Goal: Transaction & Acquisition: Book appointment/travel/reservation

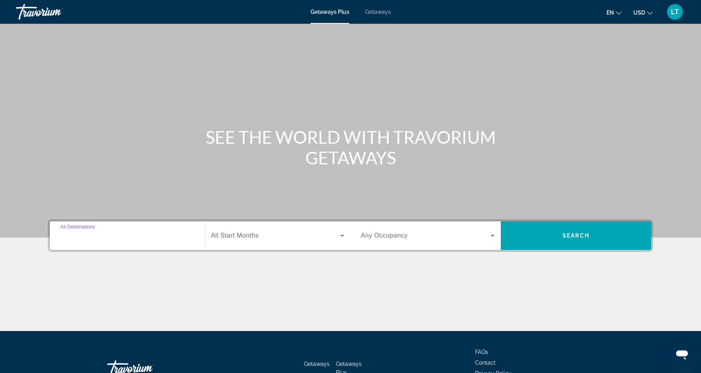
click at [150, 233] on input "Destination All Destinations" at bounding box center [127, 235] width 134 height 9
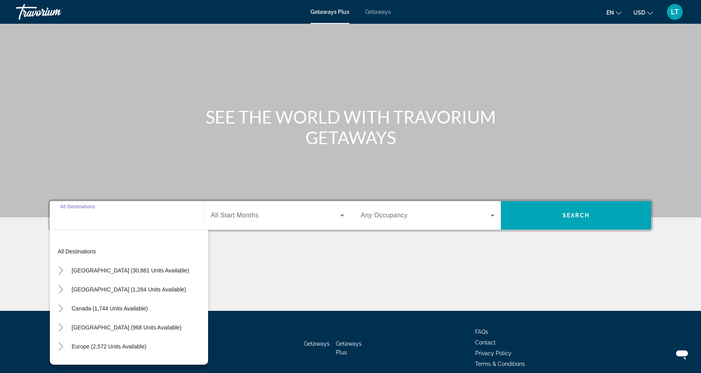
scroll to position [55, 0]
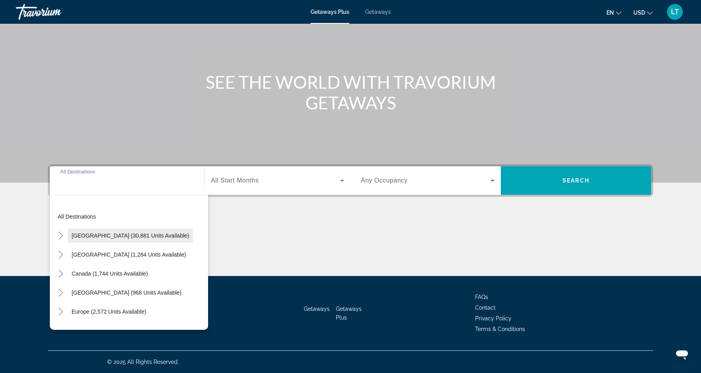
click at [133, 240] on span "Search widget" at bounding box center [130, 235] width 125 height 19
type input "**********"
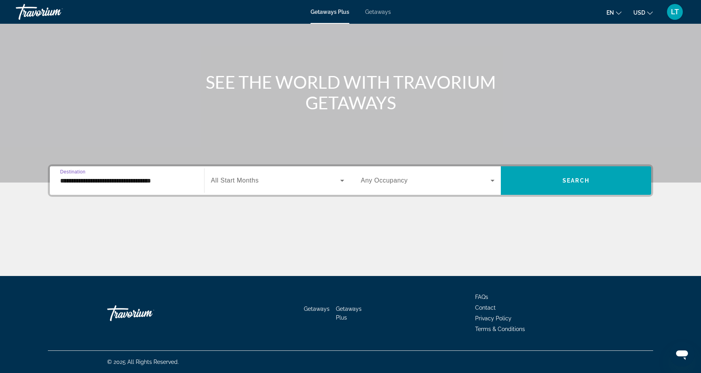
click at [340, 182] on icon "Search widget" at bounding box center [341, 180] width 9 height 9
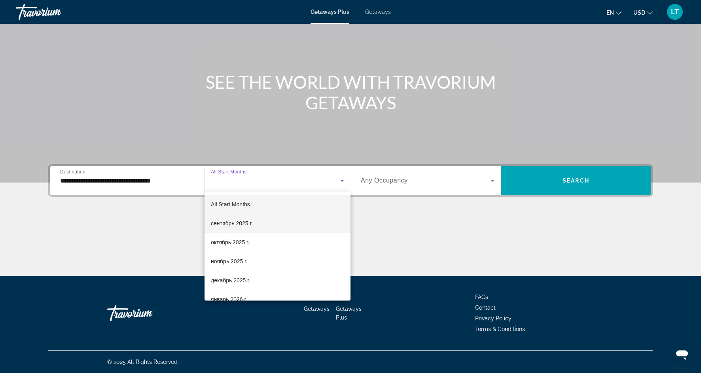
click at [255, 223] on mat-option "сентябрь 2025 г." at bounding box center [277, 223] width 146 height 19
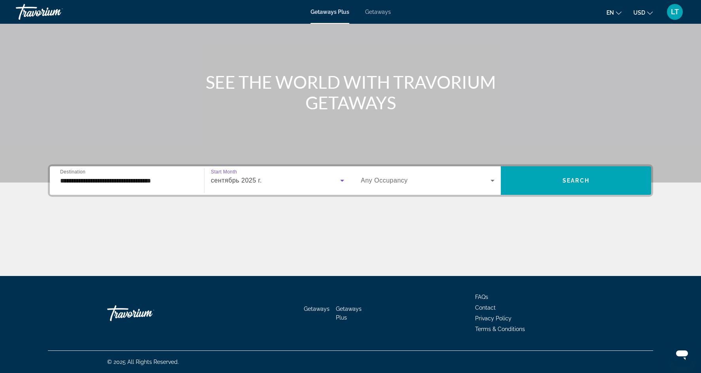
click at [491, 180] on icon "Search widget" at bounding box center [492, 181] width 4 height 2
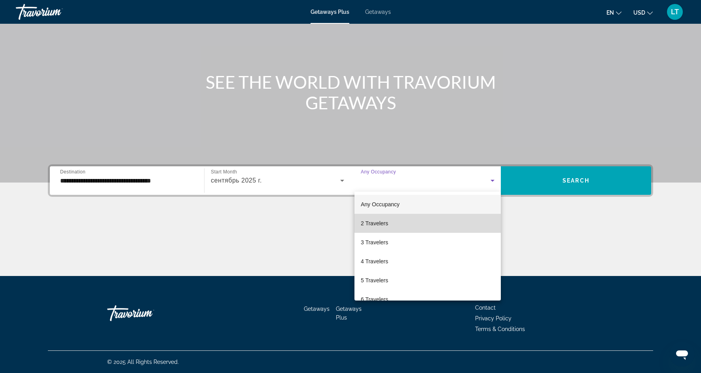
click at [438, 227] on mat-option "2 Travelers" at bounding box center [427, 223] width 146 height 19
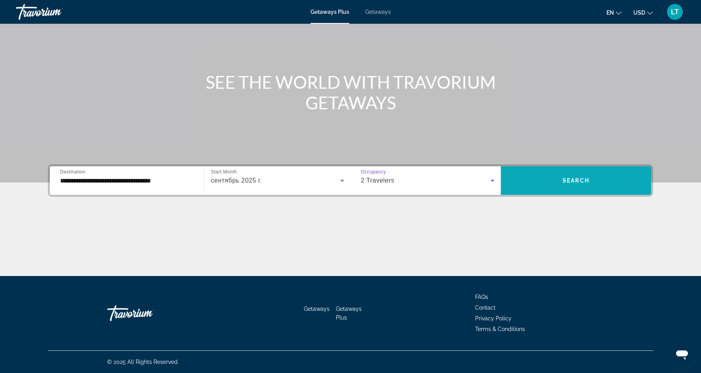
click at [559, 183] on span "Search widget" at bounding box center [576, 180] width 150 height 19
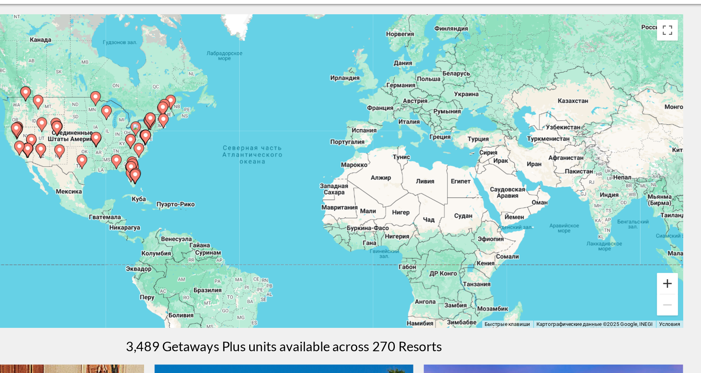
click at [643, 260] on button "Увеличить" at bounding box center [641, 259] width 16 height 16
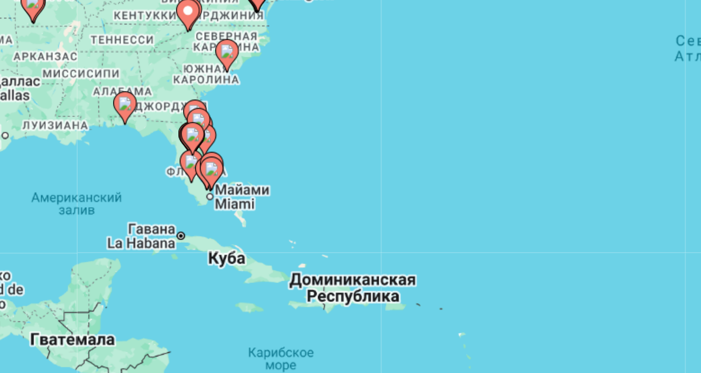
click at [125, 188] on image "Main content" at bounding box center [125, 186] width 5 height 5
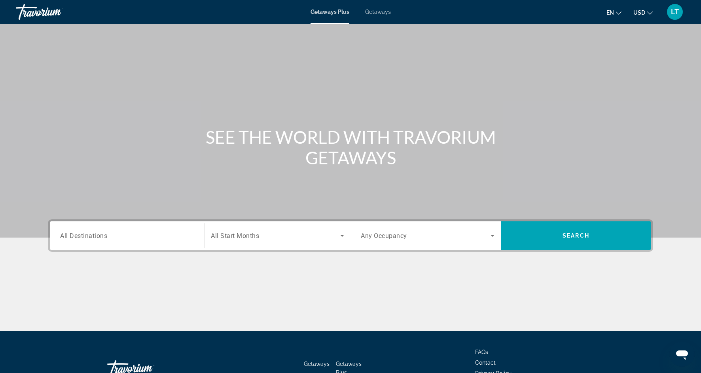
click at [106, 234] on span "All Destinations" at bounding box center [83, 235] width 47 height 8
click at [106, 234] on input "Destination All Destinations" at bounding box center [127, 235] width 134 height 9
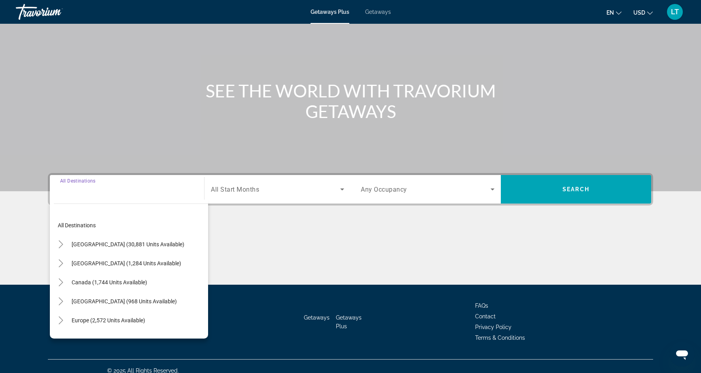
scroll to position [55, 0]
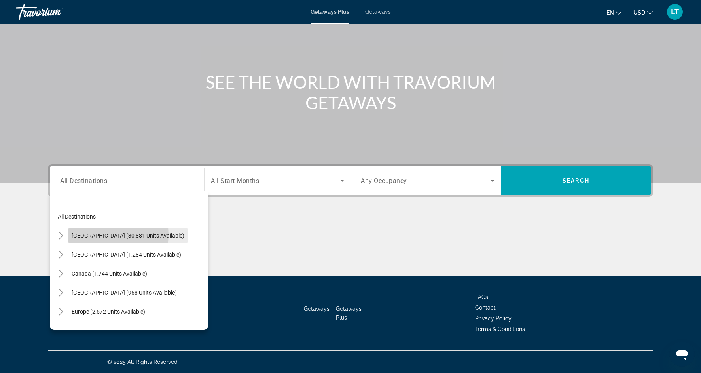
click at [106, 234] on span "United States (30,881 units available)" at bounding box center [128, 235] width 113 height 6
type input "**********"
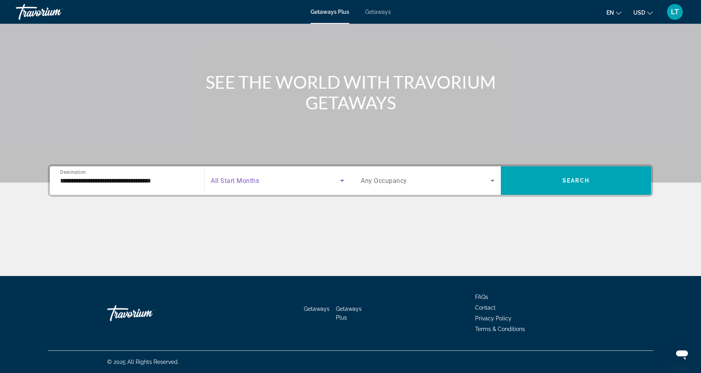
click at [272, 176] on span "Search widget" at bounding box center [275, 180] width 129 height 9
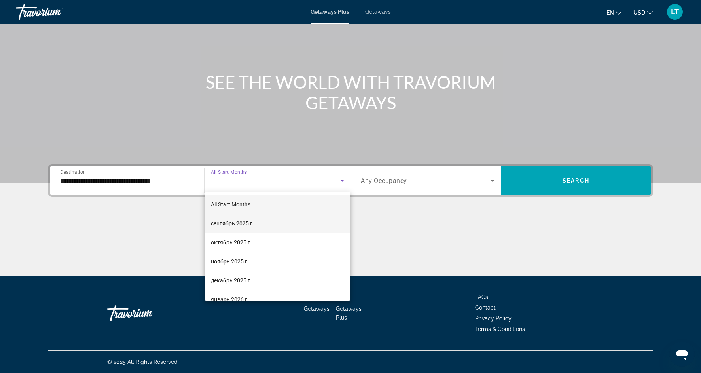
click at [271, 221] on mat-option "сентябрь 2025 г." at bounding box center [277, 223] width 146 height 19
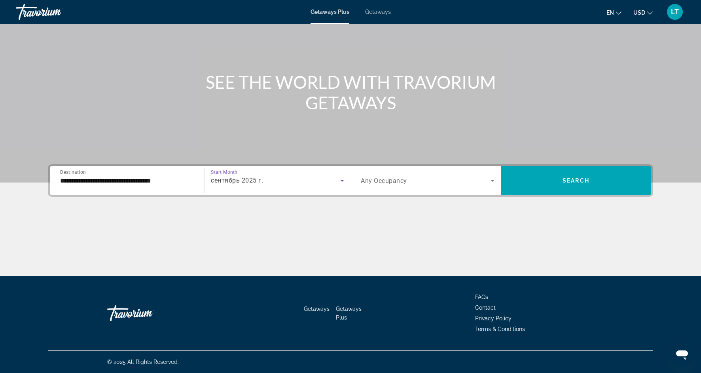
click at [491, 182] on icon "Search widget" at bounding box center [492, 180] width 9 height 9
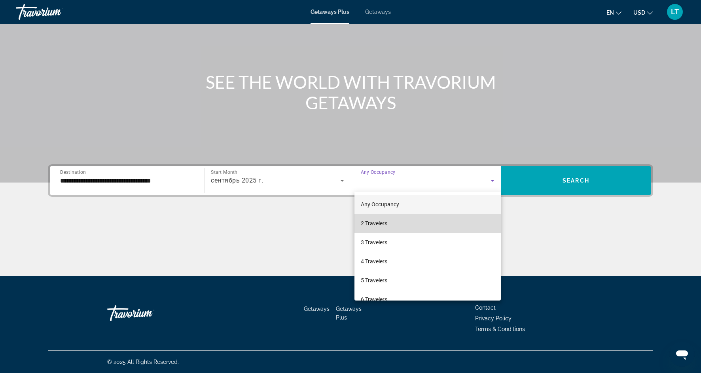
click at [442, 224] on mat-option "2 Travelers" at bounding box center [427, 223] width 146 height 19
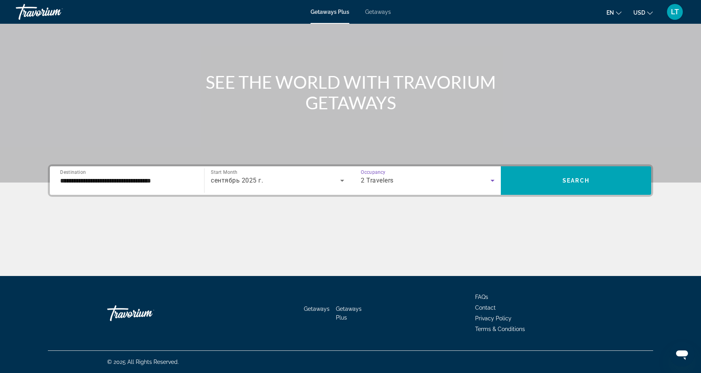
click at [491, 182] on icon "Search widget" at bounding box center [492, 180] width 9 height 9
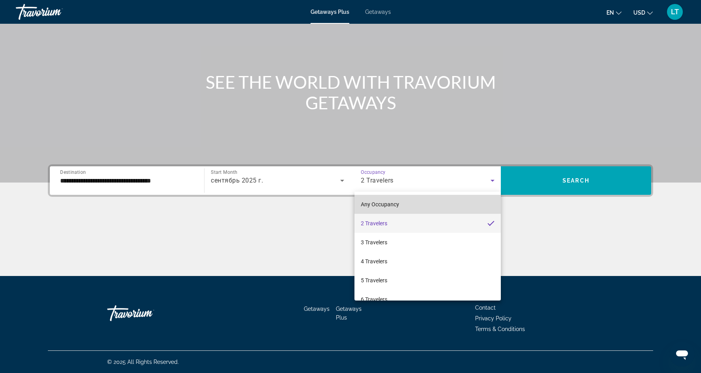
click at [453, 200] on mat-option "Any Occupancy" at bounding box center [427, 204] width 146 height 19
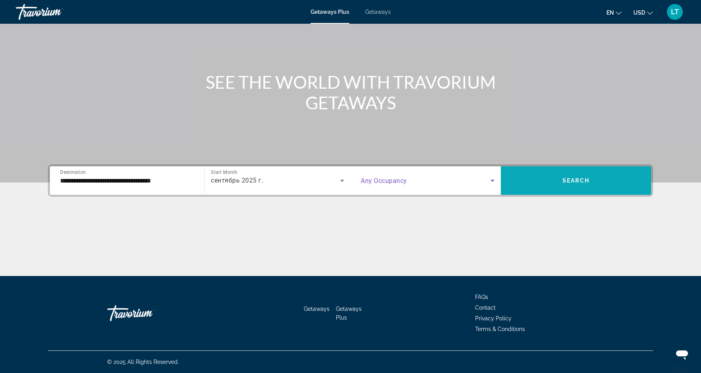
click at [548, 186] on span "Search widget" at bounding box center [576, 180] width 150 height 19
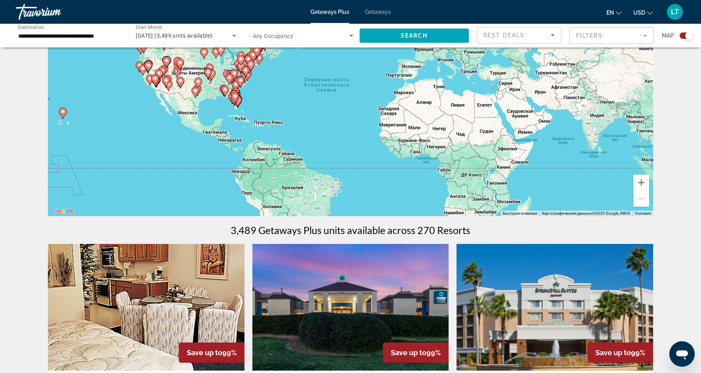
scroll to position [78, 0]
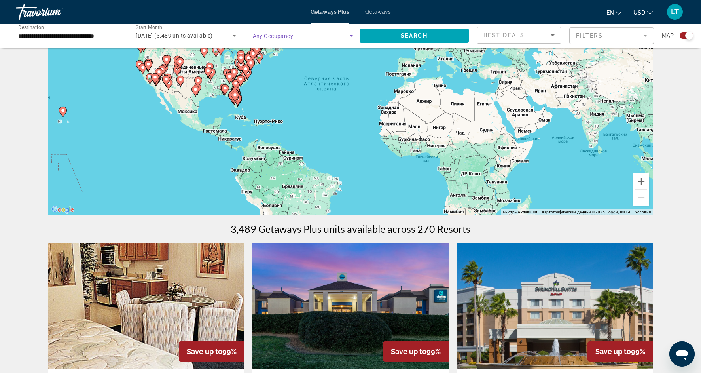
click at [342, 36] on span "Search widget" at bounding box center [301, 35] width 96 height 9
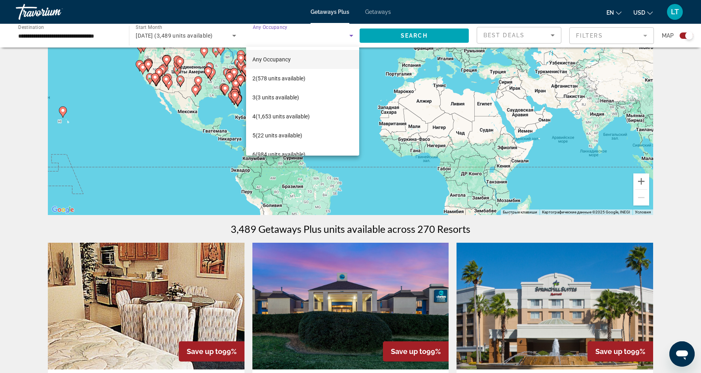
click at [554, 38] on div at bounding box center [350, 186] width 701 height 373
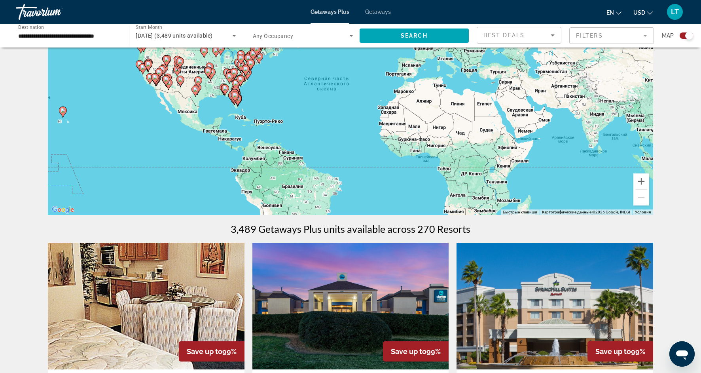
click at [646, 36] on mat-form-field "Filters" at bounding box center [611, 35] width 85 height 17
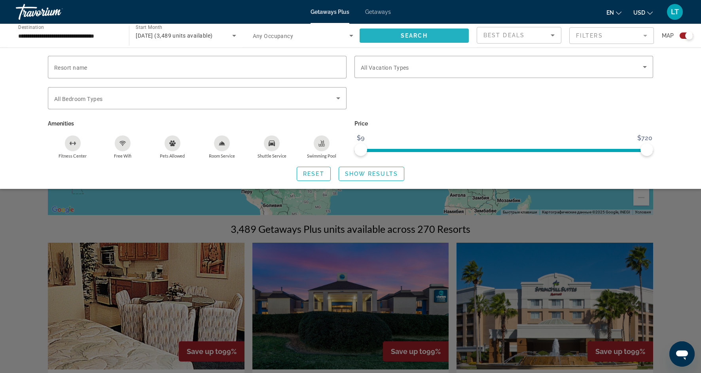
click at [434, 36] on span "Search widget" at bounding box center [413, 35] width 109 height 19
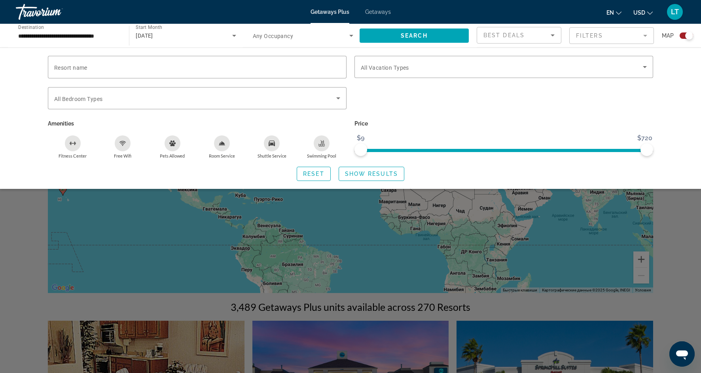
click at [4, 270] on div "Search widget" at bounding box center [350, 246] width 701 height 254
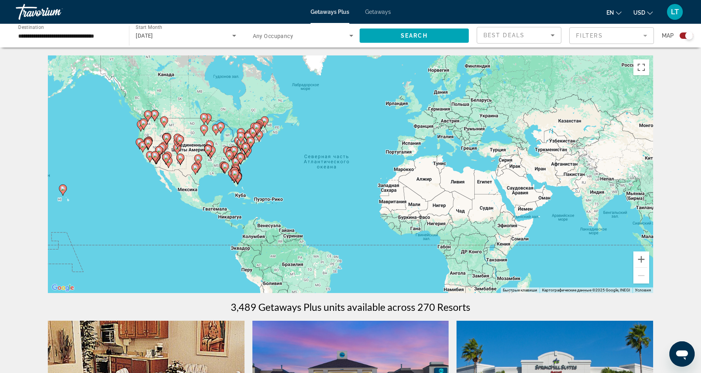
click at [239, 179] on icon "Main content" at bounding box center [237, 178] width 7 height 10
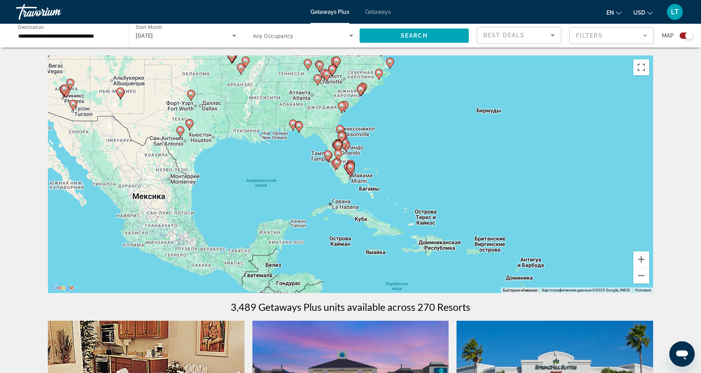
click at [352, 170] on icon "Main content" at bounding box center [350, 168] width 7 height 10
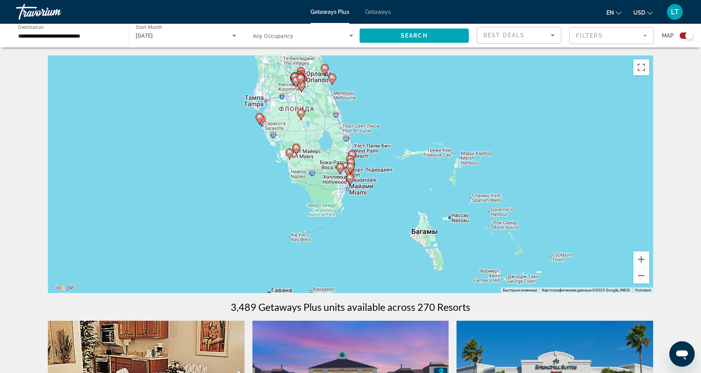
click at [350, 182] on icon "Main content" at bounding box center [349, 179] width 7 height 10
type input "**********"
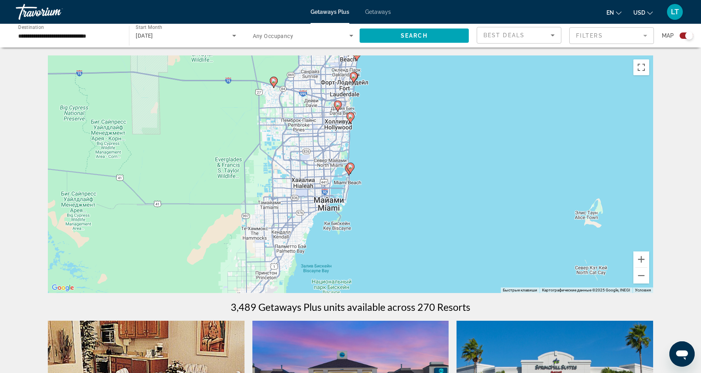
click at [357, 57] on icon "Main content" at bounding box center [356, 55] width 7 height 10
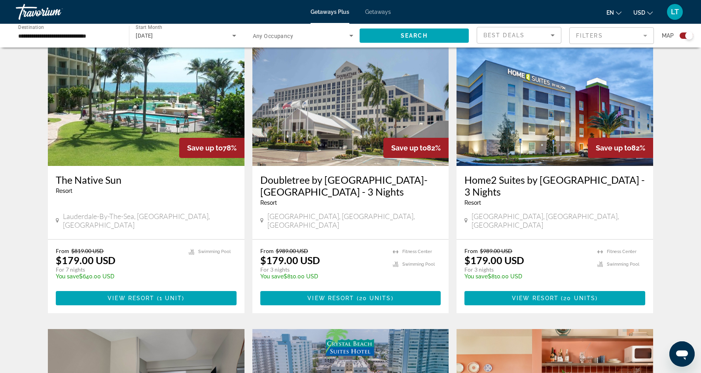
scroll to position [280, 0]
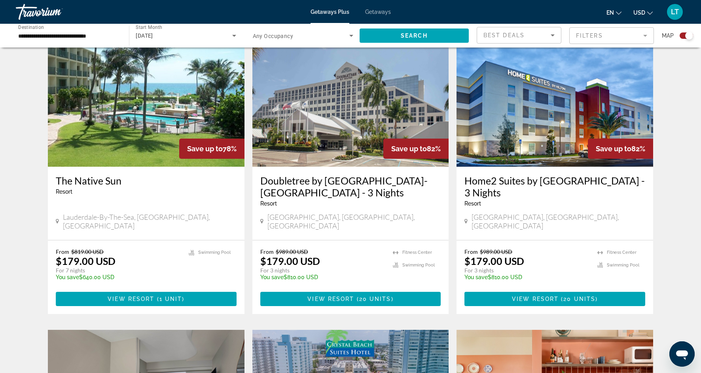
click at [644, 36] on mat-form-field "Filters" at bounding box center [611, 35] width 85 height 17
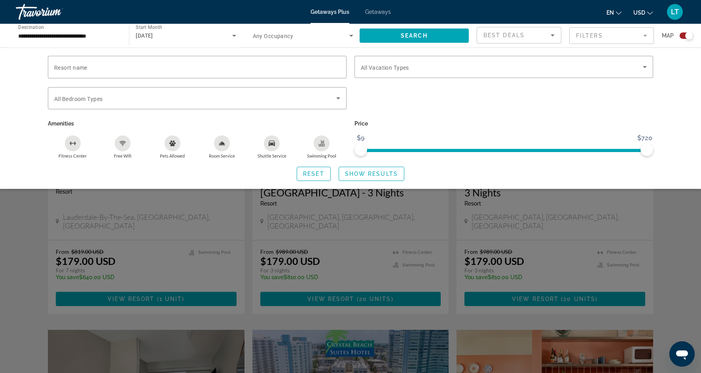
click at [662, 217] on div "Search widget" at bounding box center [350, 246] width 701 height 254
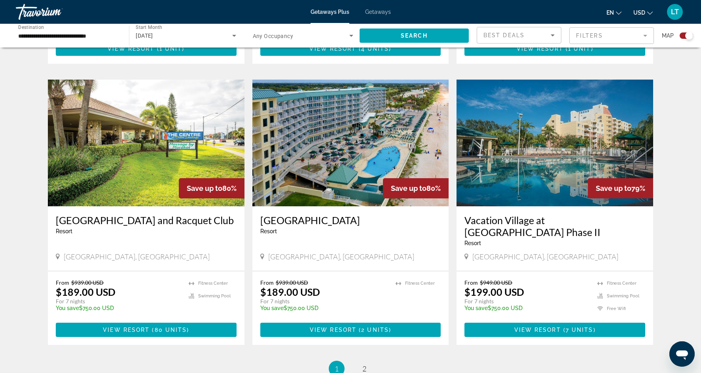
scroll to position [1112, 0]
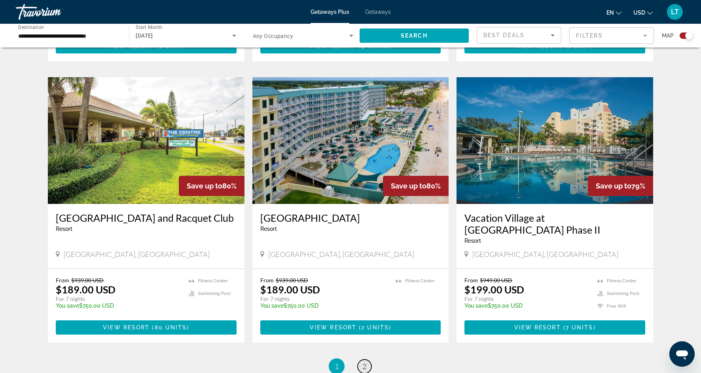
click at [365, 361] on span "2" at bounding box center [364, 365] width 4 height 9
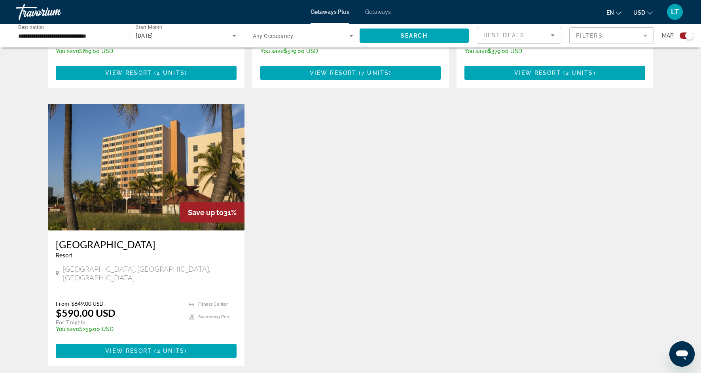
scroll to position [1046, 0]
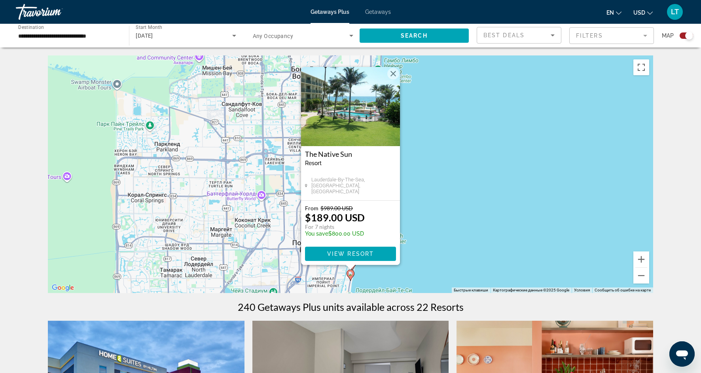
click at [554, 251] on div "Чтобы активировать перетаскивание с помощью клавиатуры, нажмите Alt + Ввод. Пос…" at bounding box center [350, 173] width 605 height 237
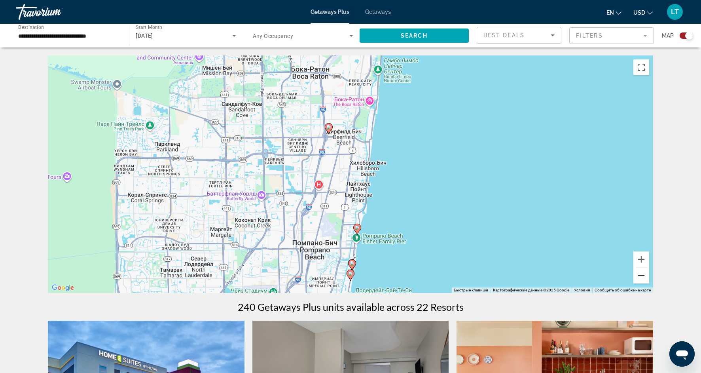
click at [643, 275] on button "Уменьшить" at bounding box center [641, 275] width 16 height 16
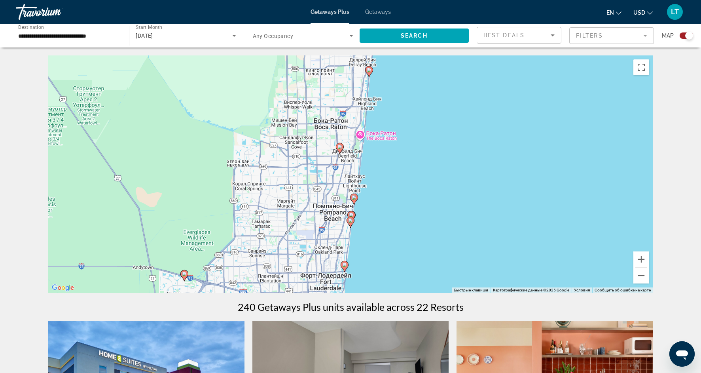
click at [350, 223] on icon "Main content" at bounding box center [350, 222] width 7 height 10
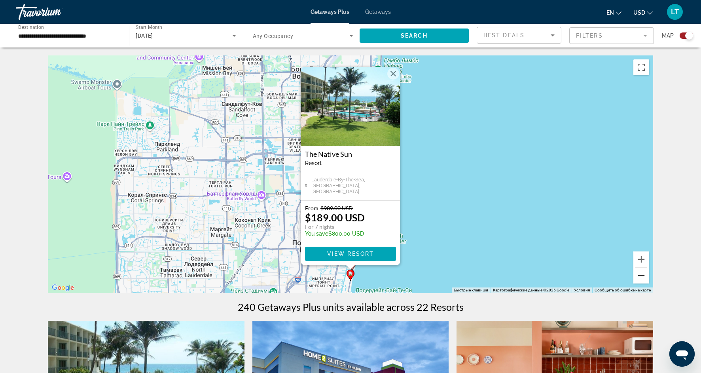
click at [640, 278] on button "Уменьшить" at bounding box center [641, 275] width 16 height 16
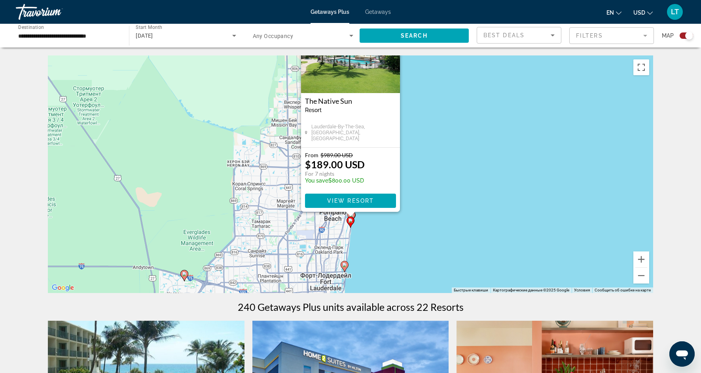
click at [342, 268] on g "Main content" at bounding box center [344, 266] width 8 height 11
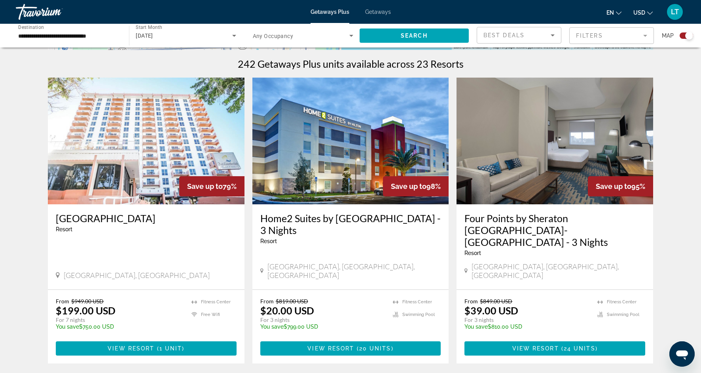
scroll to position [244, 0]
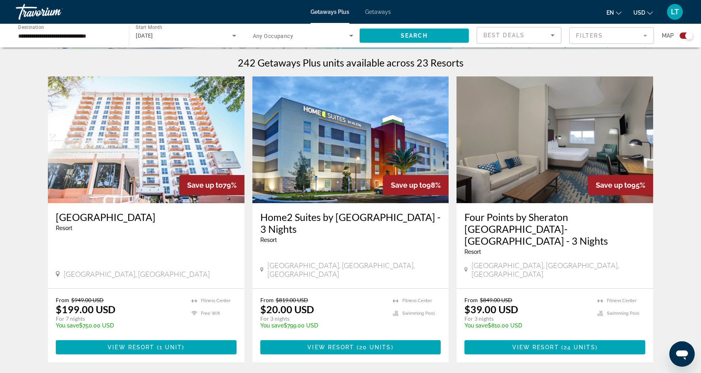
click at [168, 170] on img "Main content" at bounding box center [146, 139] width 197 height 127
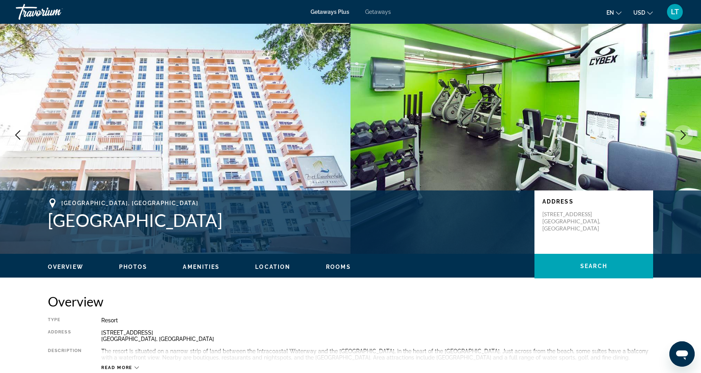
scroll to position [7, 0]
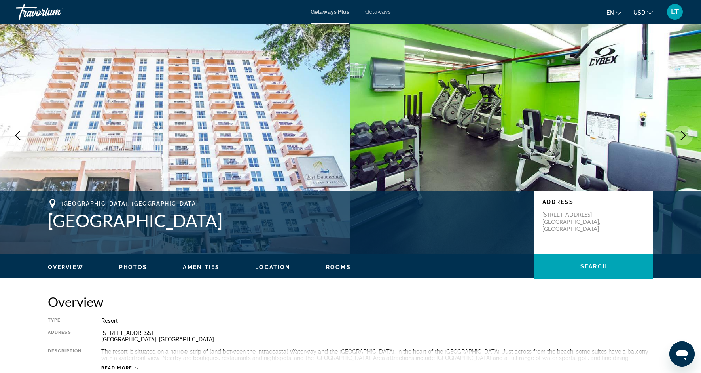
drag, startPoint x: 49, startPoint y: 222, endPoint x: 287, endPoint y: 218, distance: 238.1
click at [287, 218] on h1 "Fort Lauderdale Beach Resort" at bounding box center [287, 220] width 478 height 21
click at [235, 225] on h1 "Fort Lauderdale Beach Resort" at bounding box center [287, 220] width 478 height 21
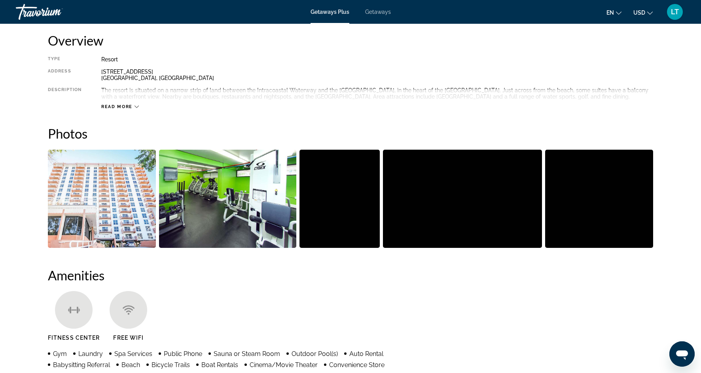
scroll to position [269, 0]
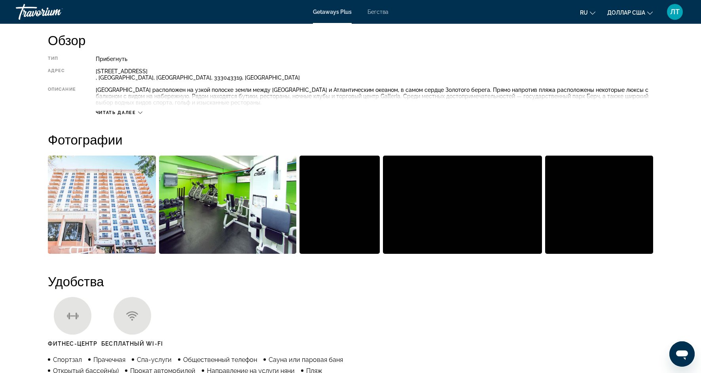
click at [133, 113] on font "Читать далее" at bounding box center [116, 112] width 40 height 5
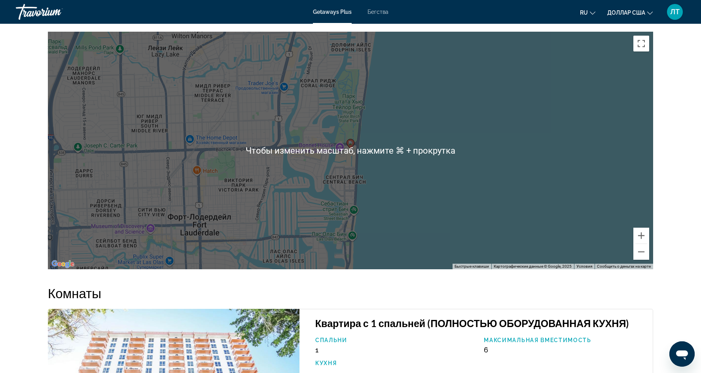
scroll to position [697, 0]
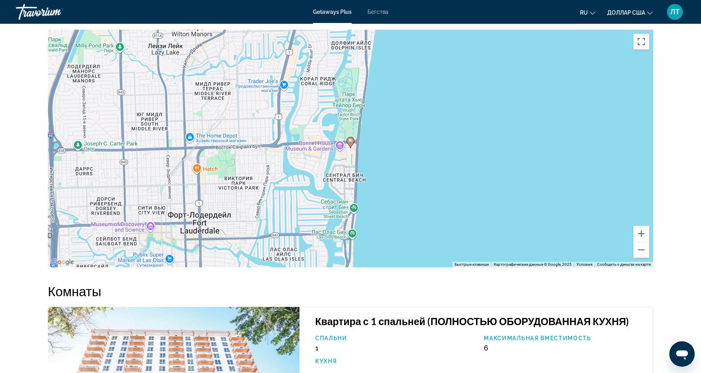
click at [335, 208] on div "Чтобы активировать перетаскивание с помощью кнопок, нажмите Alt + Ввод. После э…" at bounding box center [350, 148] width 605 height 237
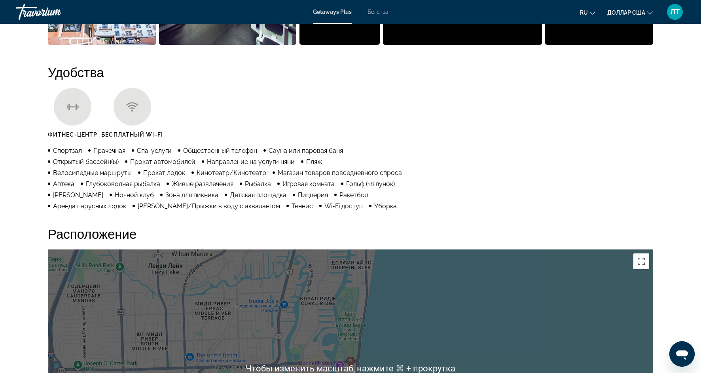
scroll to position [438, 0]
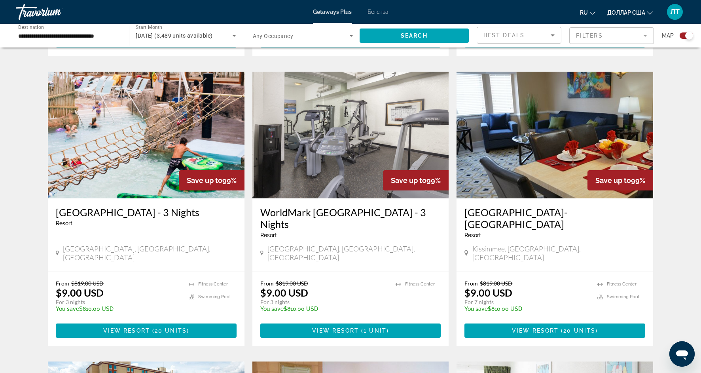
scroll to position [852, 0]
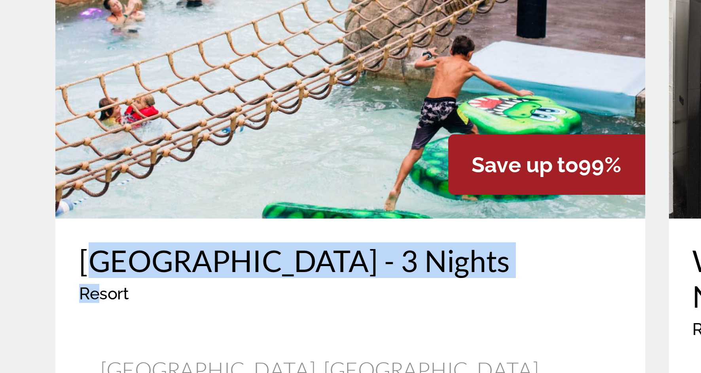
drag, startPoint x: 102, startPoint y: 161, endPoint x: 47, endPoint y: 174, distance: 55.7
click at [47, 174] on app-exchanges-search-item "Save up to 99% Camelback Resort - 3 Nights Resort - This is an adults only reso…" at bounding box center [146, 208] width 204 height 274
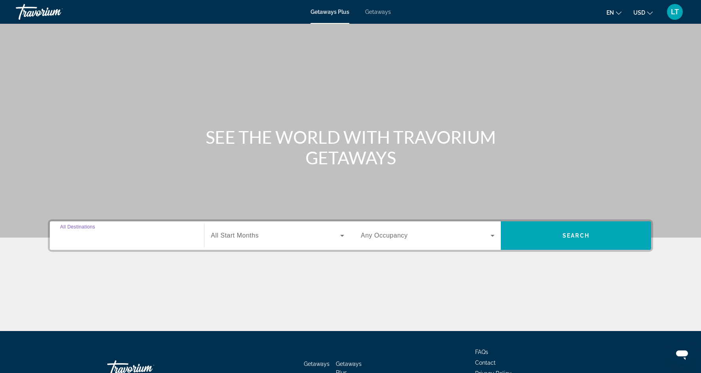
click at [182, 232] on input "Destination All Destinations" at bounding box center [127, 235] width 134 height 9
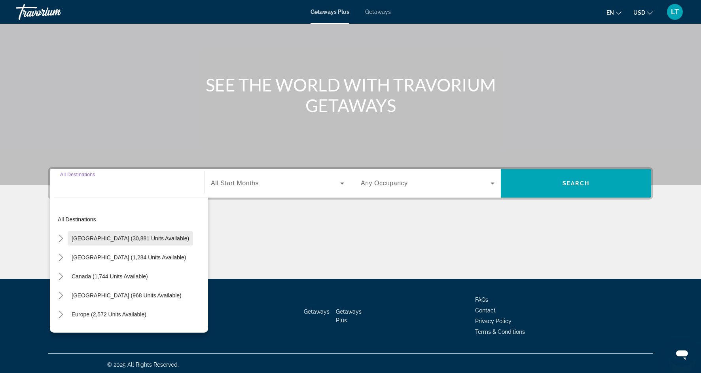
scroll to position [55, 0]
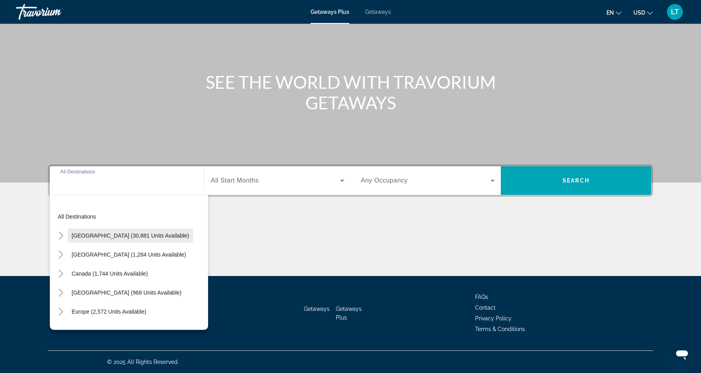
click at [161, 236] on span "United States (30,881 units available)" at bounding box center [130, 235] width 117 height 6
type input "**********"
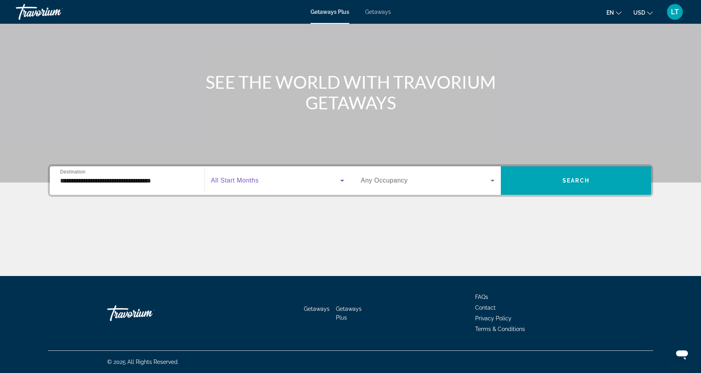
click at [340, 181] on icon "Search widget" at bounding box center [341, 180] width 9 height 9
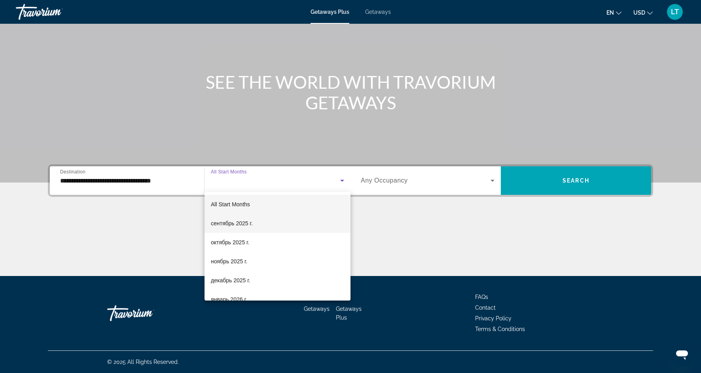
click at [290, 217] on mat-option "сентябрь 2025 г." at bounding box center [277, 223] width 146 height 19
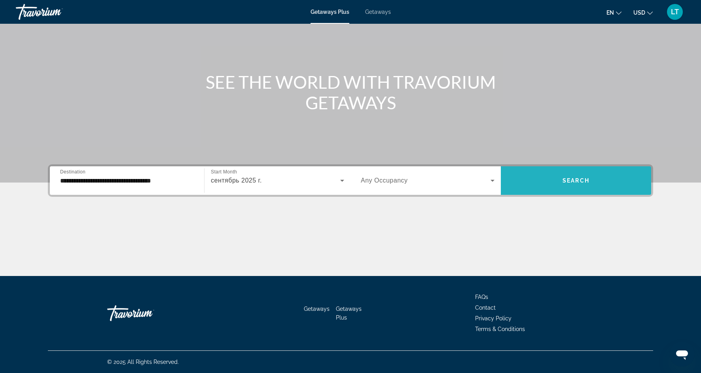
click at [561, 180] on span "Search widget" at bounding box center [576, 180] width 150 height 19
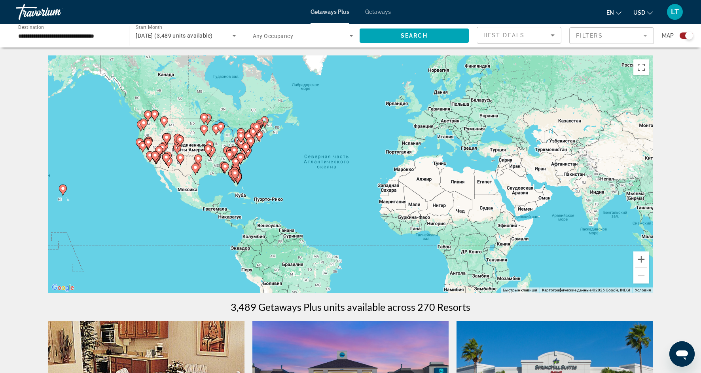
click at [236, 178] on gmp-advanced-marker "Main content" at bounding box center [235, 174] width 8 height 12
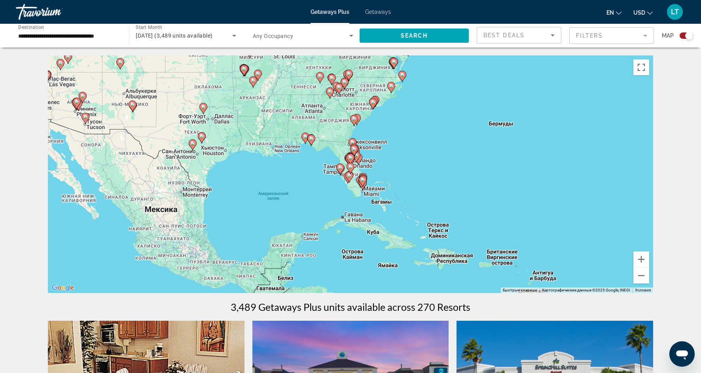
click at [363, 185] on icon "Main content" at bounding box center [363, 181] width 8 height 11
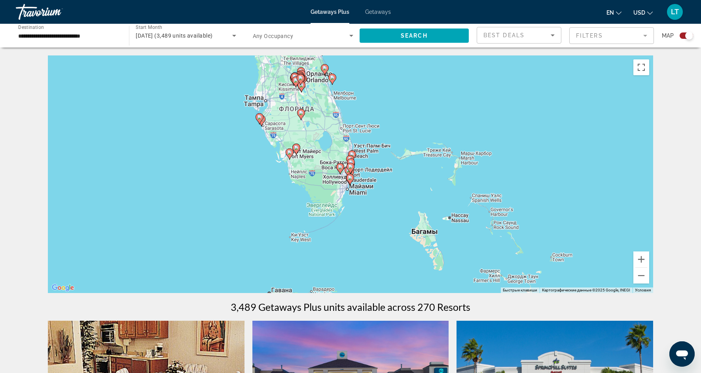
click at [260, 119] on image "Main content" at bounding box center [259, 117] width 5 height 5
type input "**********"
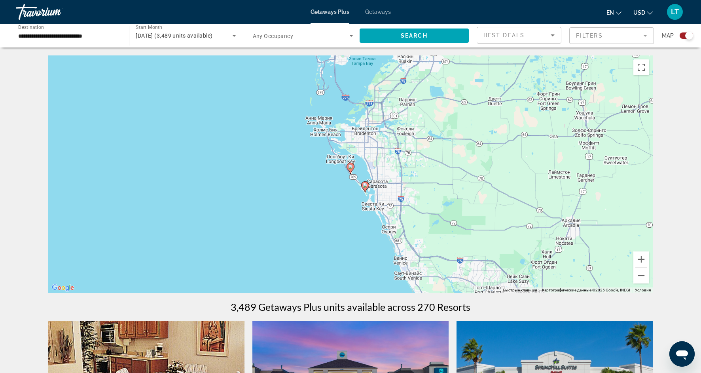
click at [365, 186] on image "Main content" at bounding box center [365, 185] width 5 height 5
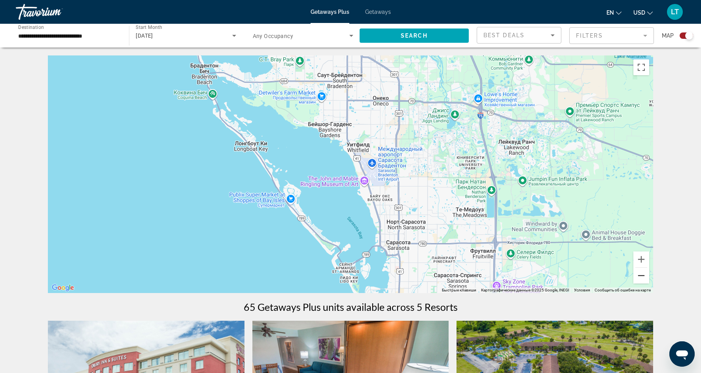
click at [635, 274] on button "Уменьшить" at bounding box center [641, 275] width 16 height 16
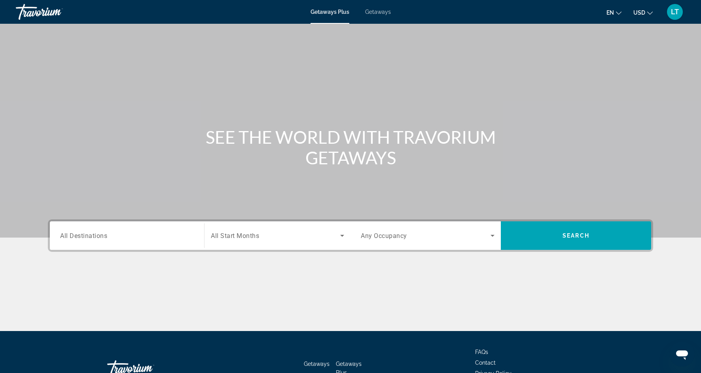
click at [110, 241] on div "Search widget" at bounding box center [127, 235] width 134 height 23
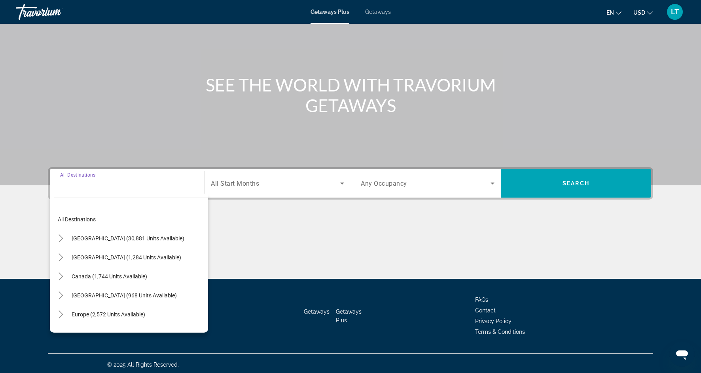
scroll to position [55, 0]
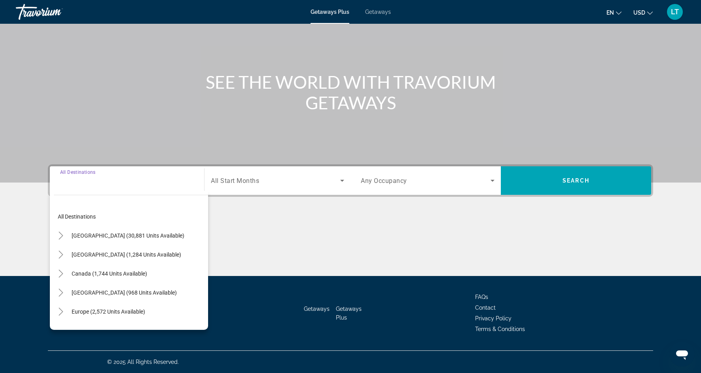
click at [110, 241] on span "Search widget" at bounding box center [128, 235] width 121 height 19
type input "**********"
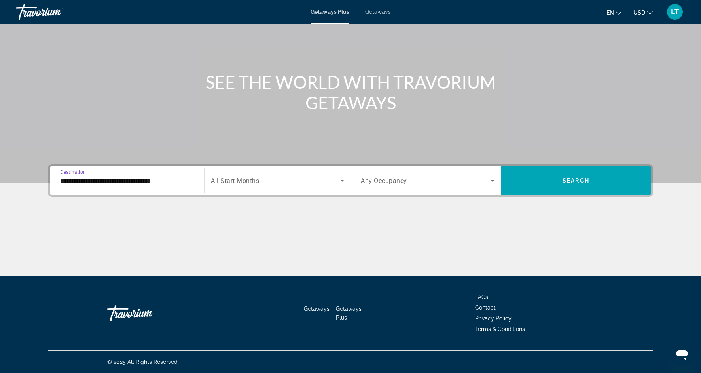
click at [278, 184] on span "Search widget" at bounding box center [275, 180] width 129 height 9
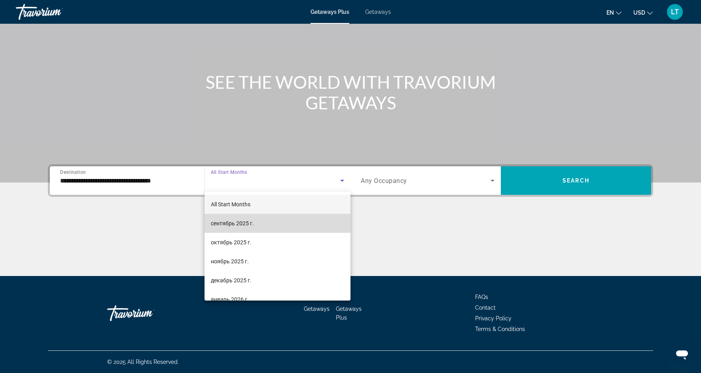
click at [269, 221] on mat-option "сентябрь 2025 г." at bounding box center [277, 223] width 146 height 19
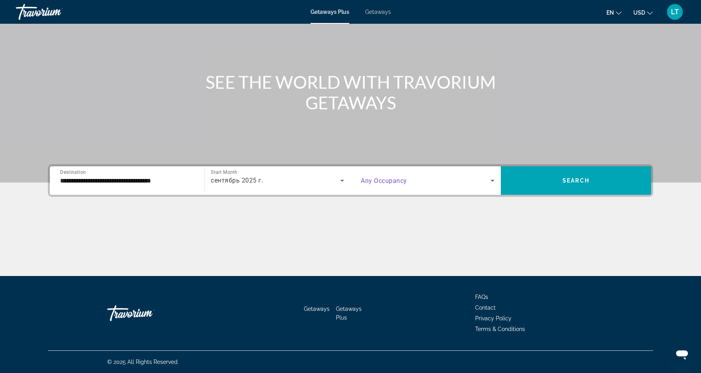
click at [495, 179] on icon "Search widget" at bounding box center [492, 180] width 9 height 9
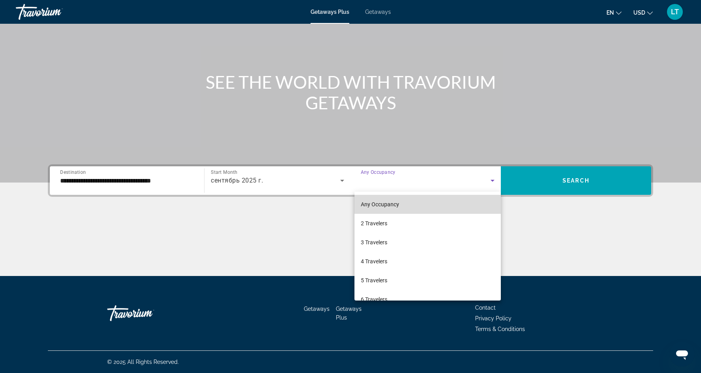
click at [438, 206] on mat-option "Any Occupancy" at bounding box center [427, 204] width 146 height 19
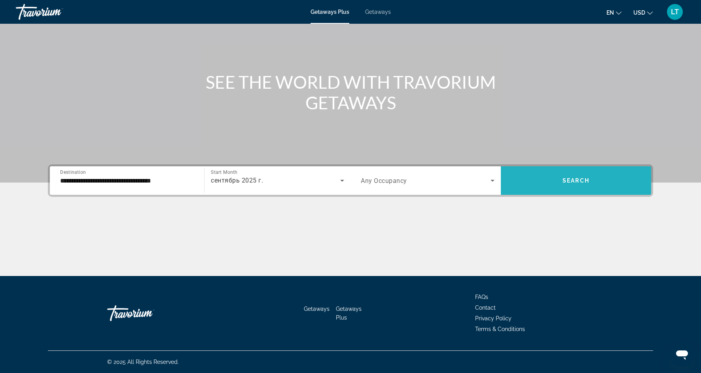
click at [556, 187] on span "Search widget" at bounding box center [576, 180] width 150 height 19
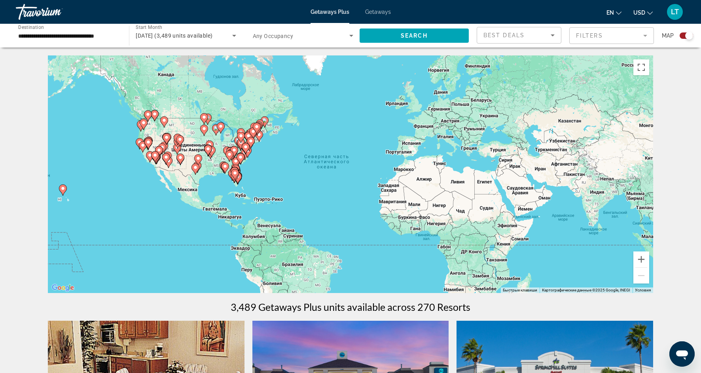
click at [63, 192] on icon "Main content" at bounding box center [62, 190] width 7 height 10
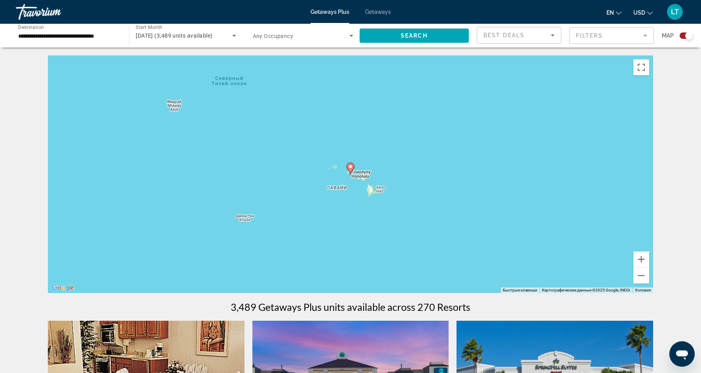
click at [353, 172] on gmp-advanced-marker "Main content" at bounding box center [350, 168] width 8 height 12
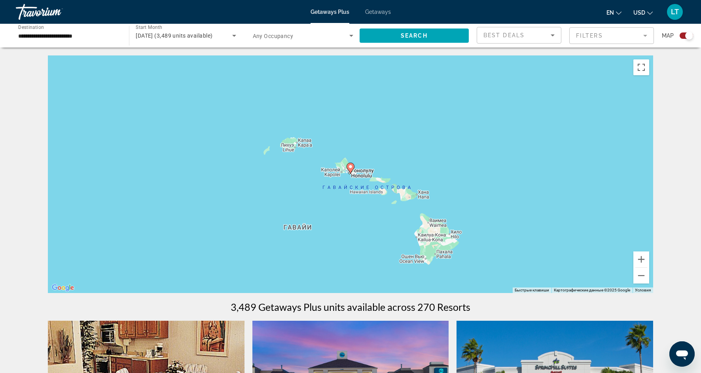
click at [351, 170] on icon "Main content" at bounding box center [350, 168] width 7 height 10
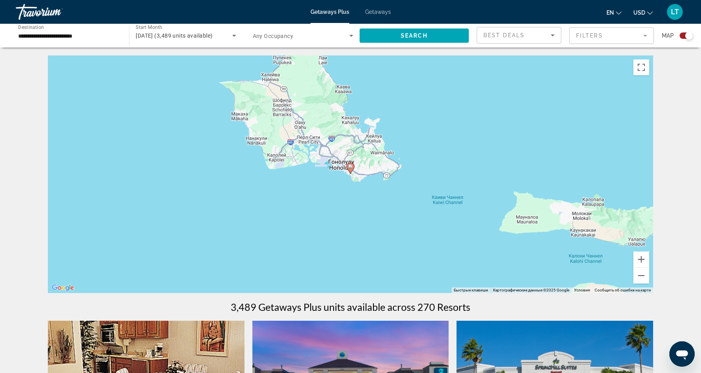
click at [351, 170] on icon "Main content" at bounding box center [350, 168] width 7 height 10
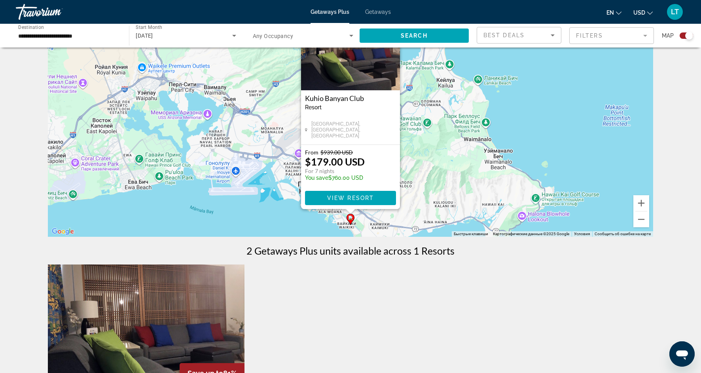
scroll to position [51, 0]
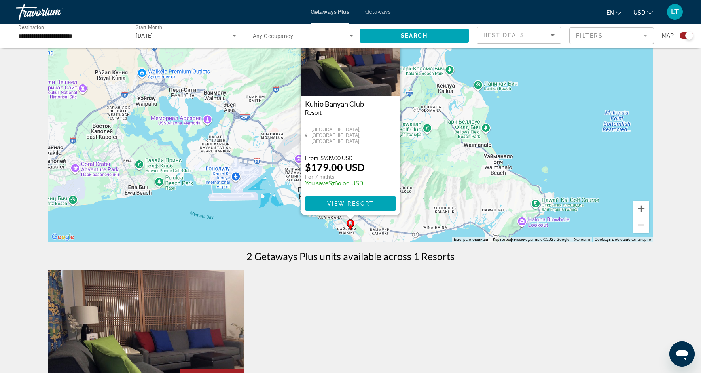
click at [41, 36] on input "**********" at bounding box center [68, 35] width 100 height 9
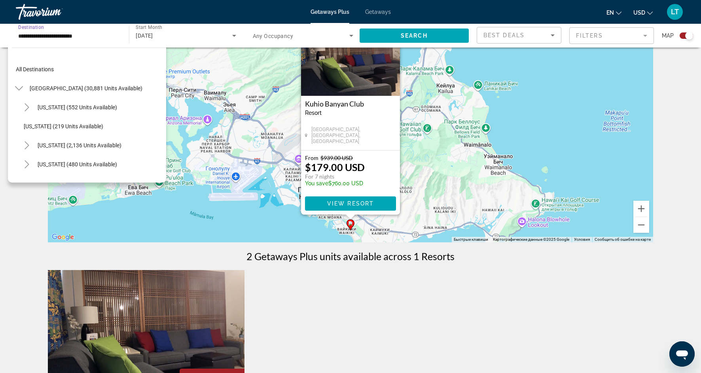
scroll to position [104, 0]
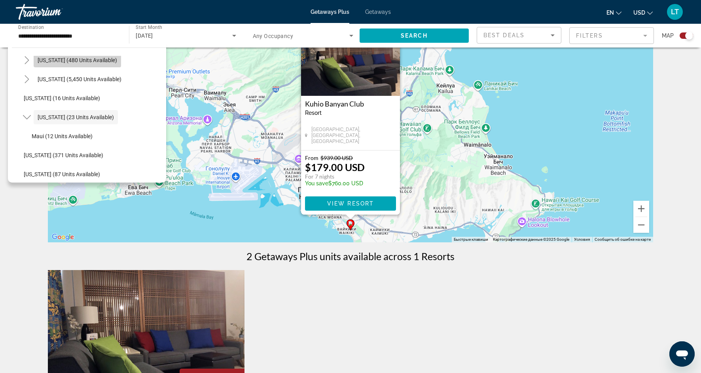
click at [78, 62] on span "Colorado (480 units available)" at bounding box center [77, 60] width 79 height 6
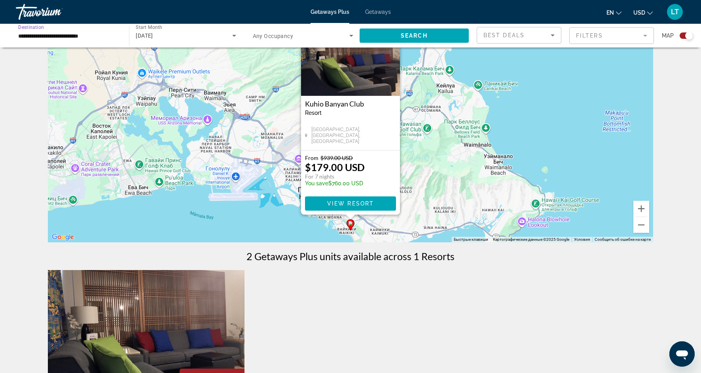
click at [79, 38] on input "**********" at bounding box center [68, 35] width 100 height 9
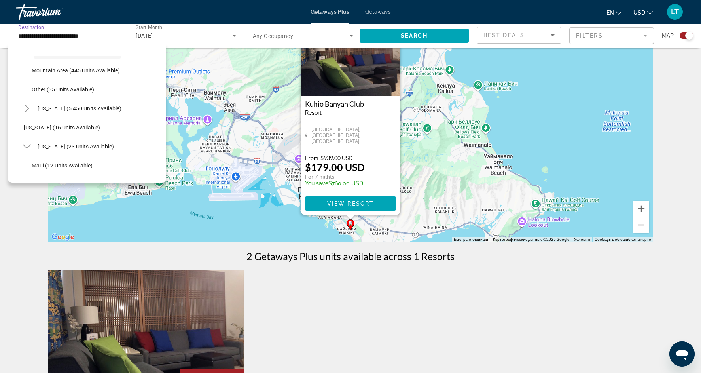
scroll to position [120, 0]
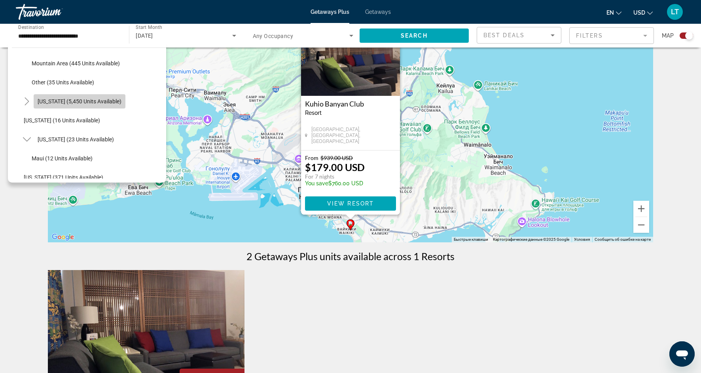
click at [93, 104] on span "Florida (5,450 units available)" at bounding box center [80, 101] width 84 height 6
type input "**********"
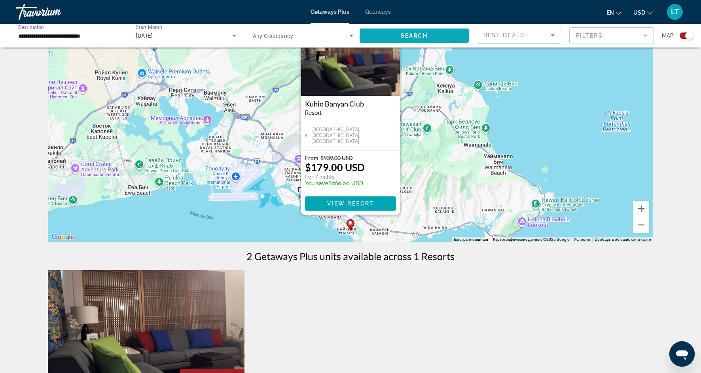
click at [403, 34] on span "Search" at bounding box center [414, 35] width 27 height 6
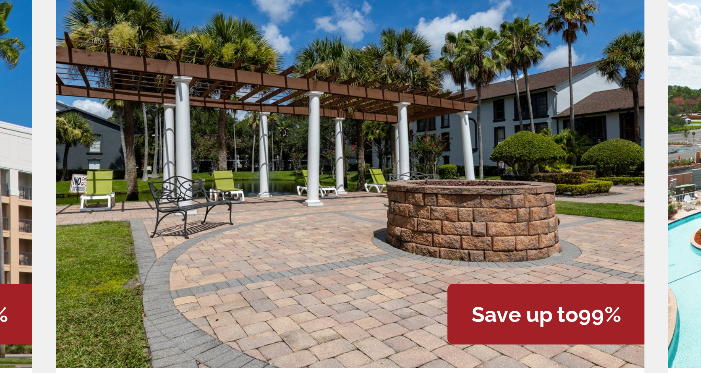
scroll to position [76, 0]
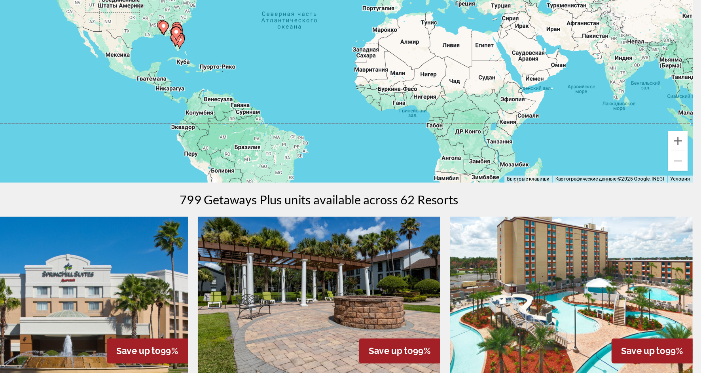
drag, startPoint x: 229, startPoint y: 326, endPoint x: 216, endPoint y: 325, distance: 13.9
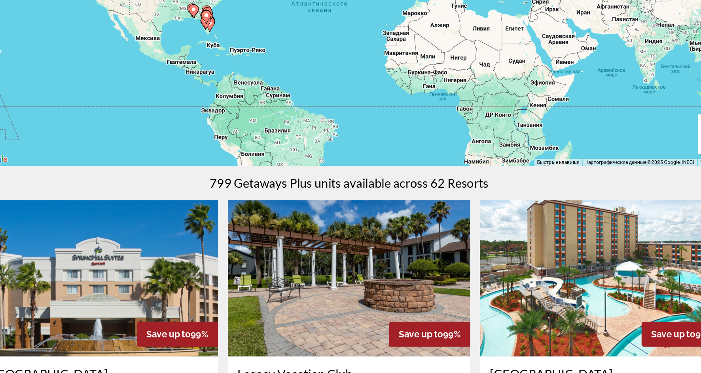
scroll to position [89, 0]
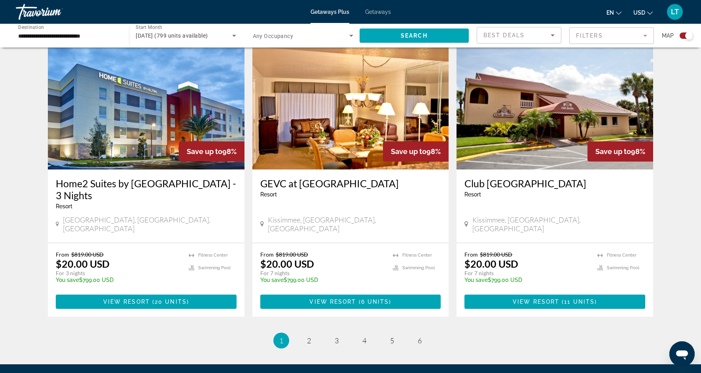
scroll to position [1170, 0]
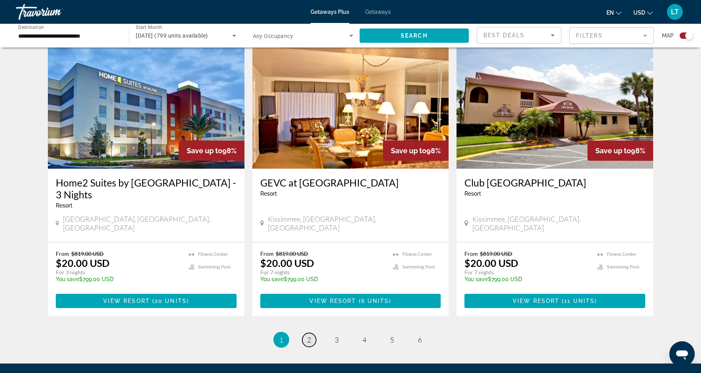
click at [313, 333] on link "page 2" at bounding box center [309, 340] width 14 height 14
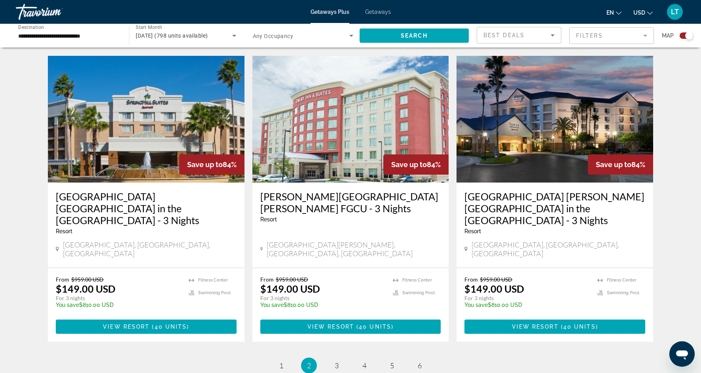
scroll to position [1135, 0]
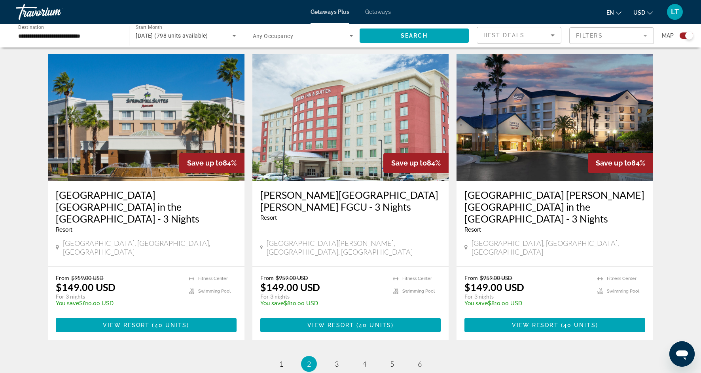
click at [345, 355] on ul "2 / 6 page 1 You're on page 2 page 3 page 4 page 5 page 6" at bounding box center [350, 363] width 605 height 16
click at [338, 359] on span "3" at bounding box center [337, 363] width 4 height 9
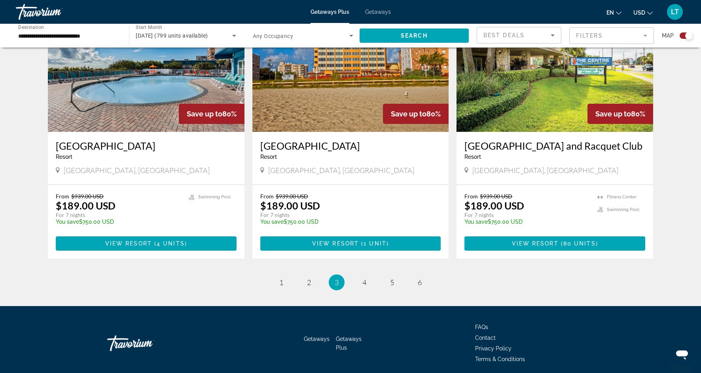
scroll to position [1164, 0]
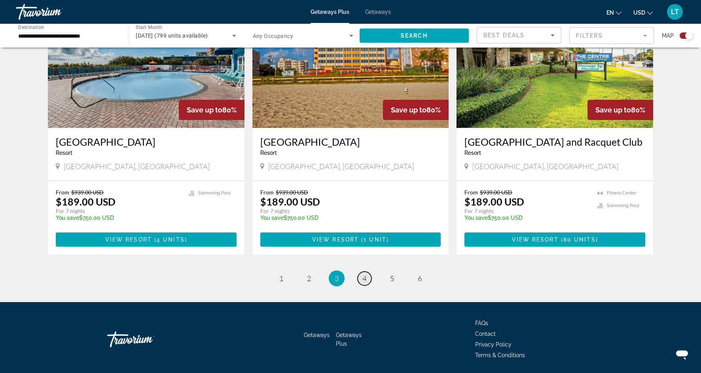
click at [364, 274] on span "4" at bounding box center [364, 278] width 4 height 9
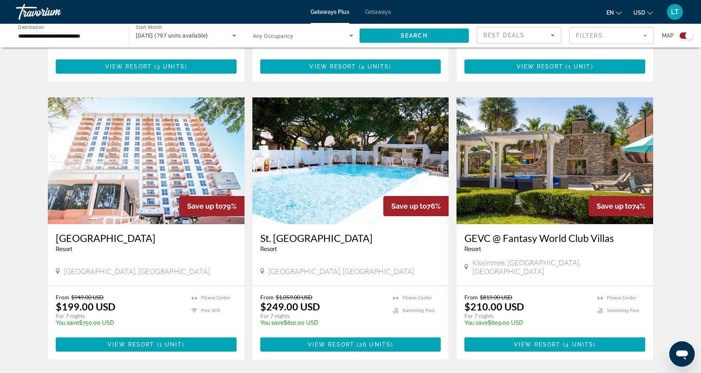
scroll to position [1051, 0]
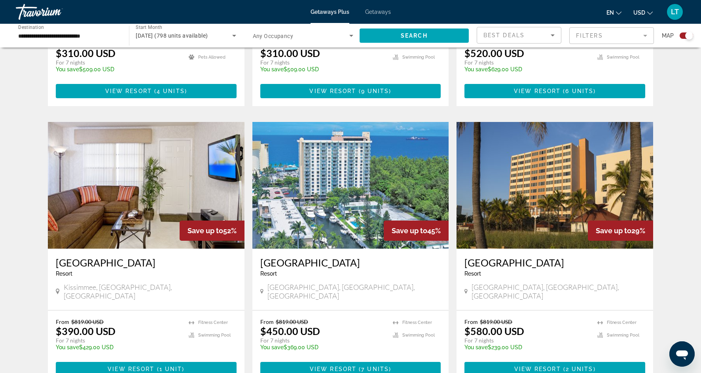
scroll to position [1061, 0]
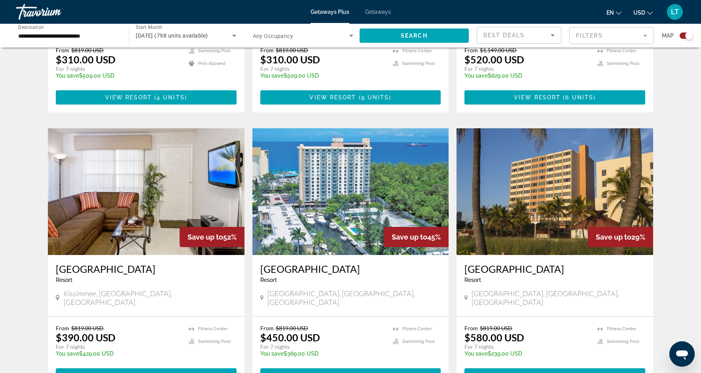
click at [381, 155] on img "Main content" at bounding box center [350, 191] width 197 height 127
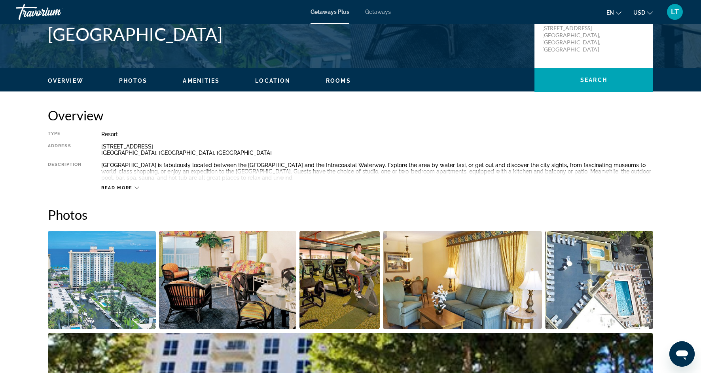
scroll to position [195, 0]
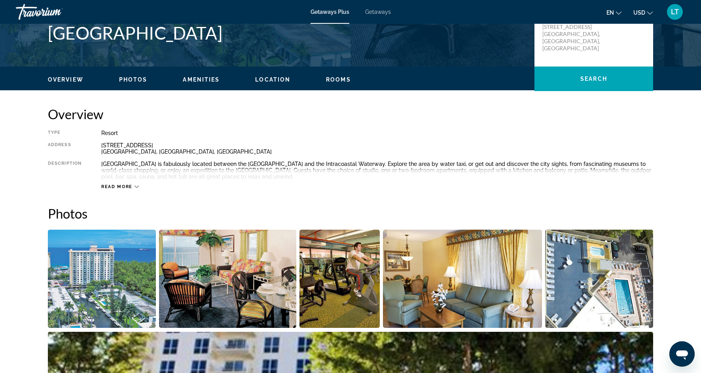
click at [133, 284] on img "Open full-screen image slider" at bounding box center [102, 278] width 108 height 98
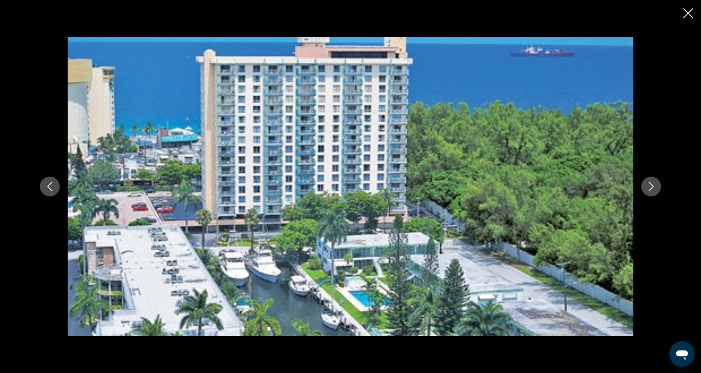
click at [651, 190] on icon "Next image" at bounding box center [650, 186] width 9 height 9
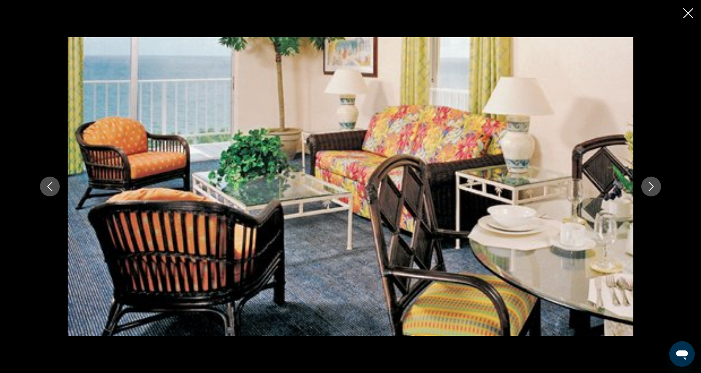
click at [651, 190] on icon "Next image" at bounding box center [650, 186] width 9 height 9
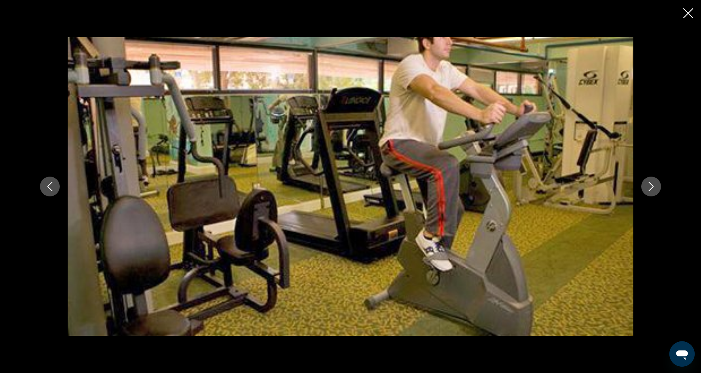
click at [651, 190] on icon "Next image" at bounding box center [650, 186] width 9 height 9
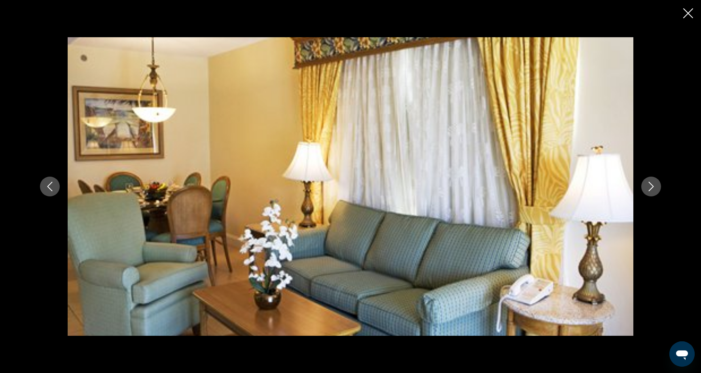
click at [651, 190] on icon "Next image" at bounding box center [650, 186] width 9 height 9
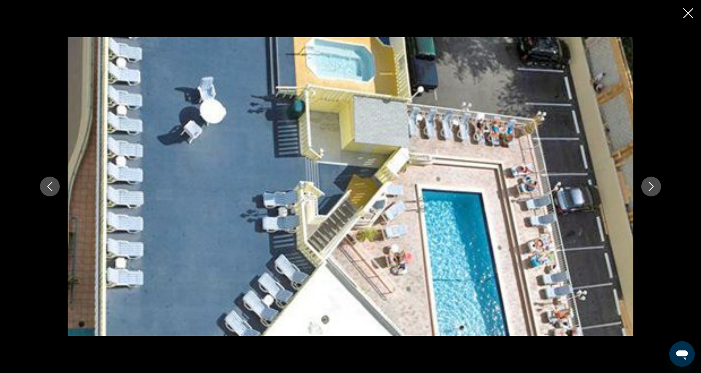
click at [651, 191] on icon "Next image" at bounding box center [650, 186] width 9 height 9
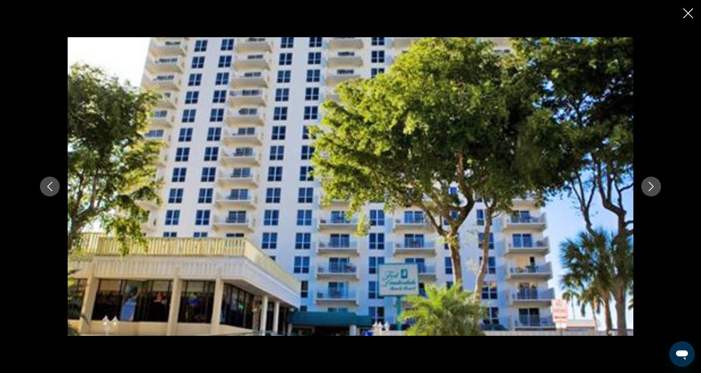
click at [651, 191] on icon "Next image" at bounding box center [650, 186] width 9 height 9
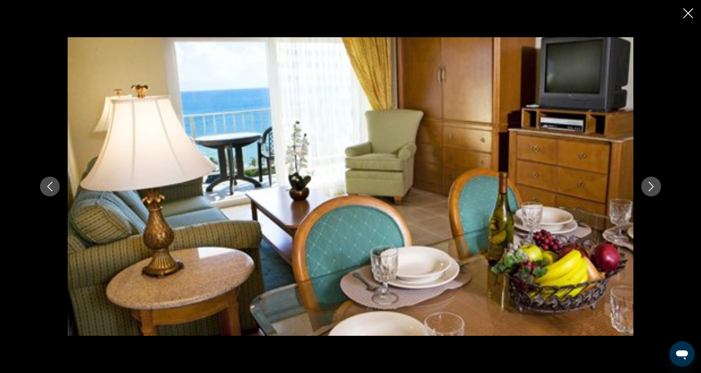
click at [651, 191] on icon "Next image" at bounding box center [650, 186] width 9 height 9
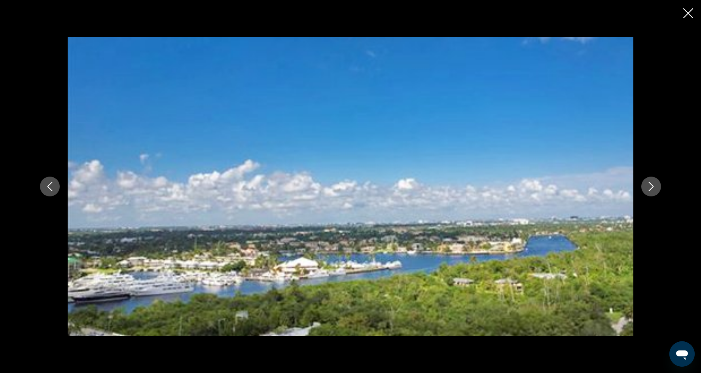
click at [651, 191] on icon "Next image" at bounding box center [650, 186] width 9 height 9
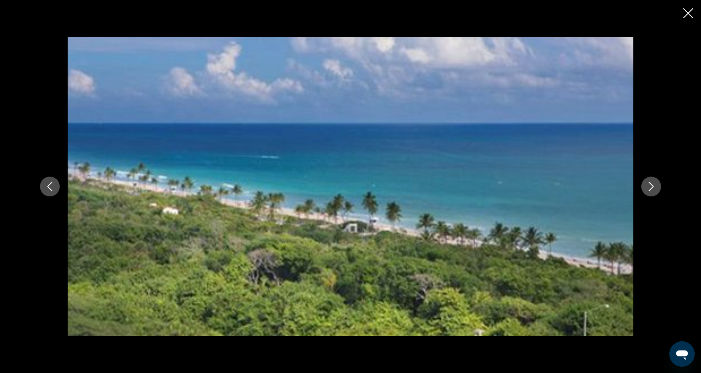
click at [651, 191] on icon "Next image" at bounding box center [650, 186] width 9 height 9
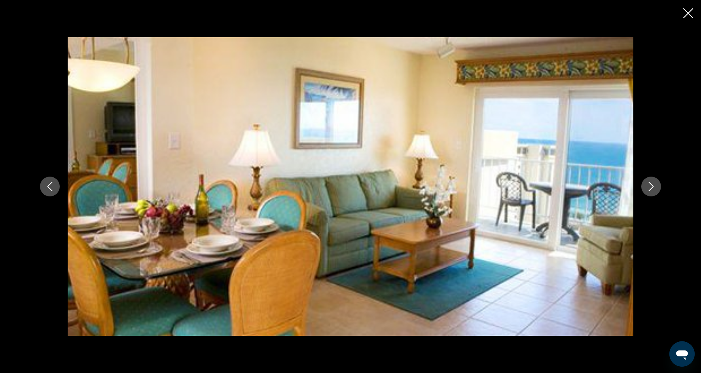
click at [651, 191] on button "Next image" at bounding box center [651, 186] width 20 height 20
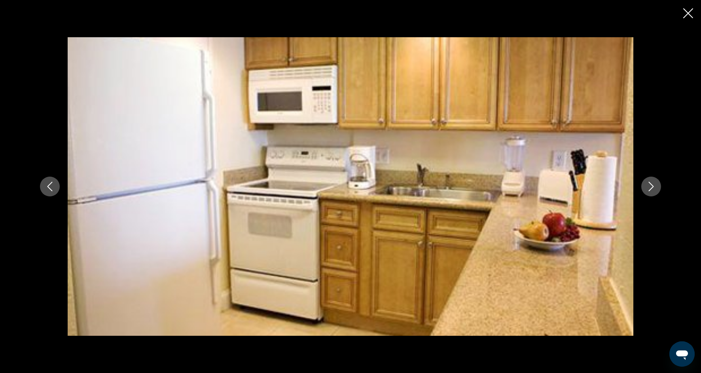
click at [651, 191] on button "Next image" at bounding box center [651, 186] width 20 height 20
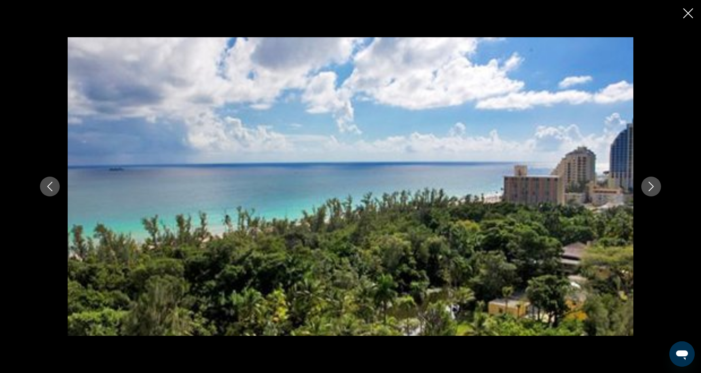
click at [651, 192] on button "Next image" at bounding box center [651, 186] width 20 height 20
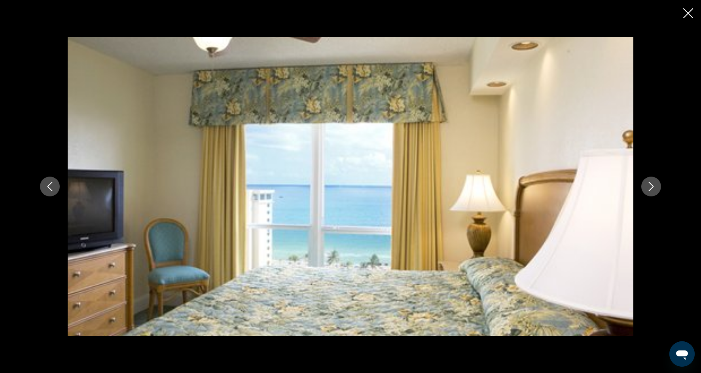
click at [651, 192] on button "Next image" at bounding box center [651, 186] width 20 height 20
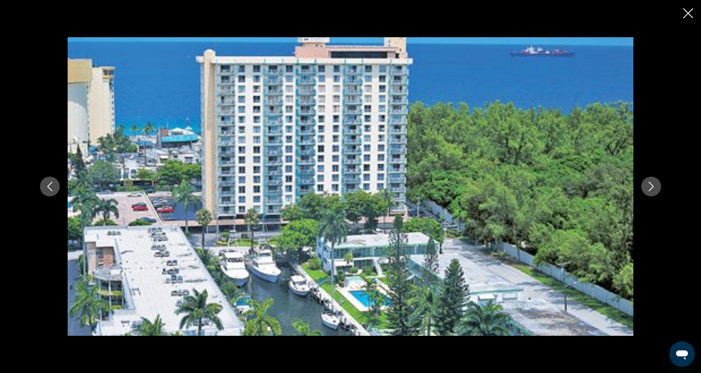
click at [651, 192] on button "Next image" at bounding box center [651, 186] width 20 height 20
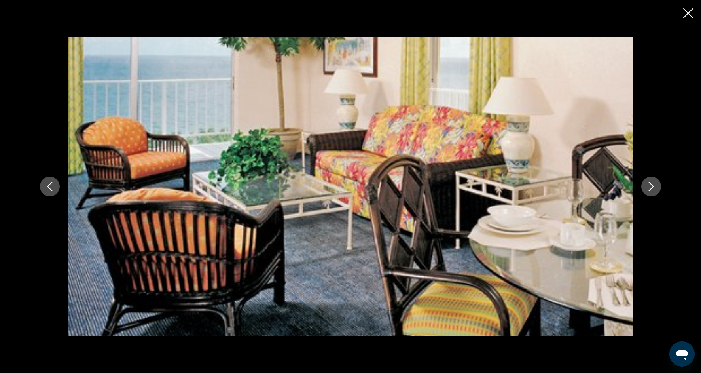
click at [651, 192] on button "Next image" at bounding box center [651, 186] width 20 height 20
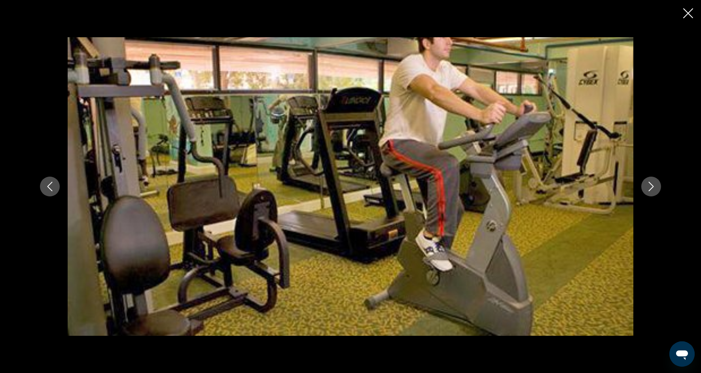
click at [651, 192] on button "Next image" at bounding box center [651, 186] width 20 height 20
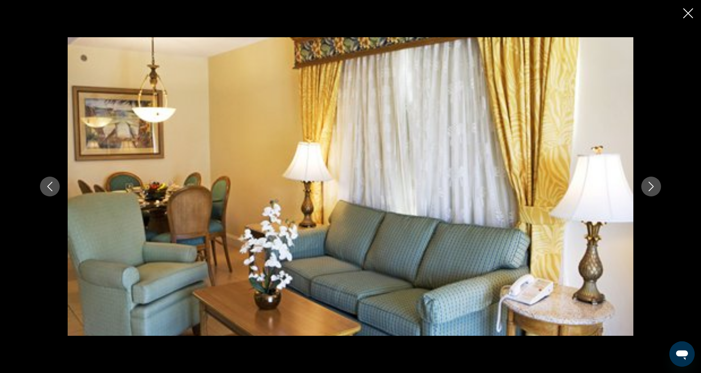
click at [651, 192] on button "Next image" at bounding box center [651, 186] width 20 height 20
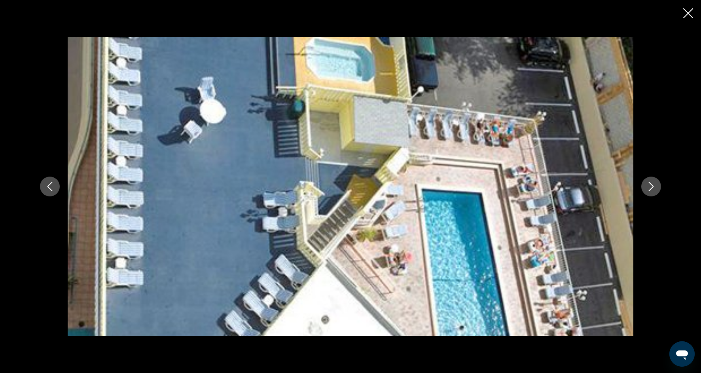
click at [651, 192] on button "Next image" at bounding box center [651, 186] width 20 height 20
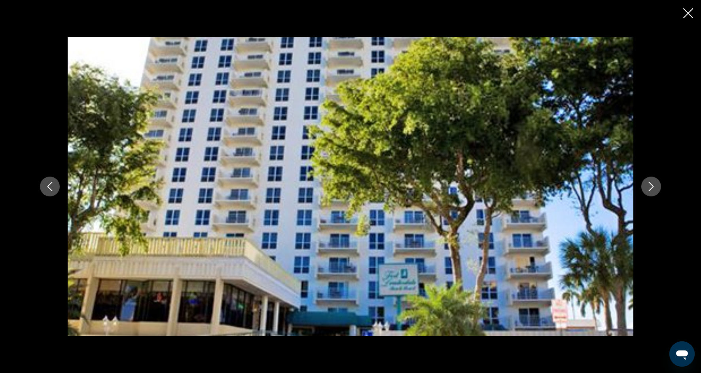
click at [693, 8] on div "prev next" at bounding box center [350, 186] width 701 height 373
click at [689, 11] on icon "Close slideshow" at bounding box center [688, 13] width 10 height 10
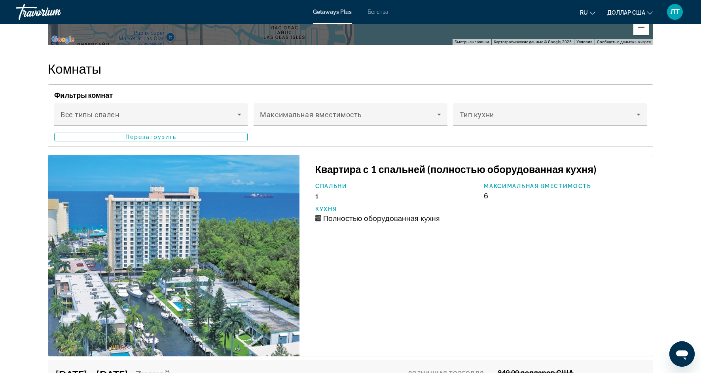
scroll to position [1477, 0]
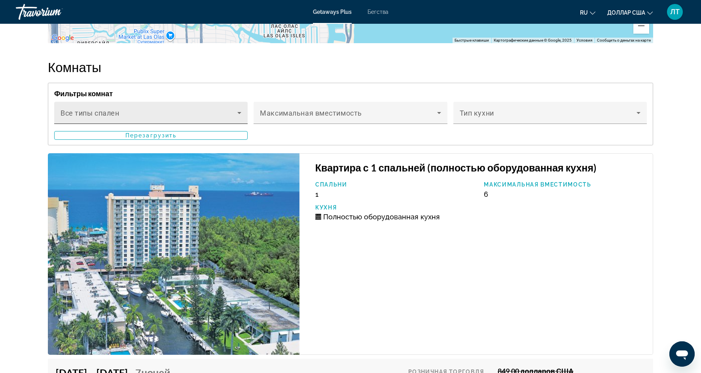
click at [237, 117] on icon "Основное содержание" at bounding box center [238, 112] width 9 height 9
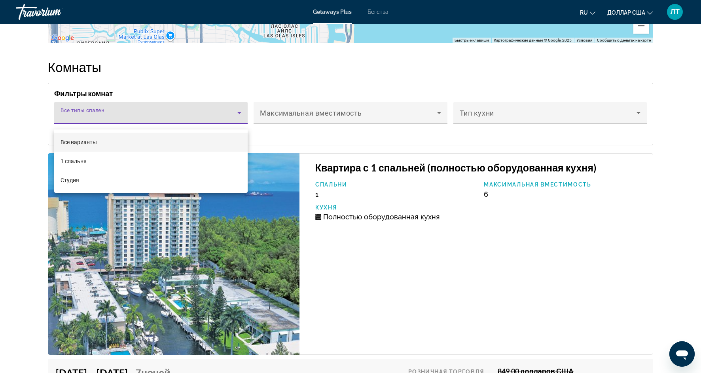
click at [372, 279] on div at bounding box center [350, 186] width 701 height 373
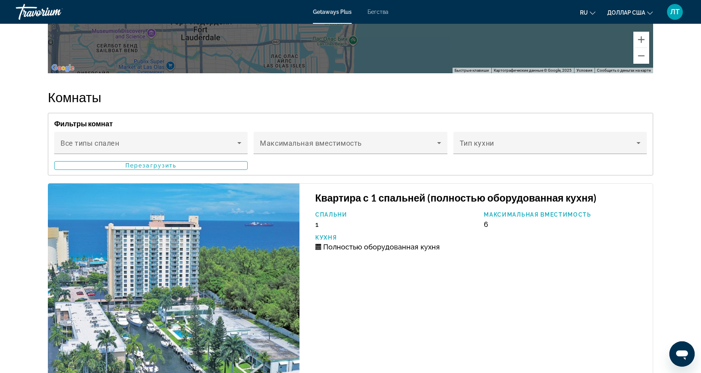
scroll to position [1447, 0]
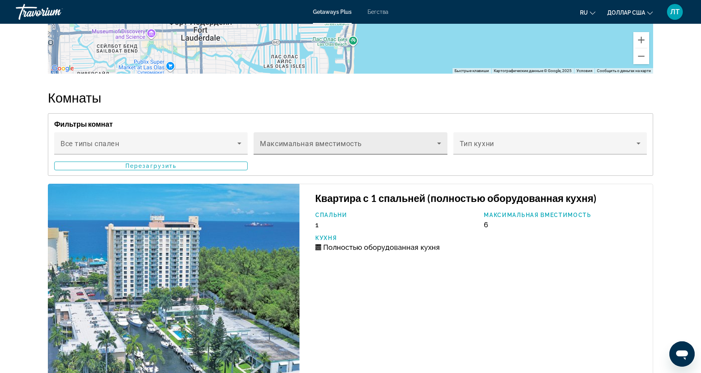
click at [436, 151] on span "Основное содержание" at bounding box center [348, 146] width 177 height 9
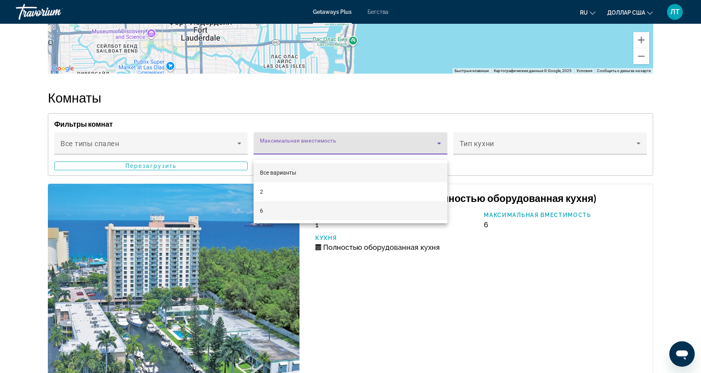
click at [397, 207] on mat-option "6" at bounding box center [349, 210] width 193 height 19
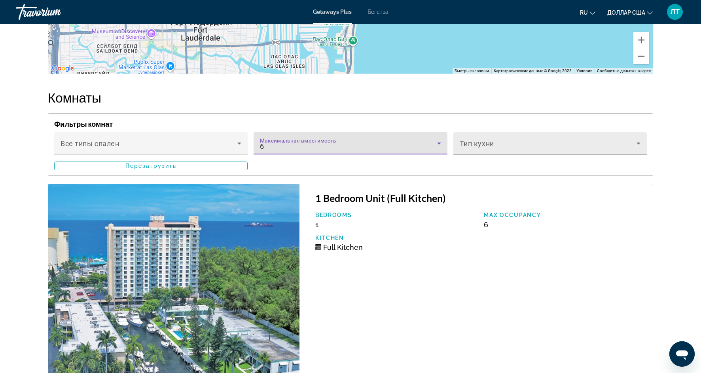
click at [637, 147] on icon "Основное содержание" at bounding box center [637, 142] width 9 height 9
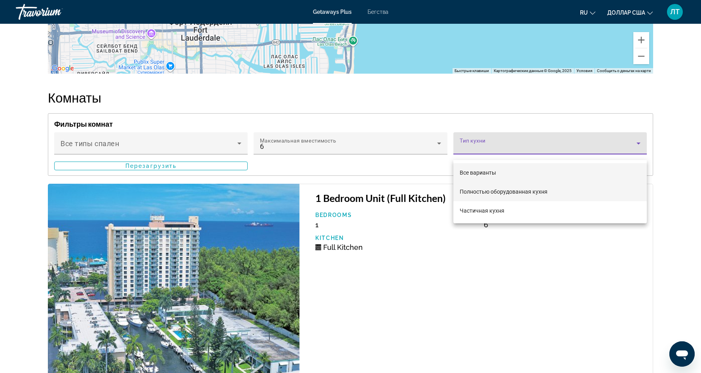
click at [573, 191] on mat-option "Полностью оборудованная кухня" at bounding box center [549, 191] width 193 height 19
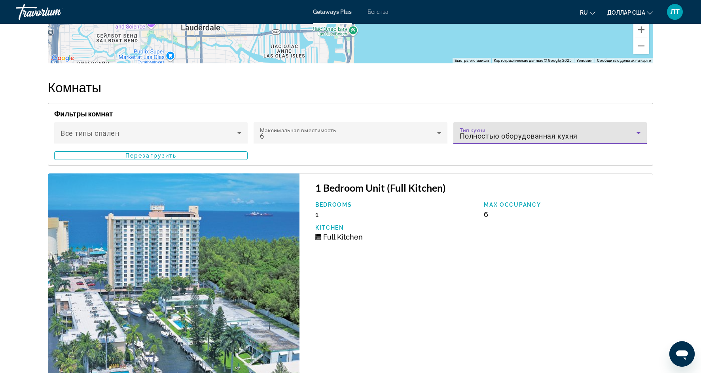
scroll to position [1458, 0]
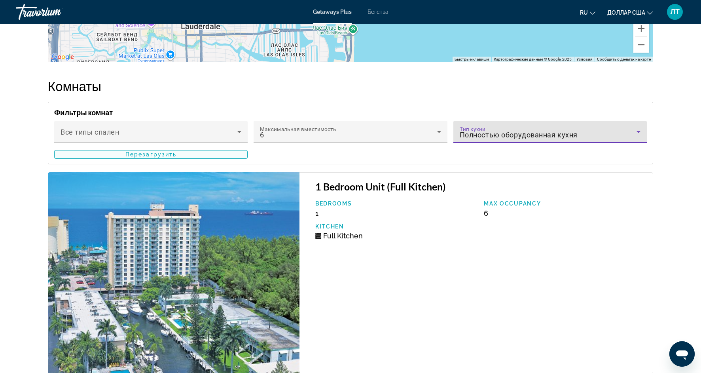
click at [193, 159] on span "Основное содержание" at bounding box center [151, 154] width 193 height 19
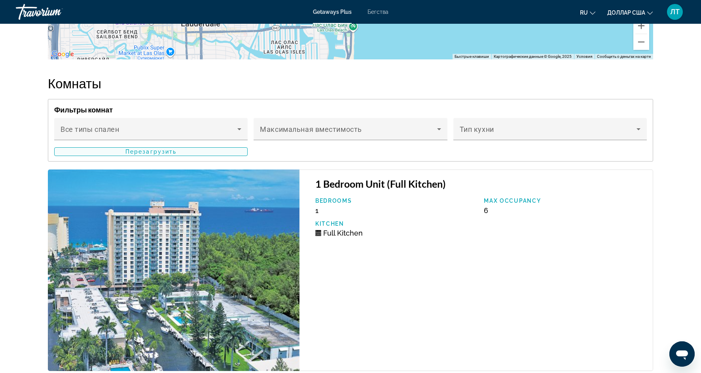
scroll to position [1458, 0]
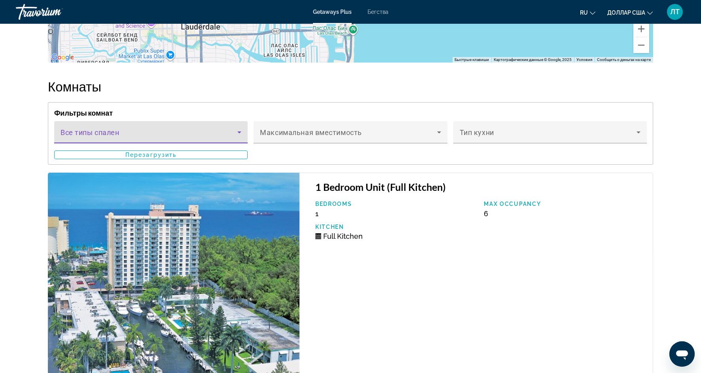
click at [236, 137] on icon "Основное содержание" at bounding box center [238, 131] width 9 height 9
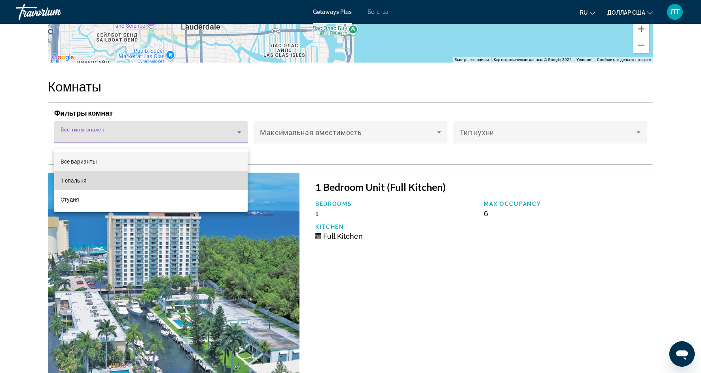
click at [208, 179] on mat-option "1 спальня" at bounding box center [150, 180] width 193 height 19
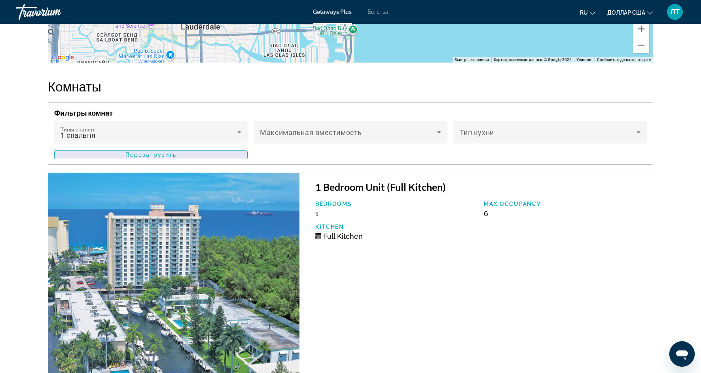
click at [219, 161] on span "Основное содержание" at bounding box center [151, 154] width 193 height 19
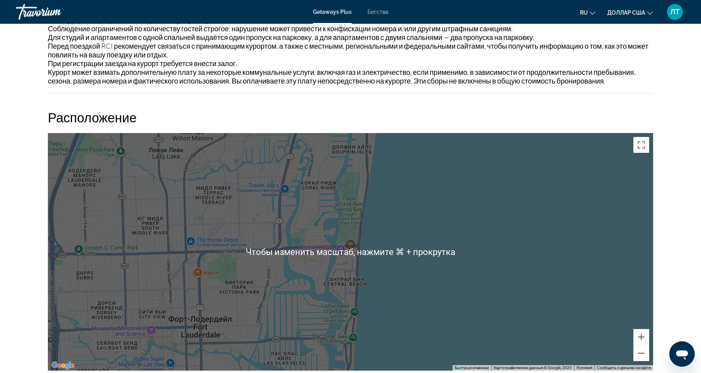
scroll to position [1148, 0]
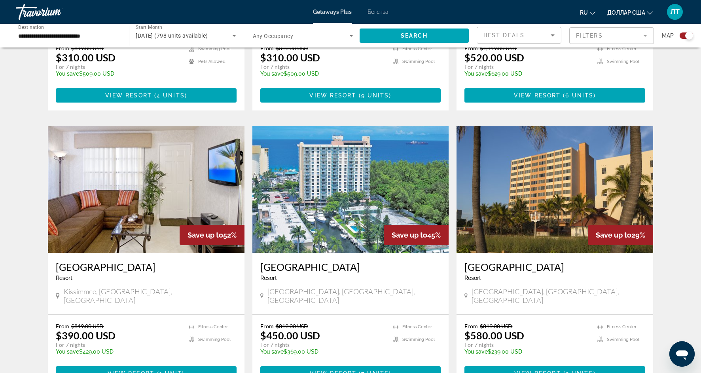
scroll to position [1064, 0]
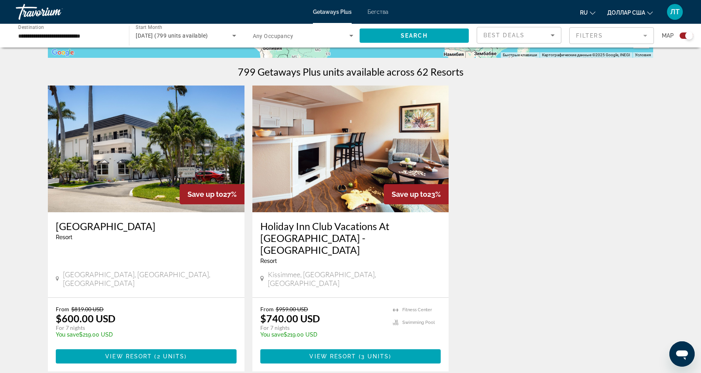
scroll to position [236, 0]
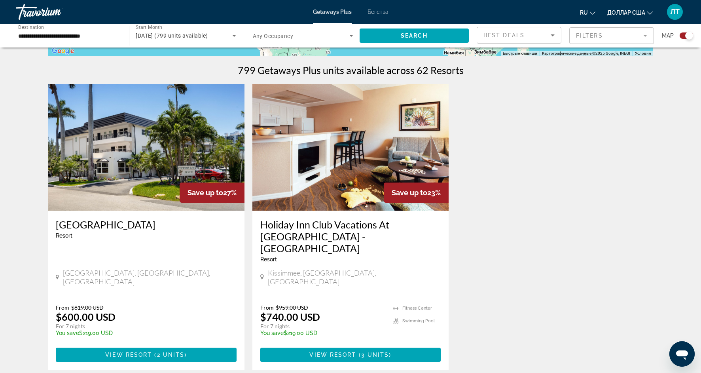
click at [161, 178] on img "Основное содержание" at bounding box center [146, 147] width 197 height 127
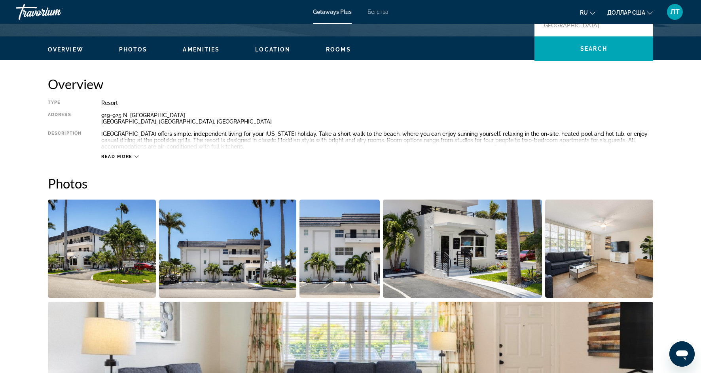
scroll to position [226, 0]
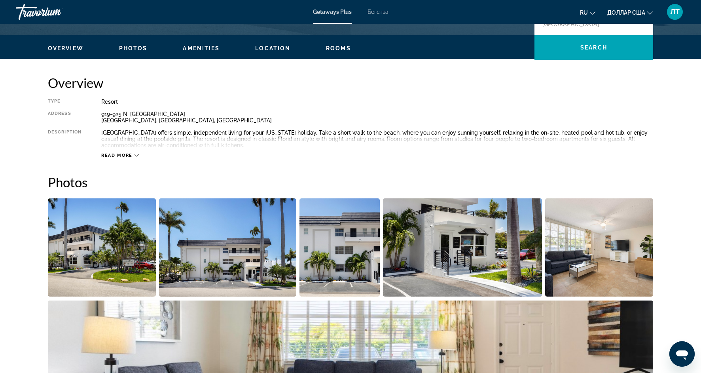
click at [89, 254] on img "Open full-screen image slider" at bounding box center [102, 247] width 108 height 98
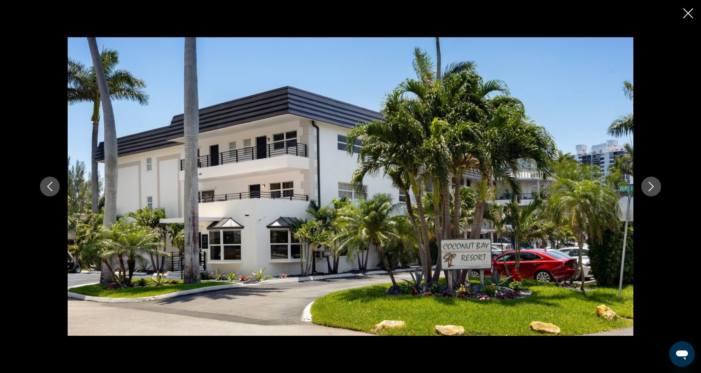
click at [647, 187] on icon "Next image" at bounding box center [650, 186] width 9 height 9
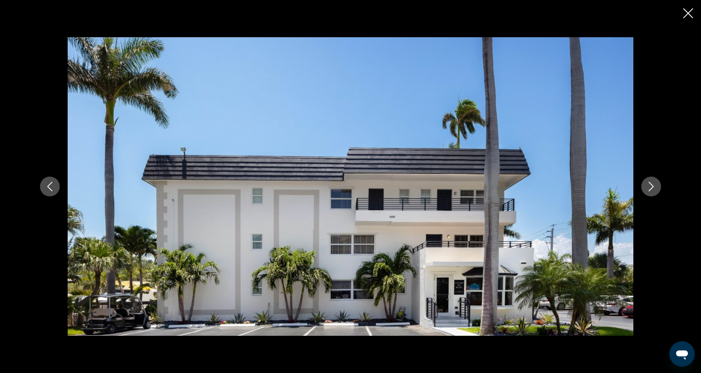
click at [647, 187] on icon "Next image" at bounding box center [650, 186] width 9 height 9
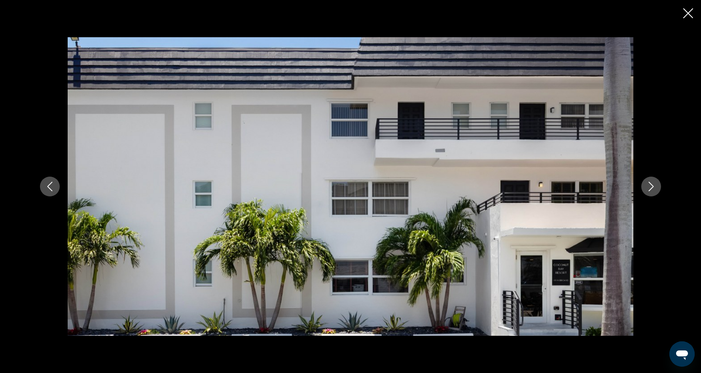
click at [647, 188] on icon "Next image" at bounding box center [650, 186] width 9 height 9
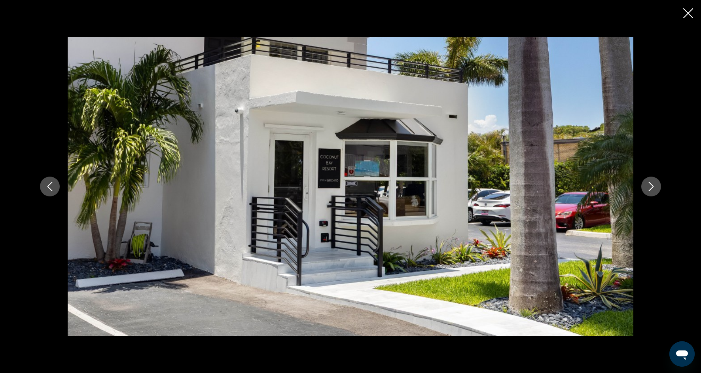
click at [647, 188] on icon "Next image" at bounding box center [650, 186] width 9 height 9
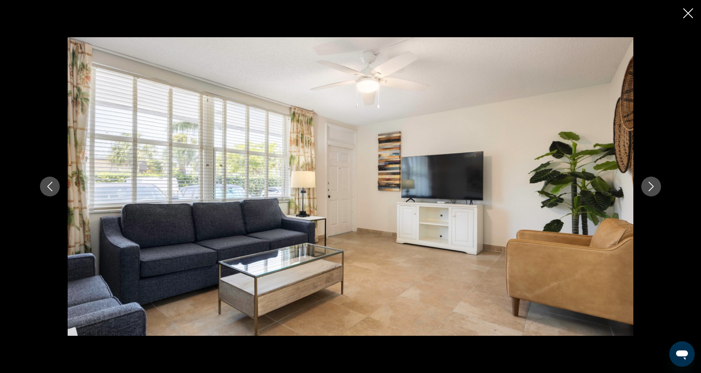
click at [647, 189] on icon "Next image" at bounding box center [650, 186] width 9 height 9
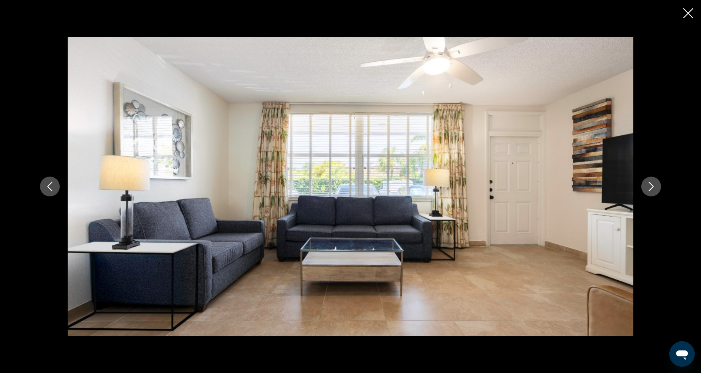
click at [647, 189] on icon "Next image" at bounding box center [650, 186] width 9 height 9
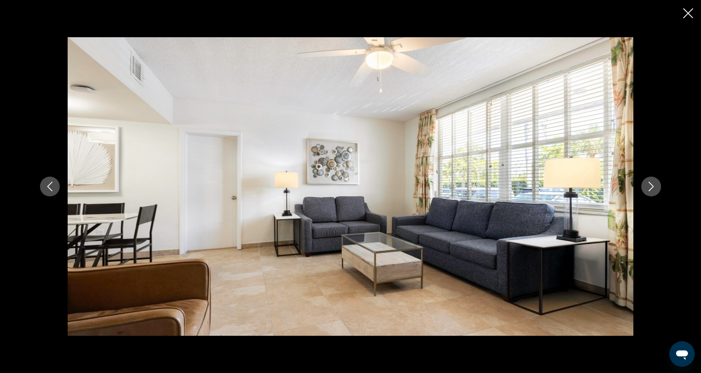
click at [647, 189] on icon "Next image" at bounding box center [650, 186] width 9 height 9
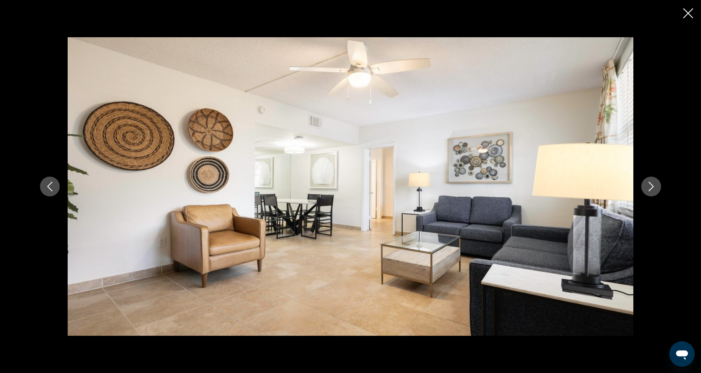
click at [647, 189] on icon "Next image" at bounding box center [650, 186] width 9 height 9
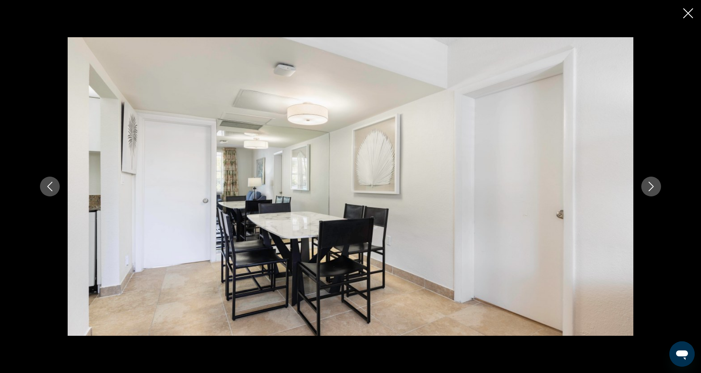
click at [647, 189] on icon "Next image" at bounding box center [650, 186] width 9 height 9
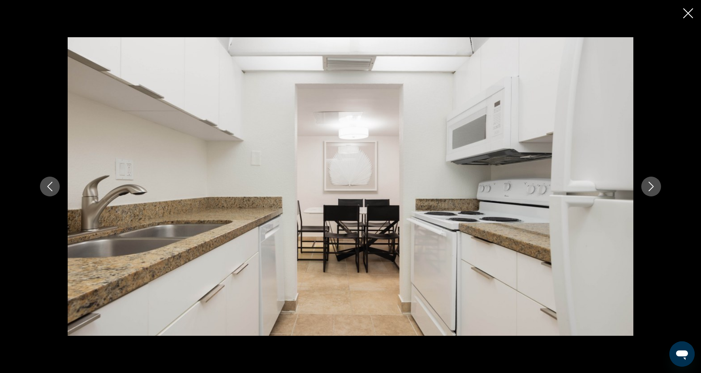
click at [647, 189] on icon "Next image" at bounding box center [650, 186] width 9 height 9
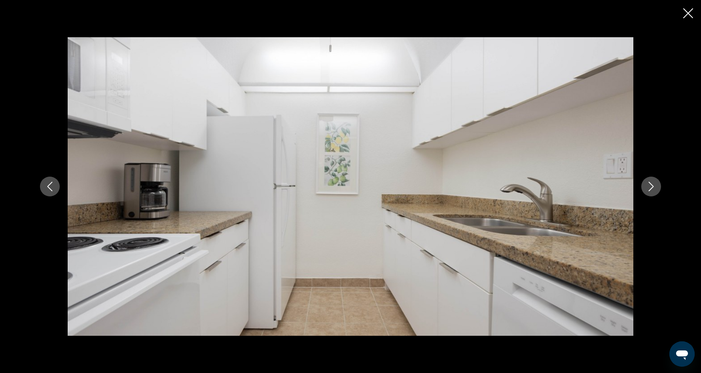
click at [647, 189] on icon "Next image" at bounding box center [650, 186] width 9 height 9
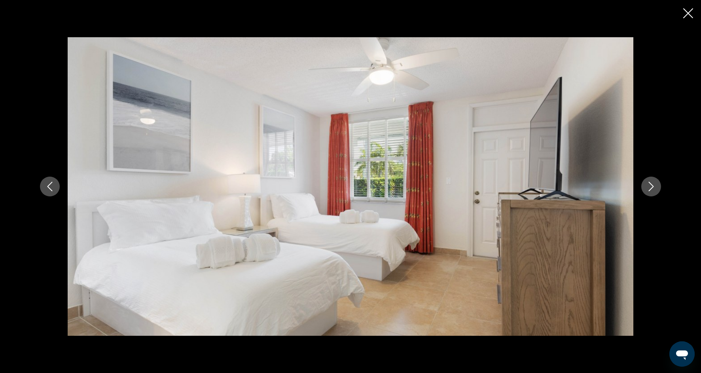
click at [647, 189] on icon "Next image" at bounding box center [650, 186] width 9 height 9
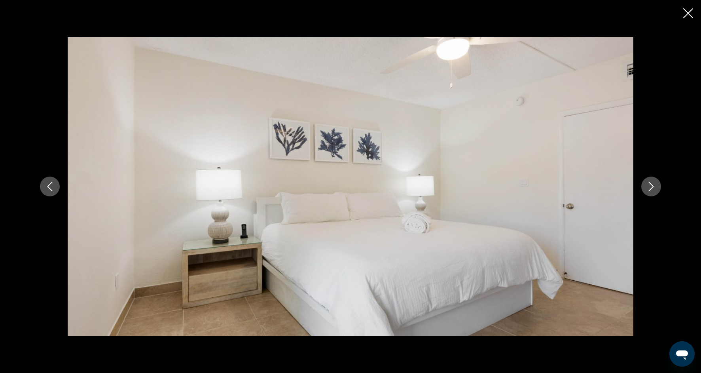
click at [647, 189] on icon "Next image" at bounding box center [650, 186] width 9 height 9
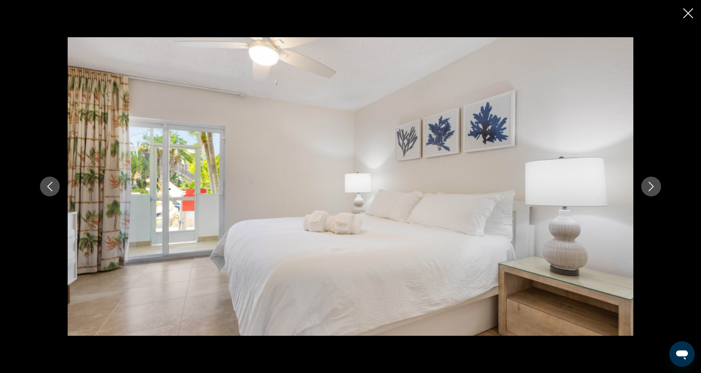
click at [647, 189] on icon "Next image" at bounding box center [650, 186] width 9 height 9
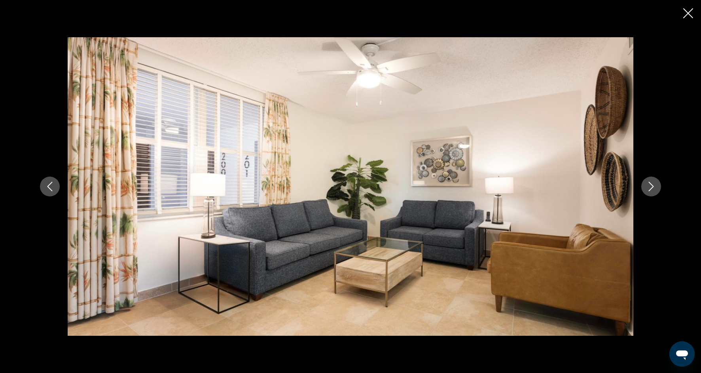
click at [647, 189] on icon "Next image" at bounding box center [650, 186] width 9 height 9
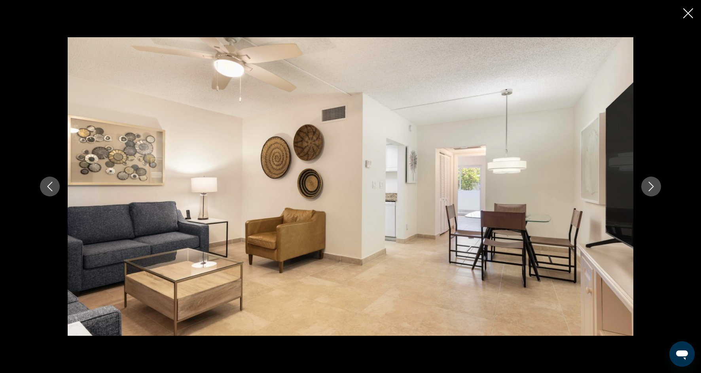
click at [647, 190] on icon "Next image" at bounding box center [650, 186] width 9 height 9
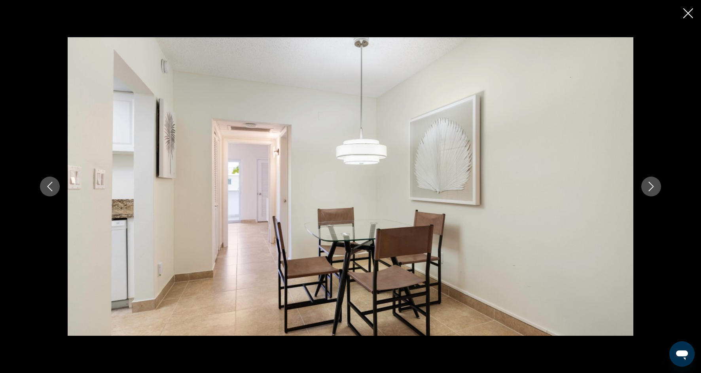
click at [647, 190] on icon "Next image" at bounding box center [650, 186] width 9 height 9
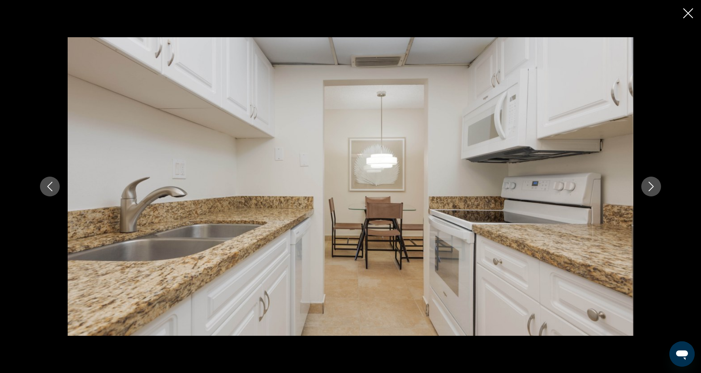
click at [647, 190] on icon "Next image" at bounding box center [650, 186] width 9 height 9
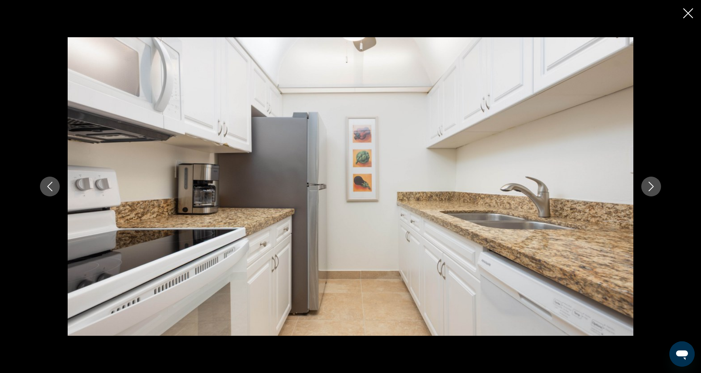
click at [688, 7] on div "prev next" at bounding box center [350, 186] width 701 height 373
click at [686, 11] on icon "Close slideshow" at bounding box center [688, 13] width 10 height 10
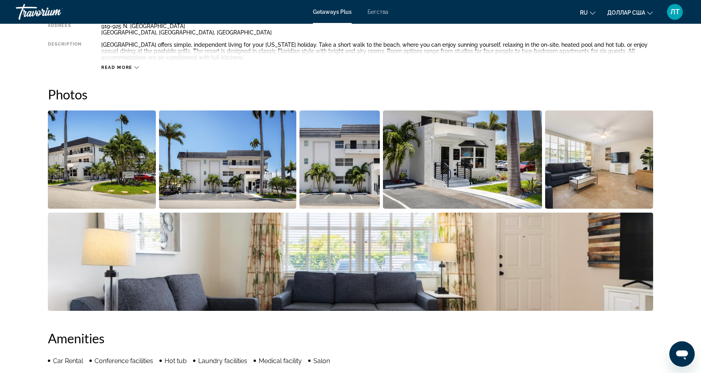
scroll to position [309, 0]
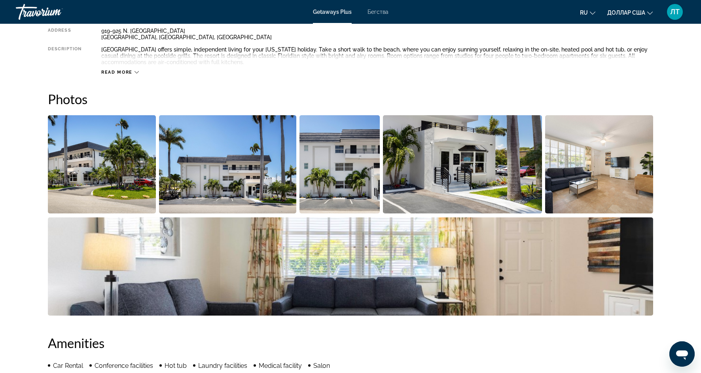
click at [128, 74] on span "Read more" at bounding box center [116, 72] width 31 height 5
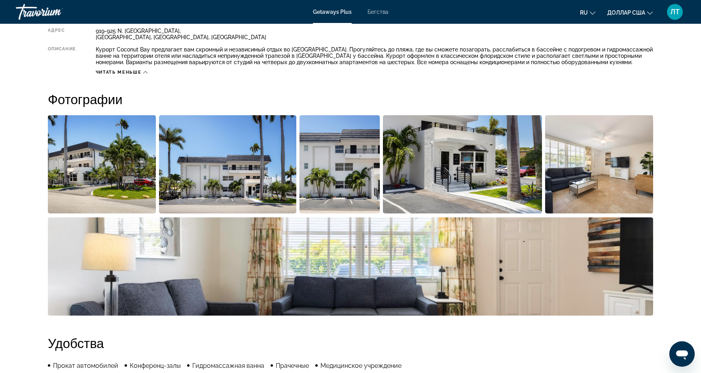
click at [373, 91] on h2 "Фотографии" at bounding box center [350, 99] width 605 height 16
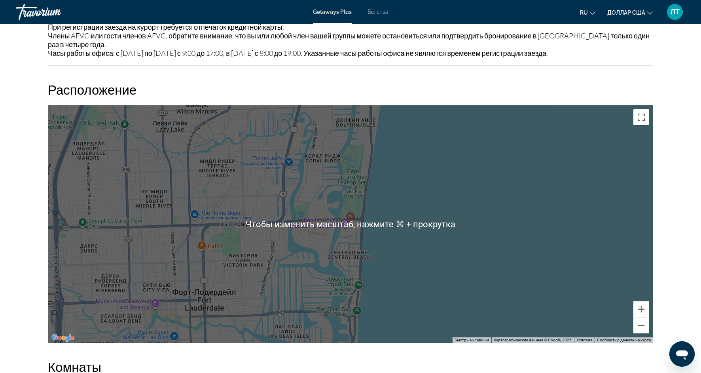
scroll to position [1153, 0]
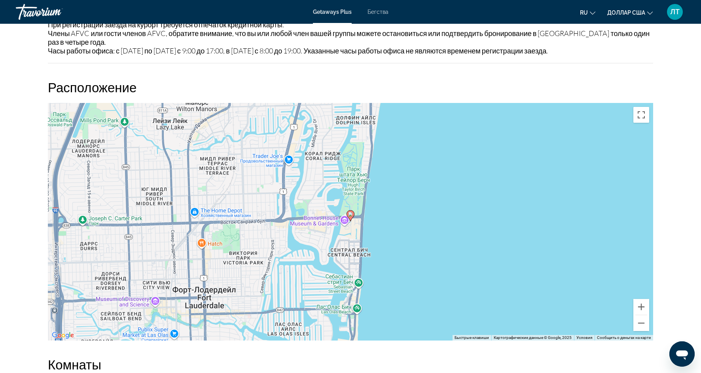
click at [335, 252] on div "Чтобы активировать перетаскивание с помощью кнопок, нажмите Alt + Ввод. После э…" at bounding box center [350, 221] width 605 height 237
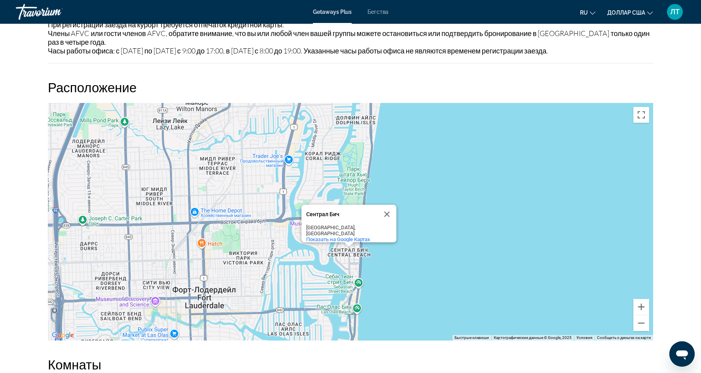
click at [425, 239] on div "Чтобы активировать перетаскивание с помощью кнопок, нажмите Alt + Ввод. После э…" at bounding box center [350, 221] width 605 height 237
click at [641, 310] on button "Увеличить" at bounding box center [641, 307] width 16 height 16
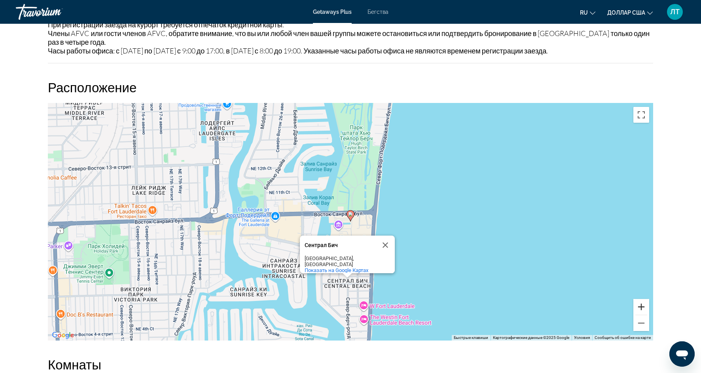
click at [641, 308] on button "Увеличить" at bounding box center [641, 307] width 16 height 16
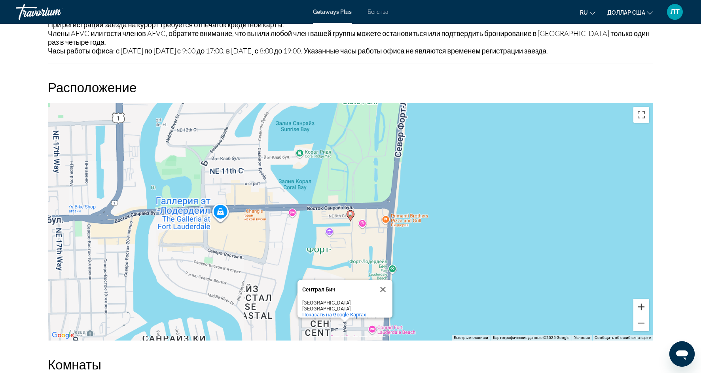
click at [641, 308] on button "Увеличить" at bounding box center [641, 307] width 16 height 16
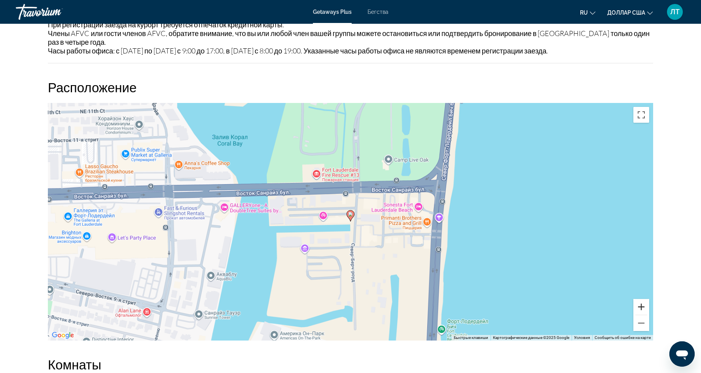
click at [641, 308] on button "Увеличить" at bounding box center [641, 307] width 16 height 16
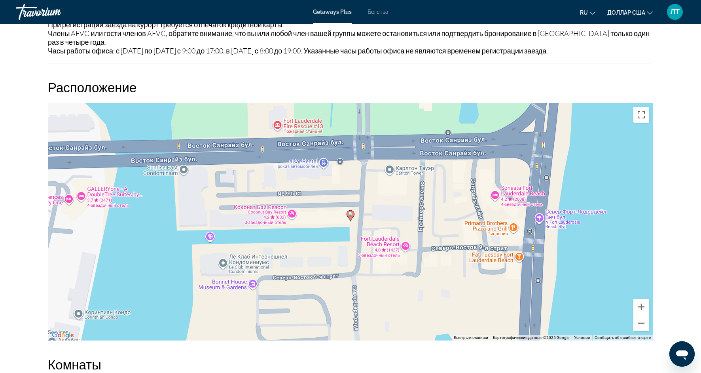
click at [646, 327] on button "Уменьшить" at bounding box center [641, 323] width 16 height 16
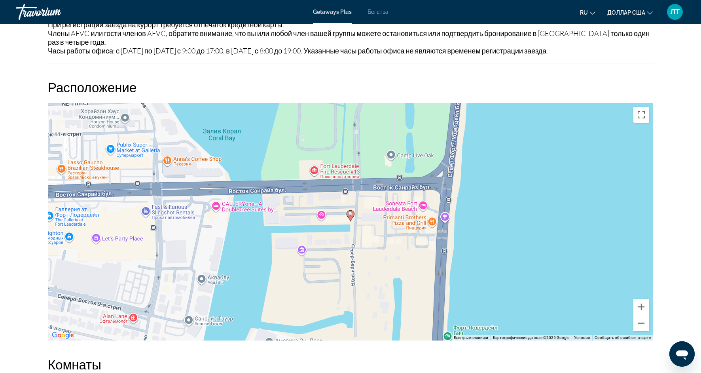
click at [646, 327] on button "Уменьшить" at bounding box center [641, 323] width 16 height 16
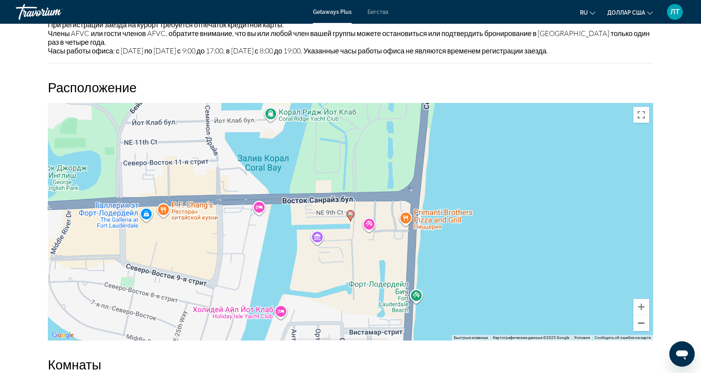
click at [646, 327] on button "Уменьшить" at bounding box center [641, 323] width 16 height 16
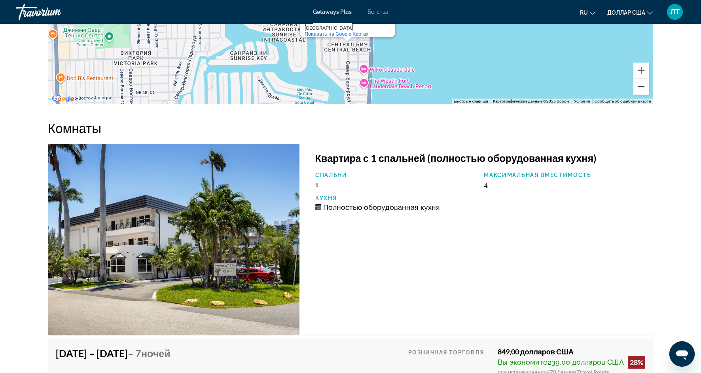
scroll to position [1380, 0]
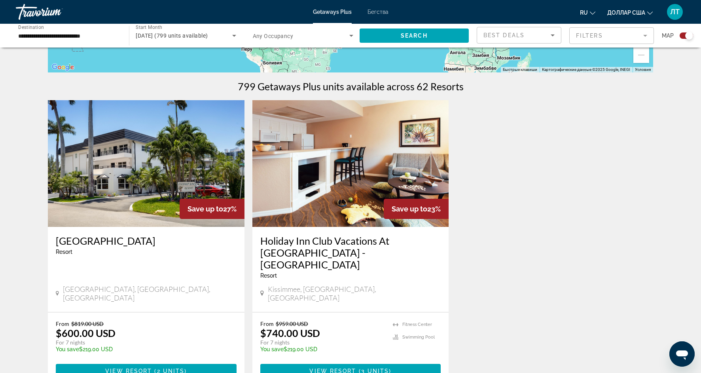
scroll to position [229, 0]
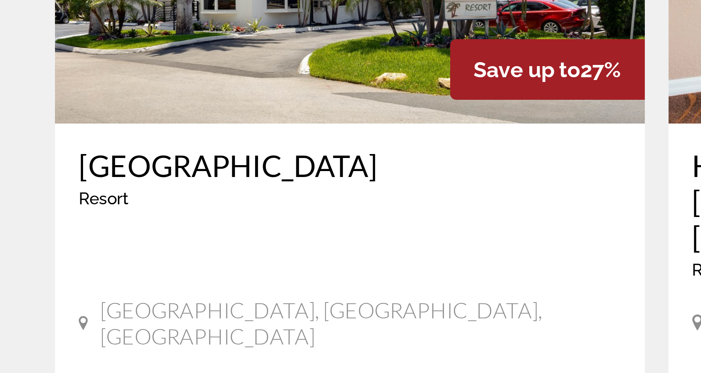
drag, startPoint x: 117, startPoint y: 247, endPoint x: 106, endPoint y: 249, distance: 11.2
click at [106, 249] on div "Coconut Bay Resort Resort - This is an adults only resort" at bounding box center [146, 239] width 181 height 26
drag, startPoint x: 106, startPoint y: 249, endPoint x: 68, endPoint y: 252, distance: 38.1
click at [68, 252] on div "Coconut Bay Resort Resort - This is an adults only resort Fort Lauderdale, FL, …" at bounding box center [146, 260] width 197 height 85
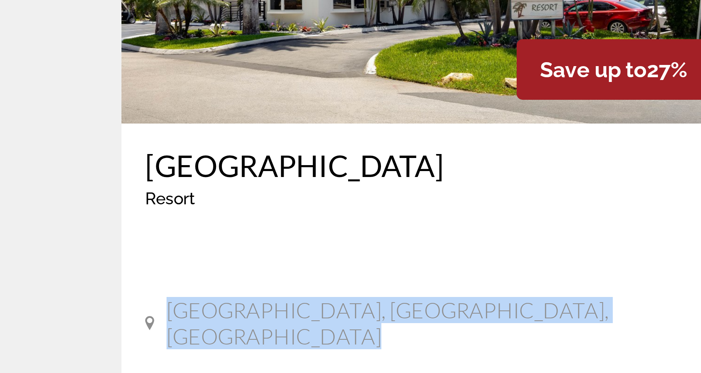
drag, startPoint x: 68, startPoint y: 252, endPoint x: 15, endPoint y: 287, distance: 63.8
click at [4, 287] on div "← Переместить влево → Переместить вправо ↑ Переместить вверх ↓ Переместить вниз…" at bounding box center [350, 118] width 701 height 582
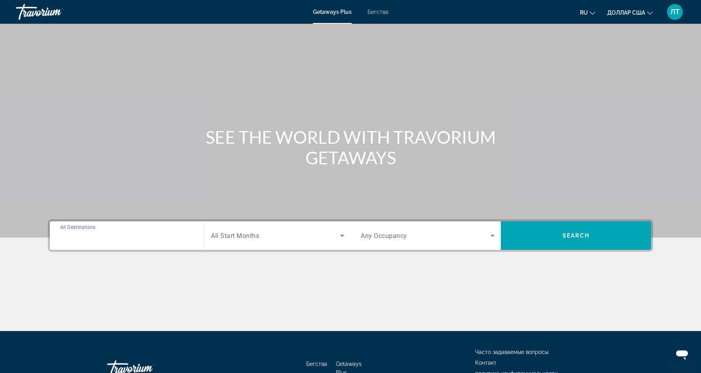
click at [137, 233] on input "Destination All Destinations" at bounding box center [127, 235] width 134 height 9
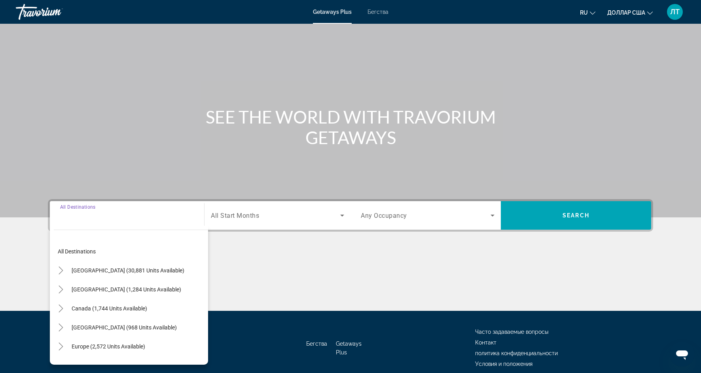
scroll to position [55, 0]
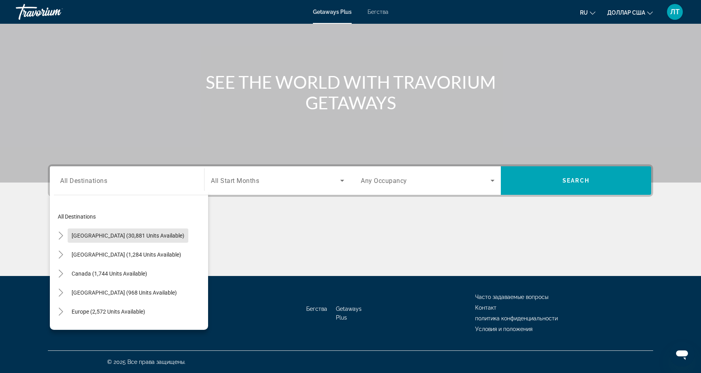
click at [137, 233] on span "United States (30,881 units available)" at bounding box center [128, 235] width 113 height 6
type input "**********"
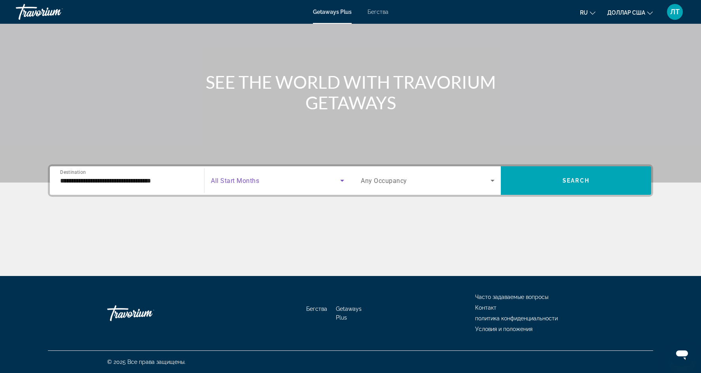
click at [338, 181] on icon "Search widget" at bounding box center [341, 180] width 9 height 9
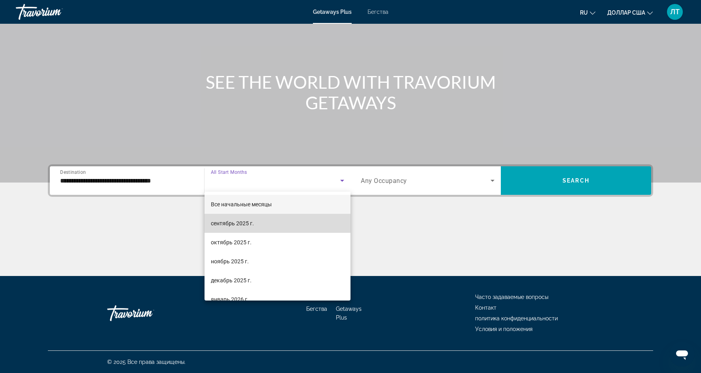
click at [291, 218] on mat-option "сентябрь 2025 г." at bounding box center [277, 223] width 146 height 19
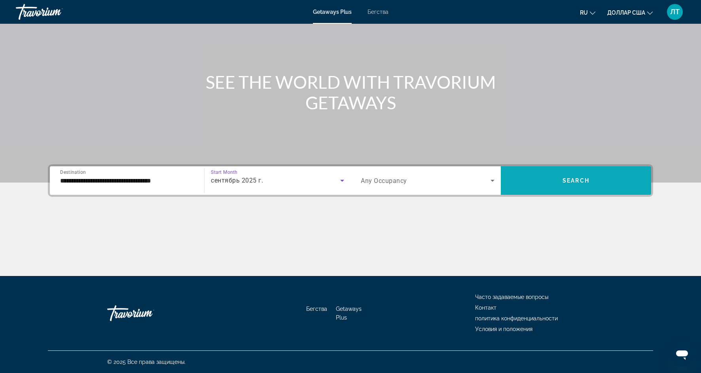
click at [524, 185] on span "Search widget" at bounding box center [576, 180] width 150 height 19
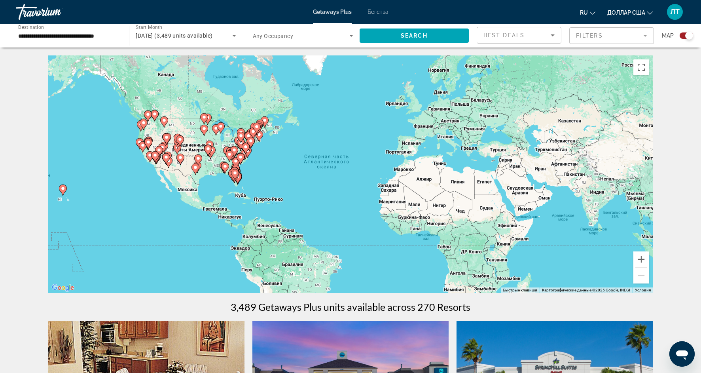
click at [108, 39] on input "**********" at bounding box center [68, 35] width 100 height 9
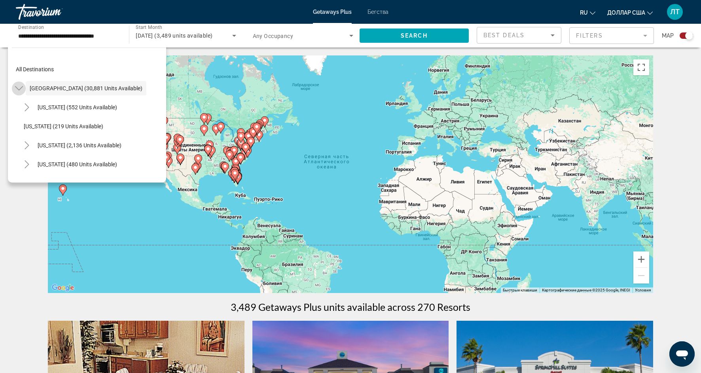
click at [20, 91] on icon "Toggle United States (30,881 units available)" at bounding box center [19, 88] width 8 height 8
click at [41, 83] on span "Search widget" at bounding box center [86, 88] width 121 height 19
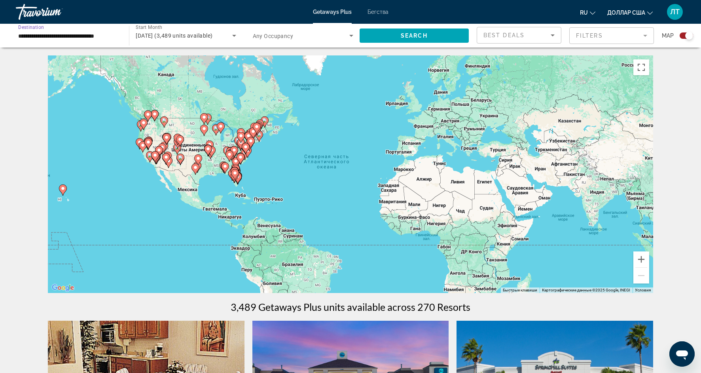
click at [85, 35] on input "**********" at bounding box center [68, 35] width 100 height 9
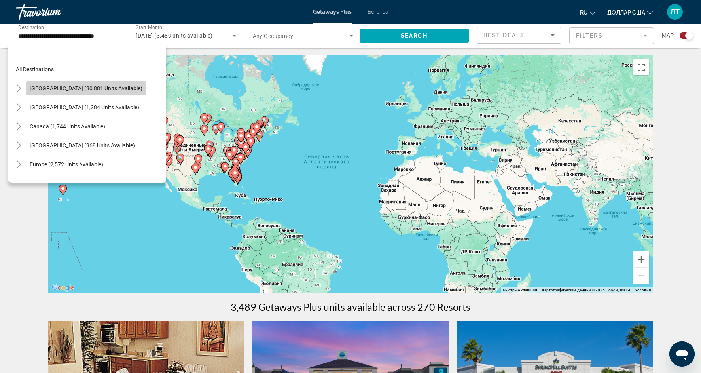
click at [113, 87] on span "United States (30,881 units available)" at bounding box center [86, 88] width 113 height 6
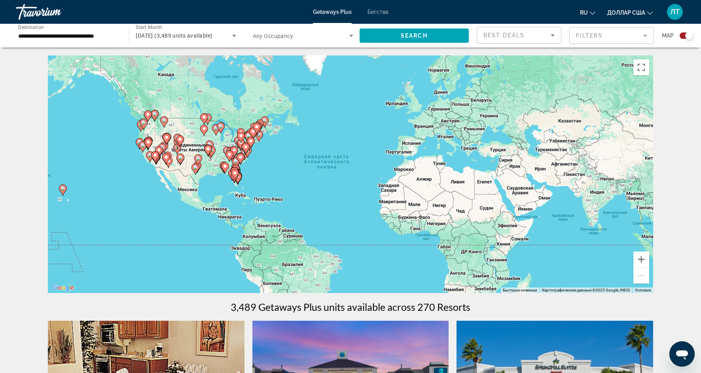
click at [119, 41] on div "**********" at bounding box center [68, 36] width 113 height 23
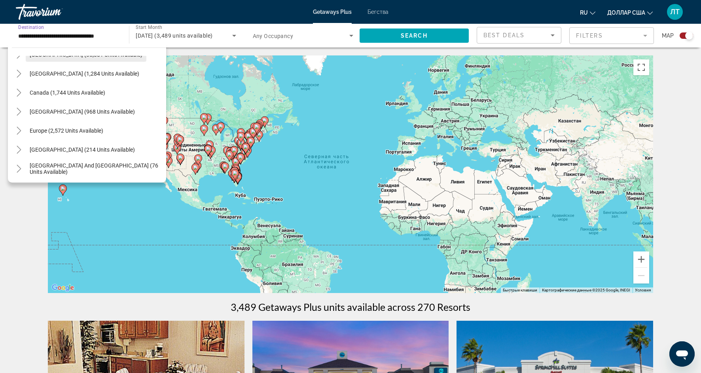
scroll to position [29, 0]
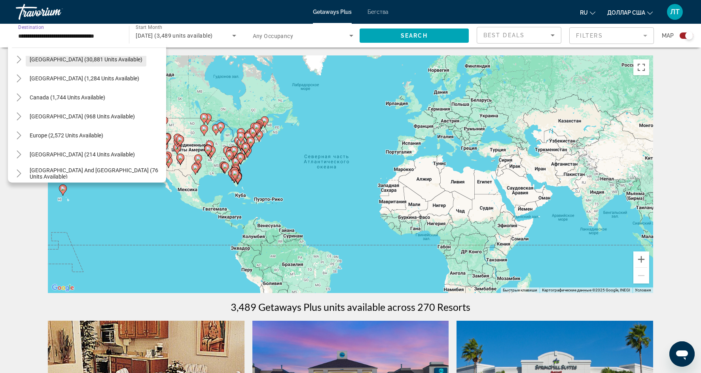
click at [108, 63] on span "Search widget" at bounding box center [86, 59] width 121 height 19
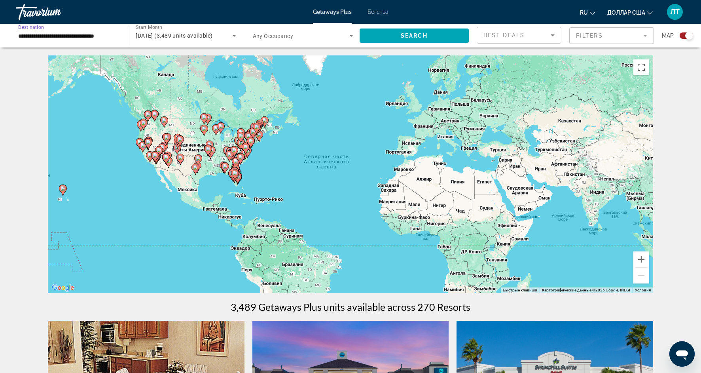
click at [124, 32] on div "**********" at bounding box center [68, 36] width 113 height 23
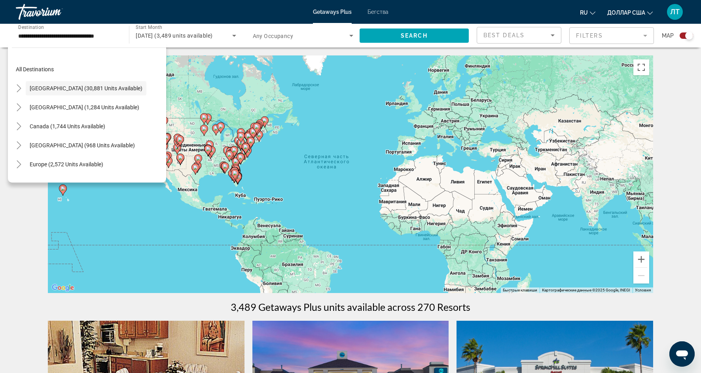
click at [240, 175] on icon "Основное содержание" at bounding box center [237, 178] width 7 height 10
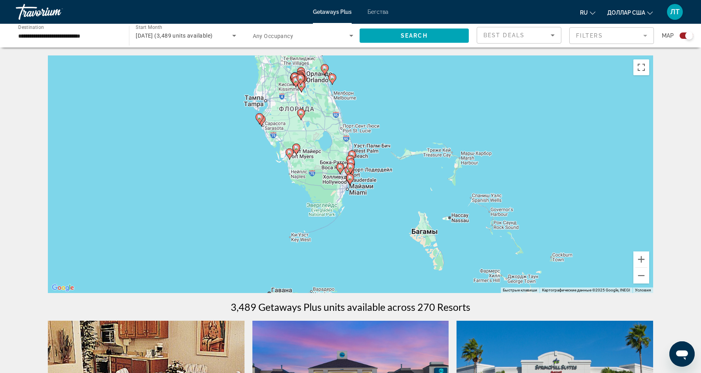
click at [294, 132] on div "Чтобы активировать перетаскивание с помощью клавиатуры, нажмите Alt + Ввод. Пос…" at bounding box center [350, 173] width 605 height 237
click at [261, 128] on div "Чтобы активировать перетаскивание с помощью клавиатуры, нажмите Alt + Ввод. Пос…" at bounding box center [350, 173] width 605 height 237
click at [261, 113] on icon "Основное содержание" at bounding box center [259, 118] width 8 height 11
type input "**********"
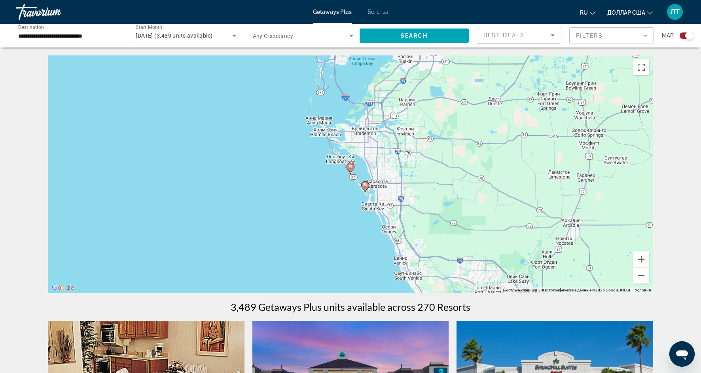
click at [365, 191] on icon "Основное содержание" at bounding box center [365, 186] width 8 height 11
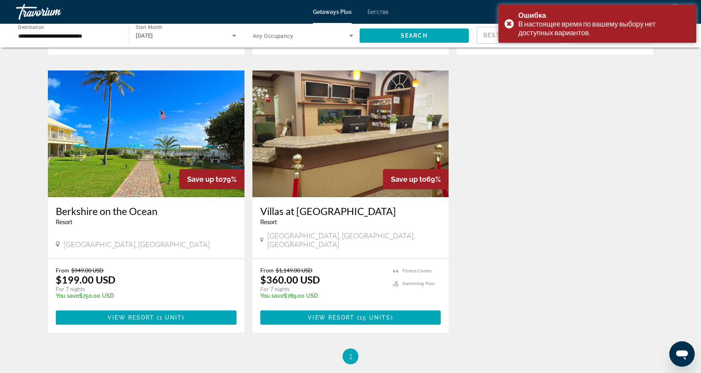
scroll to position [550, 0]
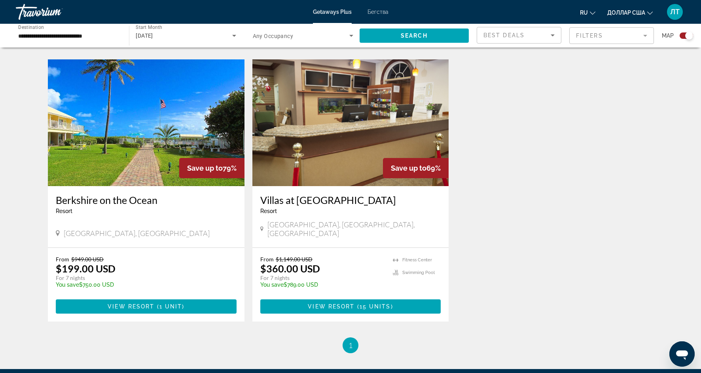
click at [195, 164] on span "Save up to" at bounding box center [205, 168] width 36 height 8
click at [172, 297] on span "Основное содержание" at bounding box center [146, 306] width 181 height 19
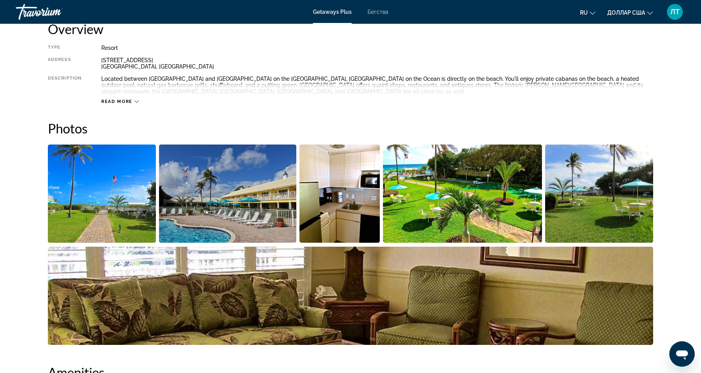
scroll to position [289, 0]
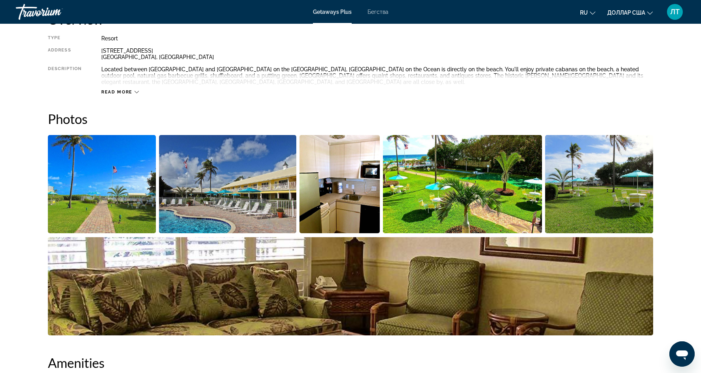
click at [135, 216] on img "Open full-screen image slider" at bounding box center [102, 184] width 108 height 98
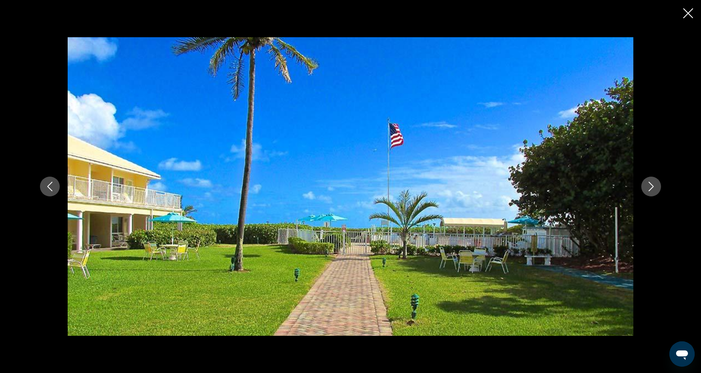
click at [654, 190] on icon "Next image" at bounding box center [650, 186] width 9 height 9
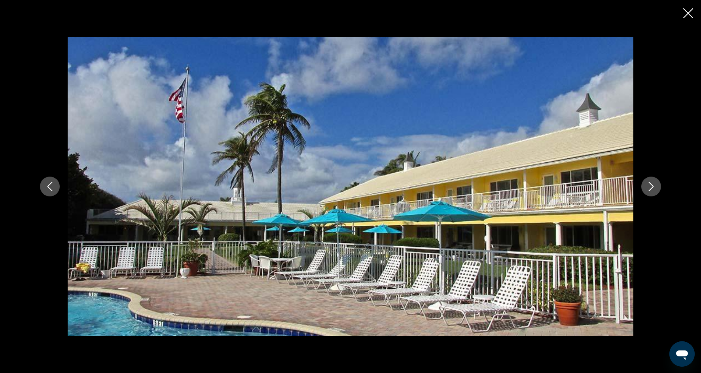
click at [654, 191] on icon "Next image" at bounding box center [650, 186] width 9 height 9
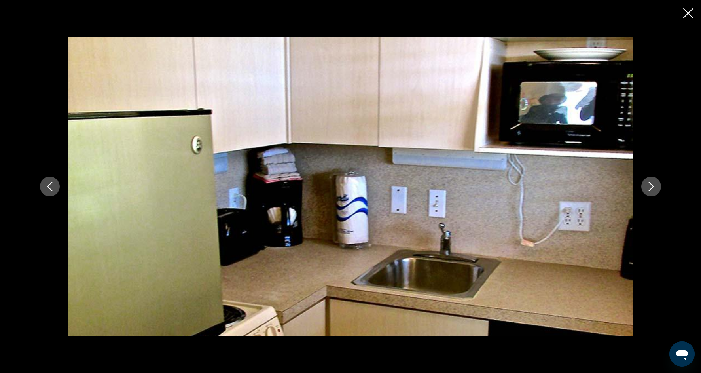
click at [654, 191] on icon "Next image" at bounding box center [650, 186] width 9 height 9
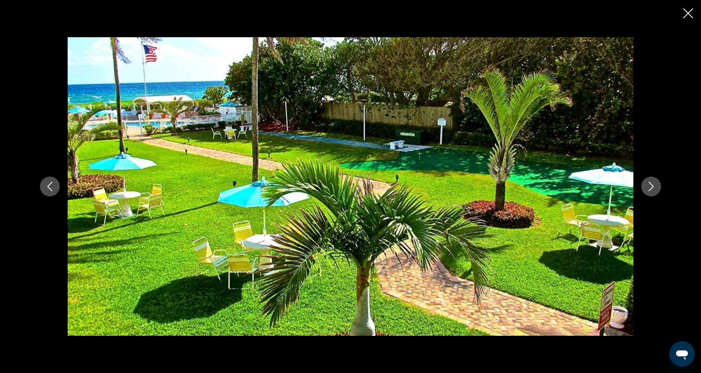
click at [654, 191] on icon "Next image" at bounding box center [650, 186] width 9 height 9
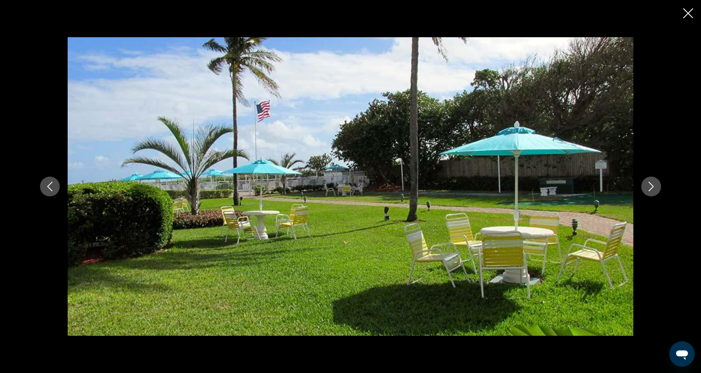
click at [654, 191] on icon "Next image" at bounding box center [650, 186] width 9 height 9
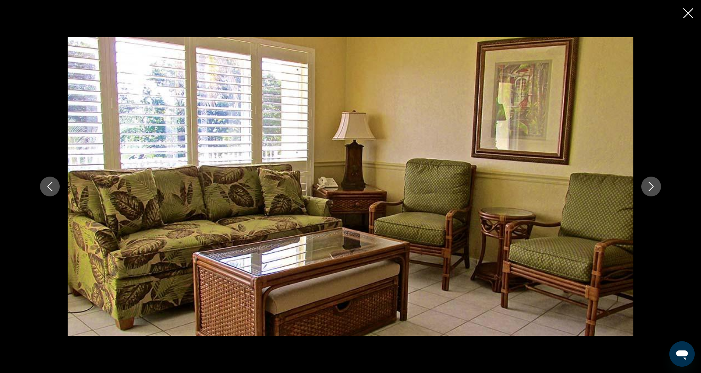
click at [654, 191] on icon "Next image" at bounding box center [650, 186] width 9 height 9
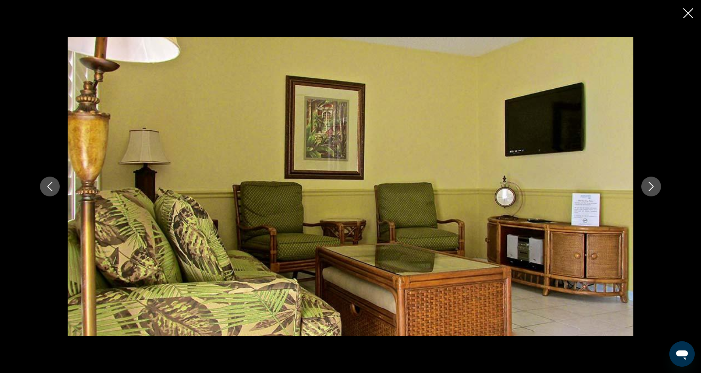
click at [654, 191] on icon "Next image" at bounding box center [650, 186] width 9 height 9
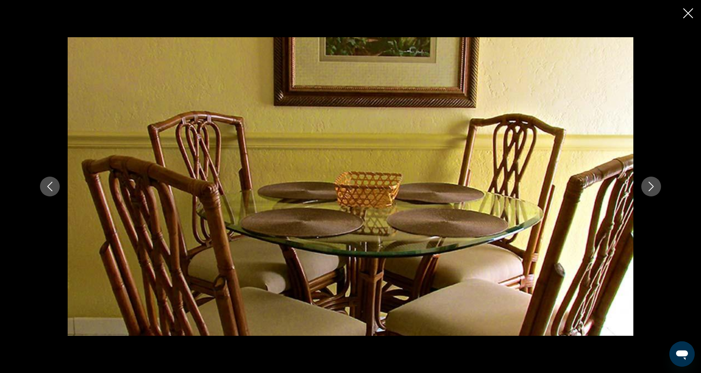
click at [654, 191] on icon "Next image" at bounding box center [650, 186] width 9 height 9
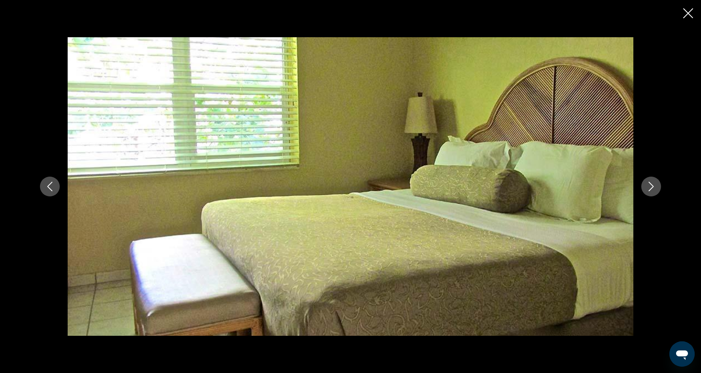
click at [654, 191] on icon "Next image" at bounding box center [650, 186] width 9 height 9
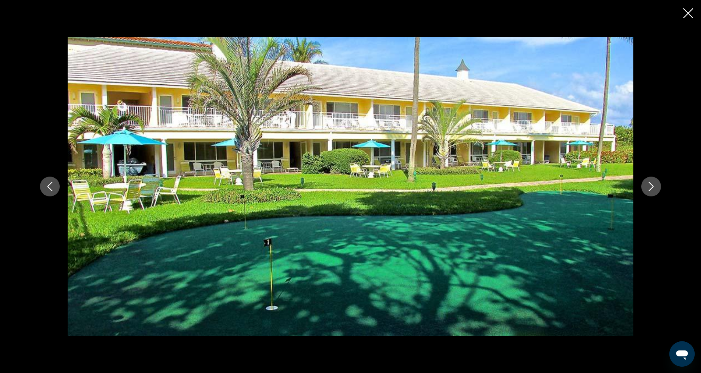
click at [654, 191] on icon "Next image" at bounding box center [650, 186] width 9 height 9
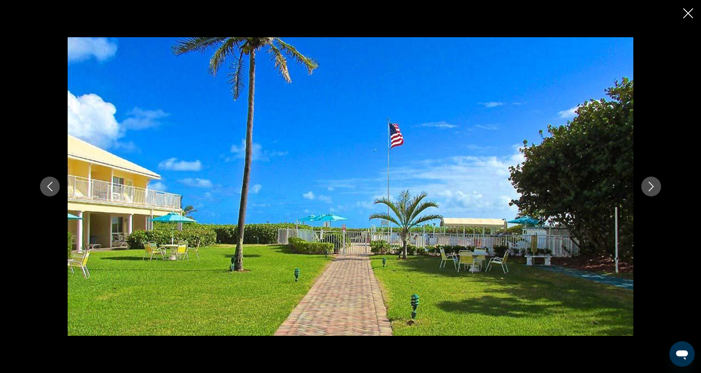
click at [654, 191] on icon "Next image" at bounding box center [650, 186] width 9 height 9
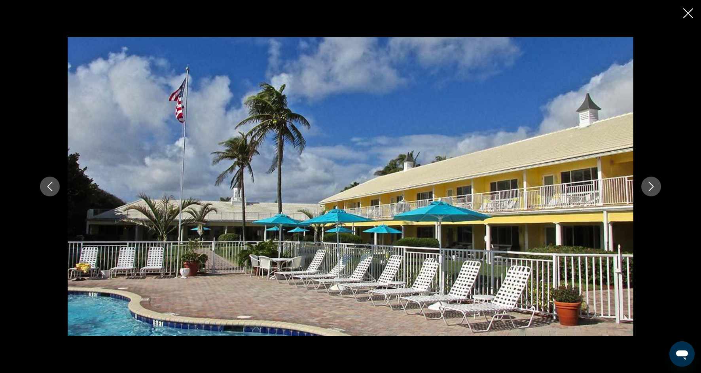
click at [683, 15] on icon "Close slideshow" at bounding box center [688, 13] width 10 height 10
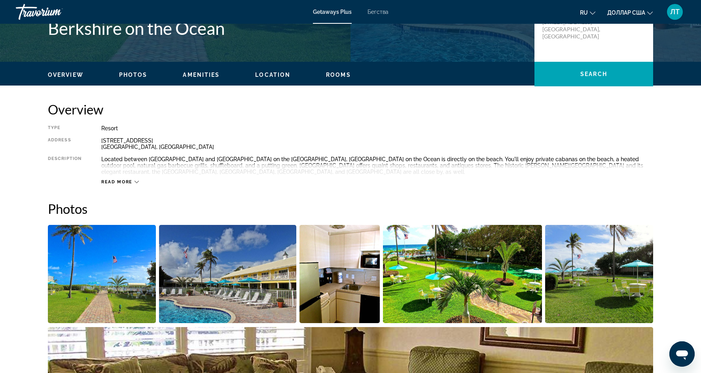
scroll to position [159, 0]
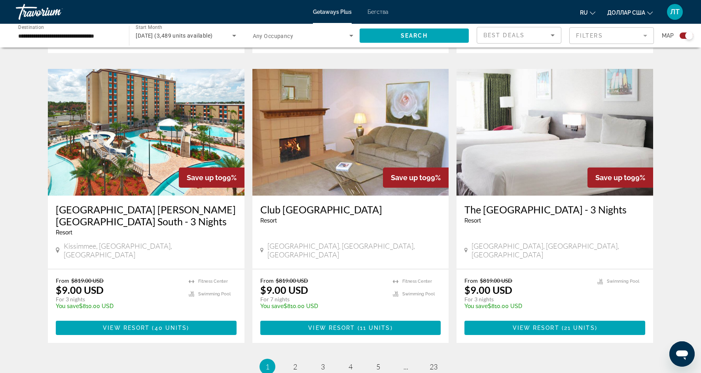
scroll to position [1187, 0]
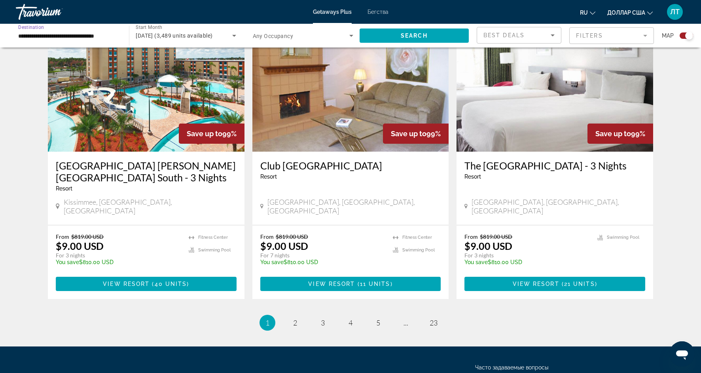
click at [106, 33] on input "**********" at bounding box center [68, 35] width 100 height 9
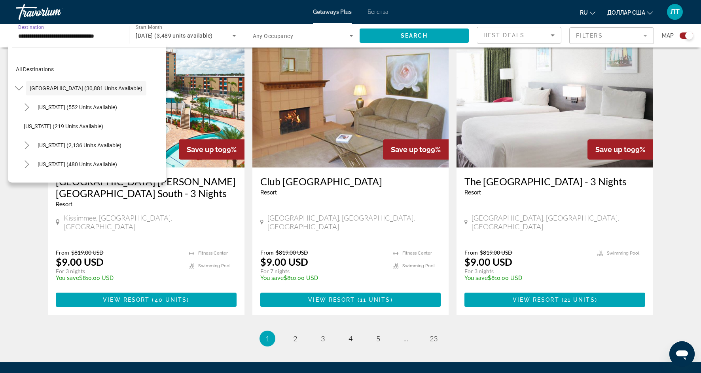
scroll to position [1172, 0]
click at [10, 157] on div "All destinations United States (30,881 units available) Arizona (552 units avai…" at bounding box center [87, 112] width 158 height 139
drag, startPoint x: 164, startPoint y: 99, endPoint x: 165, endPoint y: 179, distance: 79.5
click at [165, 179] on div "All destinations United States (30,881 units available) Arizona (552 units avai…" at bounding box center [87, 112] width 158 height 139
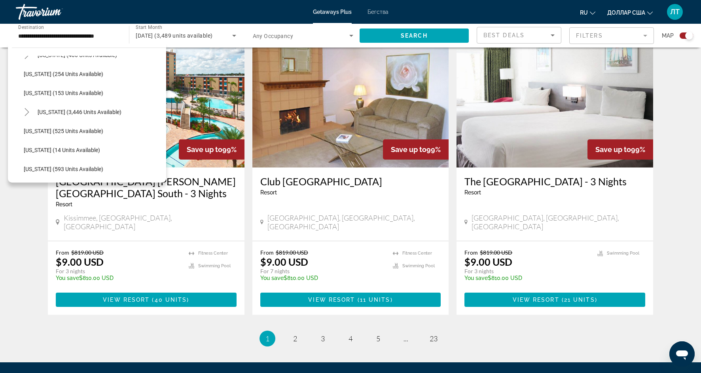
scroll to position [0, 0]
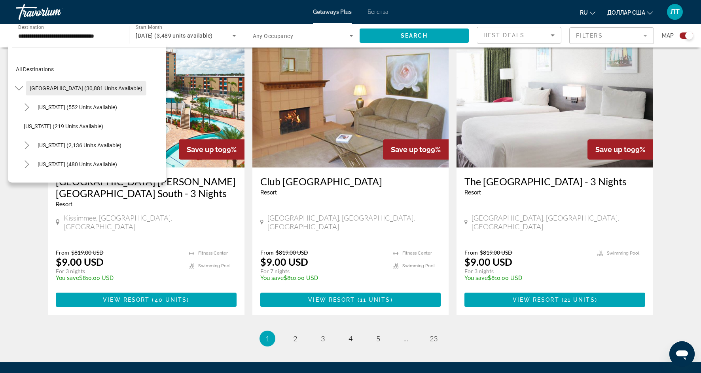
click at [109, 85] on span "United States (30,881 units available)" at bounding box center [86, 88] width 113 height 6
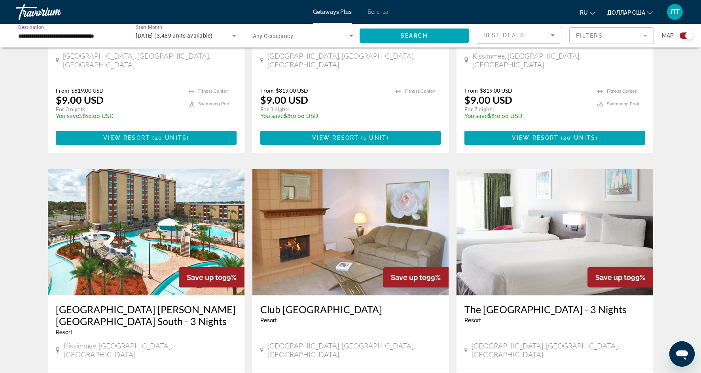
scroll to position [1187, 0]
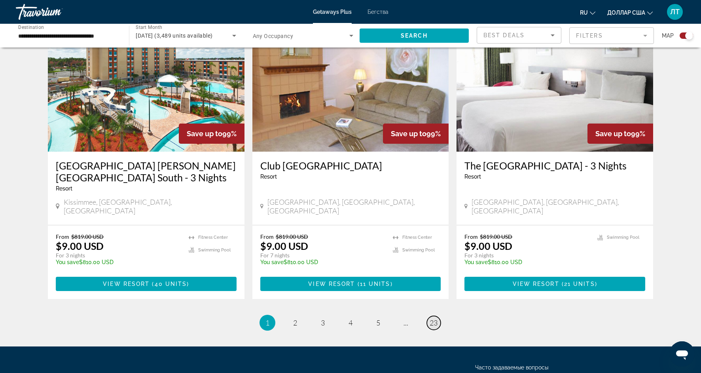
click at [432, 318] on span "23" at bounding box center [433, 322] width 8 height 9
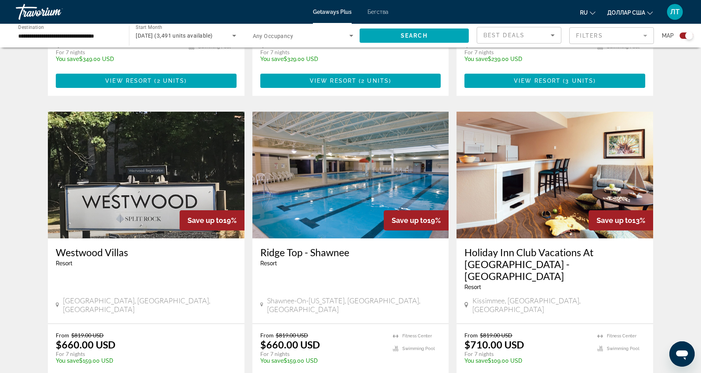
scroll to position [485, 0]
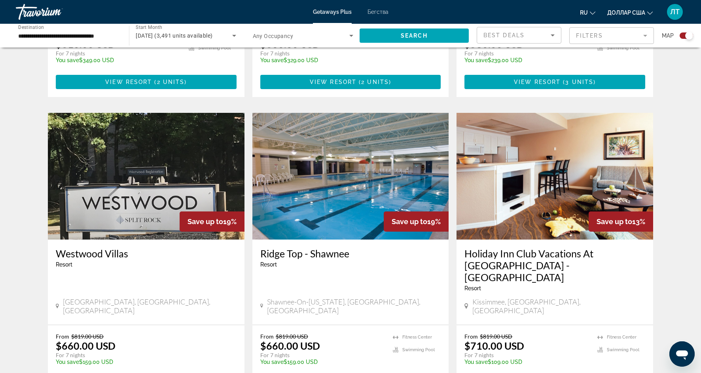
click at [368, 195] on img "Основное содержание" at bounding box center [350, 176] width 197 height 127
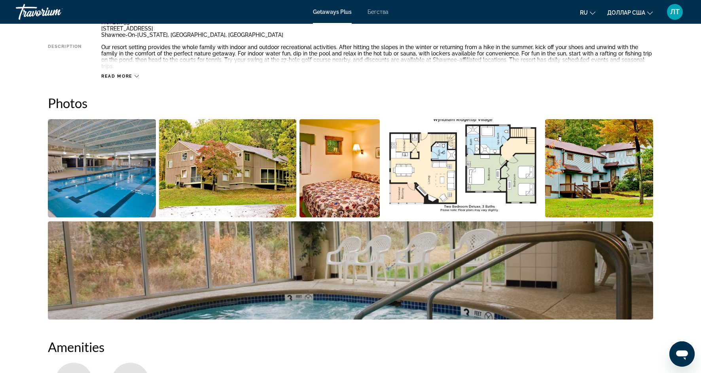
scroll to position [313, 0]
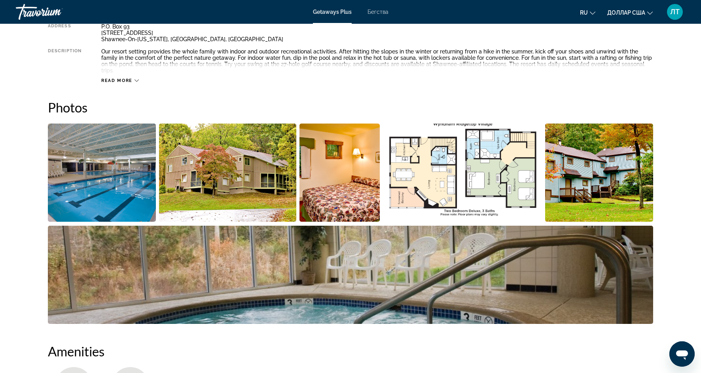
click at [357, 178] on img "Open full-screen image slider" at bounding box center [339, 172] width 80 height 98
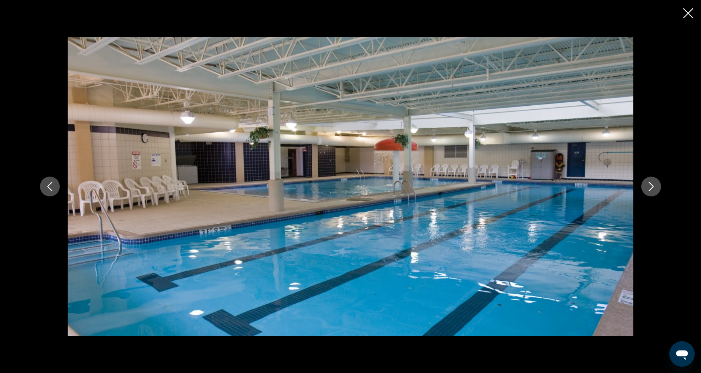
click at [649, 188] on icon "Next image" at bounding box center [650, 186] width 9 height 9
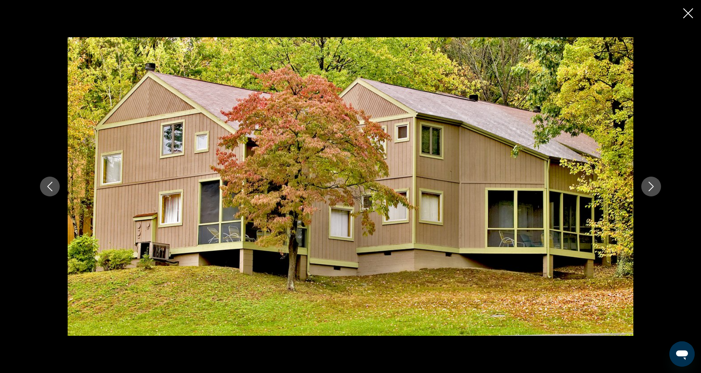
click at [649, 189] on icon "Next image" at bounding box center [650, 186] width 9 height 9
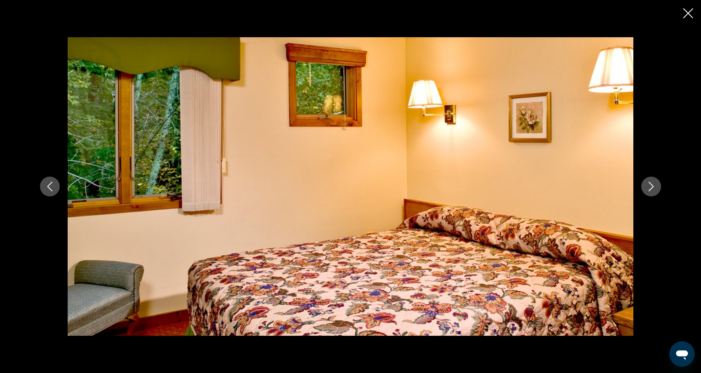
click at [649, 189] on icon "Next image" at bounding box center [650, 186] width 9 height 9
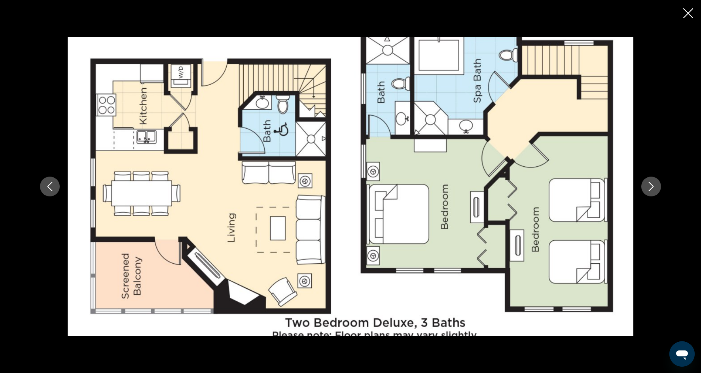
click at [649, 189] on icon "Next image" at bounding box center [650, 186] width 9 height 9
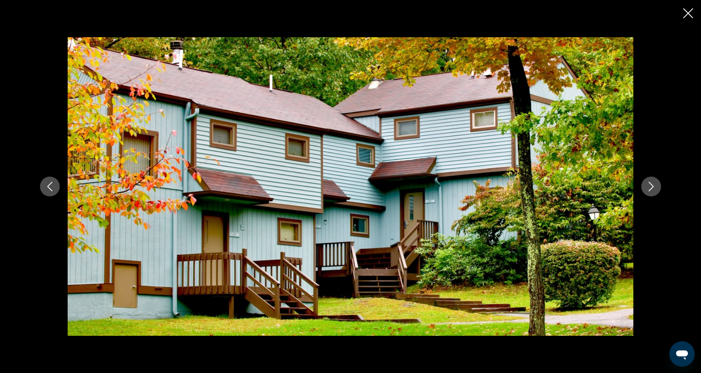
click at [649, 189] on icon "Next image" at bounding box center [650, 186] width 9 height 9
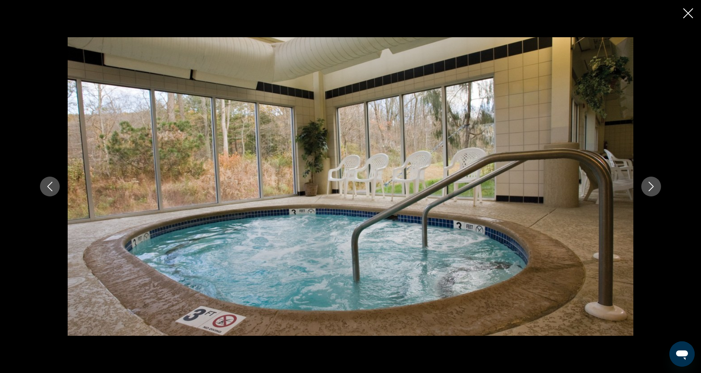
click at [649, 189] on icon "Next image" at bounding box center [650, 186] width 9 height 9
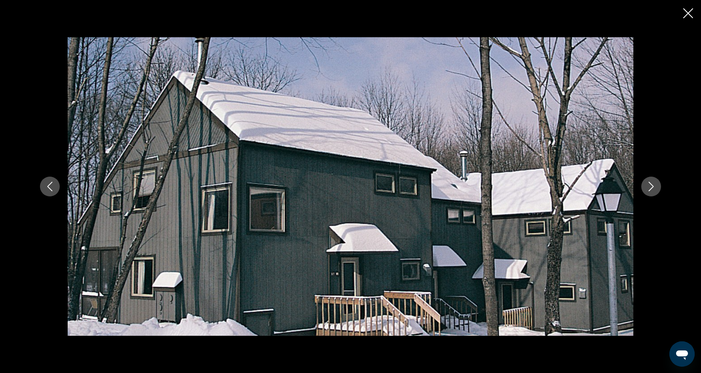
click at [649, 189] on icon "Next image" at bounding box center [650, 186] width 9 height 9
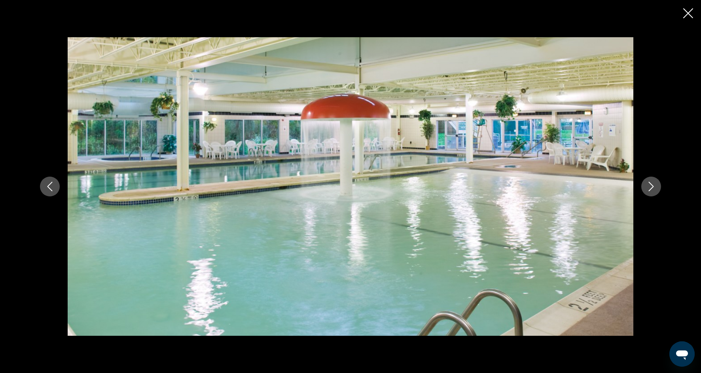
click at [649, 188] on icon "Next image" at bounding box center [650, 186] width 9 height 9
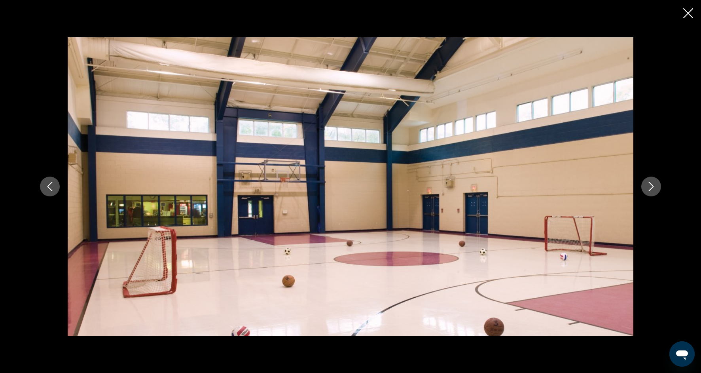
click at [649, 189] on icon "Next image" at bounding box center [650, 186] width 9 height 9
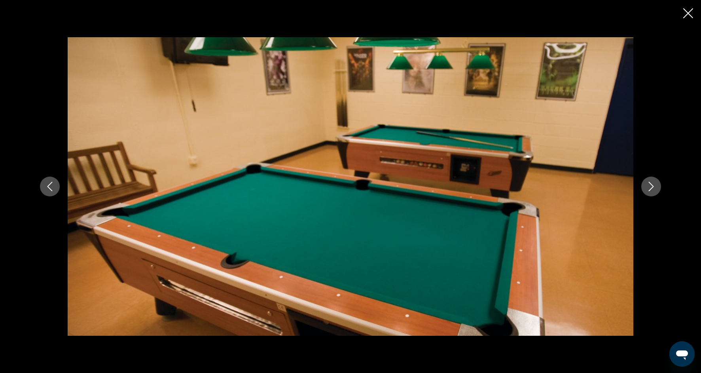
click at [649, 189] on icon "Next image" at bounding box center [650, 186] width 9 height 9
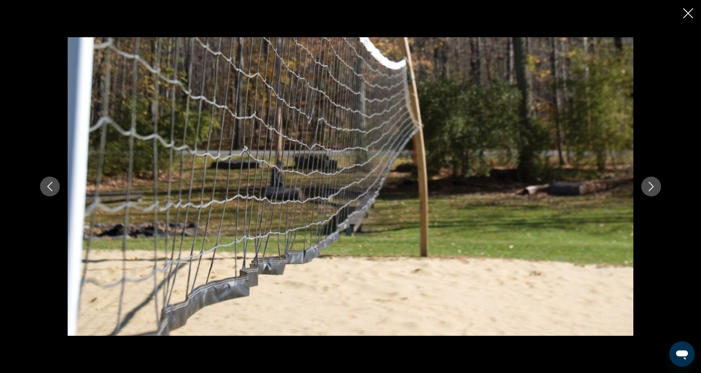
click at [649, 189] on icon "Next image" at bounding box center [650, 186] width 9 height 9
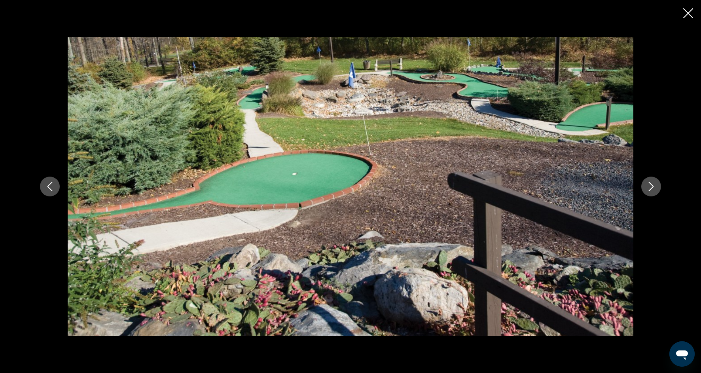
click at [649, 189] on icon "Next image" at bounding box center [650, 186] width 9 height 9
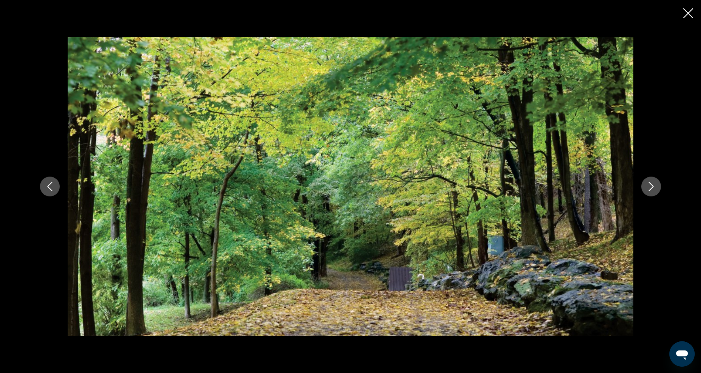
click at [649, 190] on icon "Next image" at bounding box center [651, 186] width 5 height 9
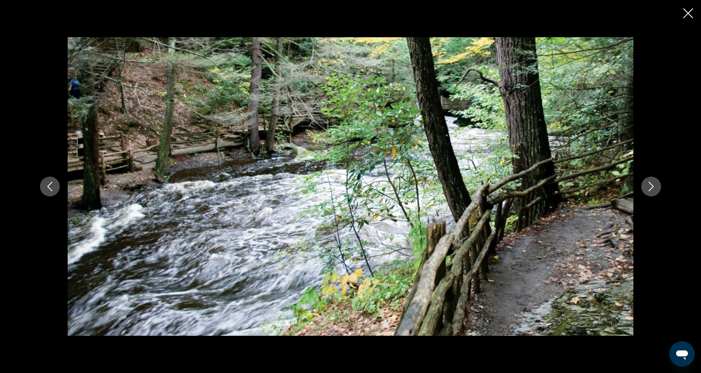
click at [649, 190] on icon "Next image" at bounding box center [651, 186] width 5 height 9
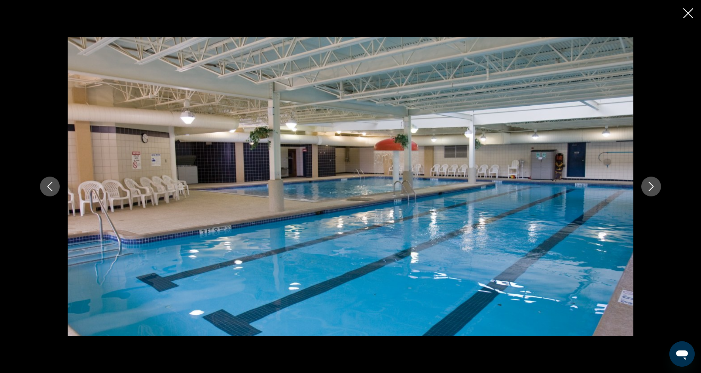
click at [649, 190] on icon "Next image" at bounding box center [651, 186] width 5 height 9
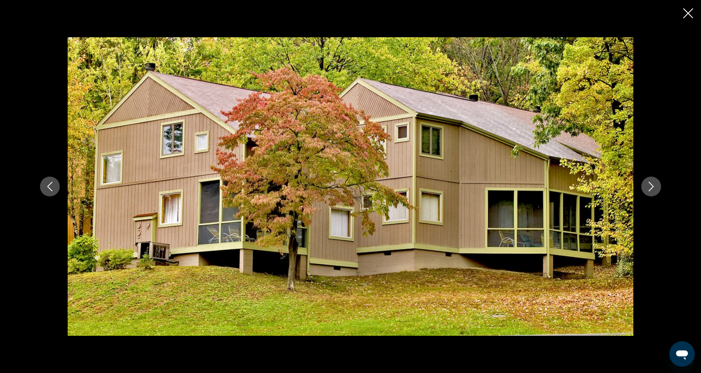
click at [649, 195] on button "Next image" at bounding box center [651, 186] width 20 height 20
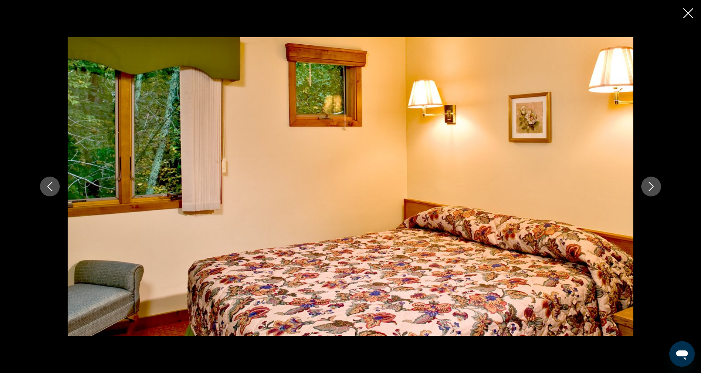
click at [689, 15] on icon "Close slideshow" at bounding box center [688, 13] width 10 height 10
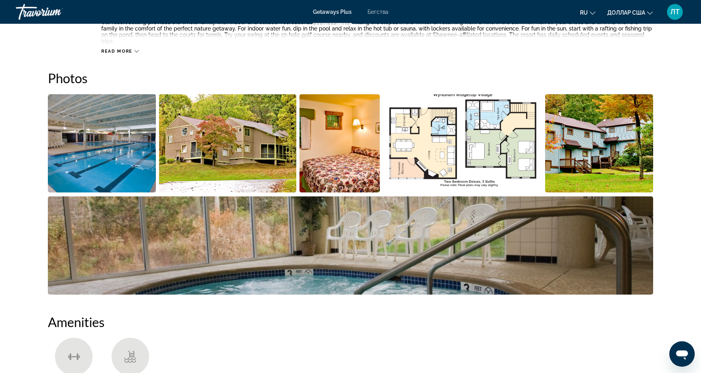
scroll to position [342, 0]
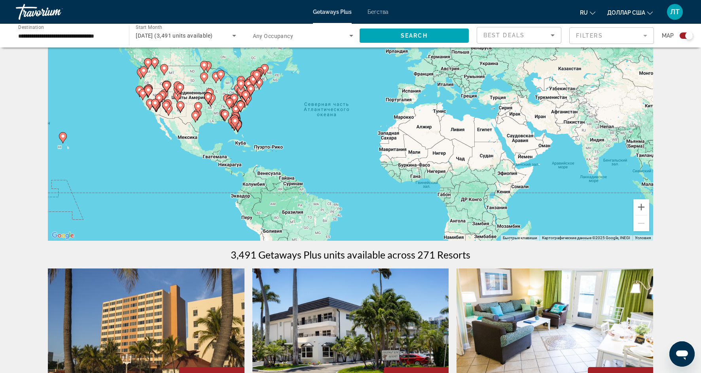
scroll to position [53, 0]
click at [238, 123] on gmp-advanced-marker "Основное содержание" at bounding box center [235, 122] width 8 height 12
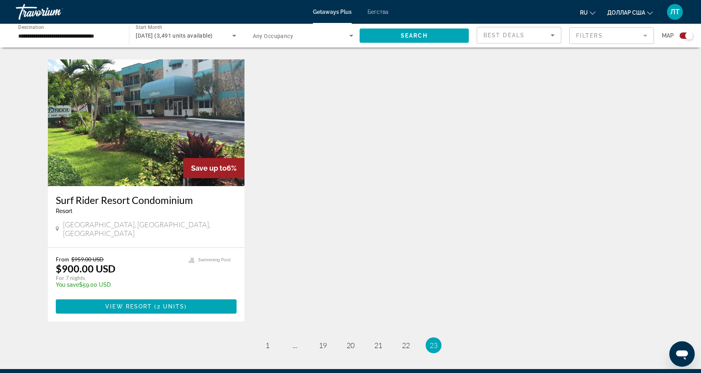
scroll to position [840, 0]
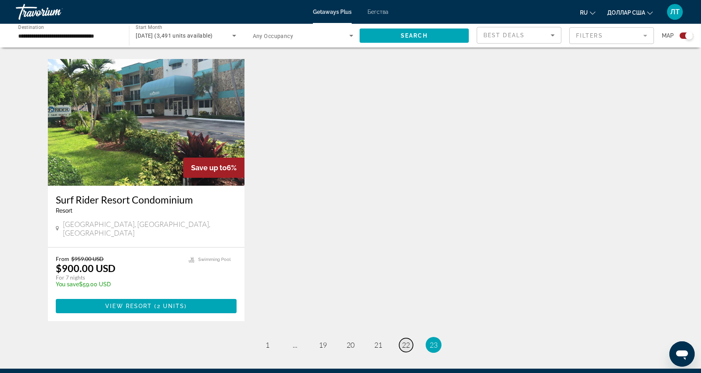
click at [404, 340] on span "22" at bounding box center [406, 344] width 8 height 9
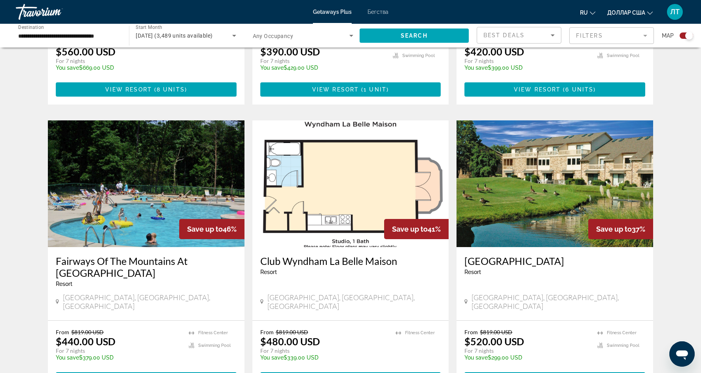
scroll to position [1049, 0]
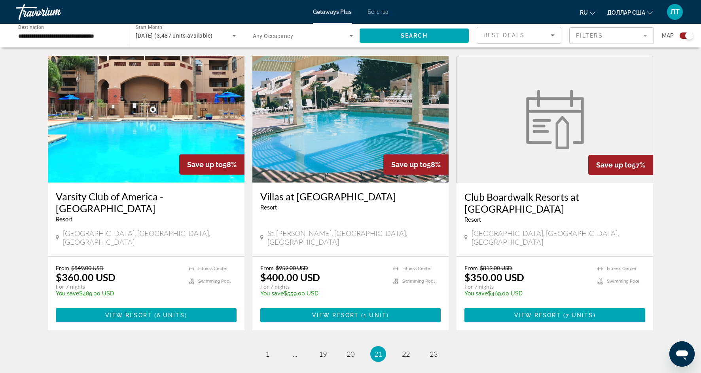
scroll to position [1134, 0]
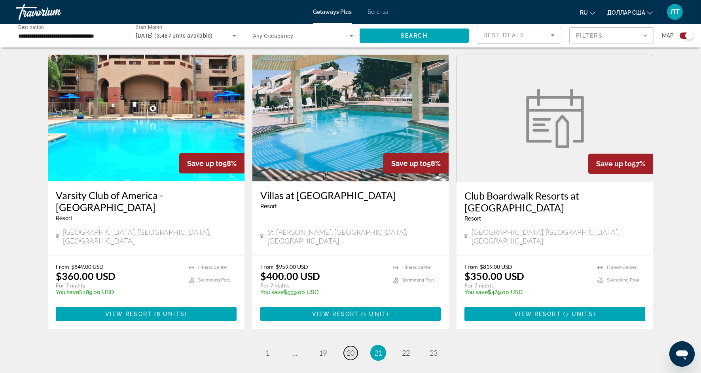
click at [352, 348] on span "20" at bounding box center [350, 352] width 8 height 9
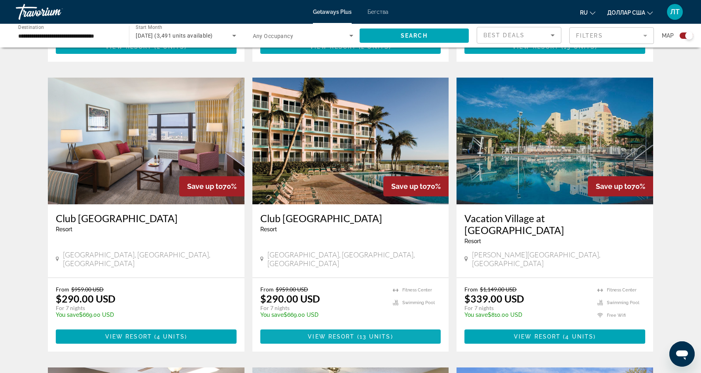
scroll to position [824, 0]
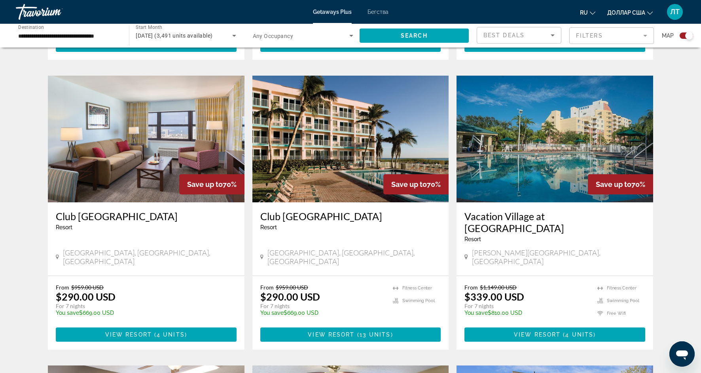
click at [590, 127] on img "Основное содержание" at bounding box center [554, 139] width 197 height 127
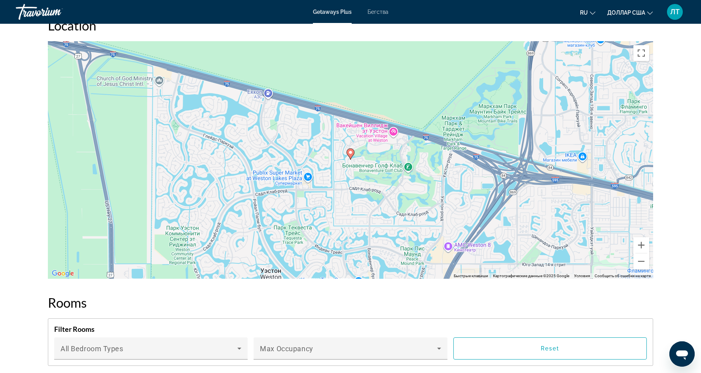
scroll to position [777, 0]
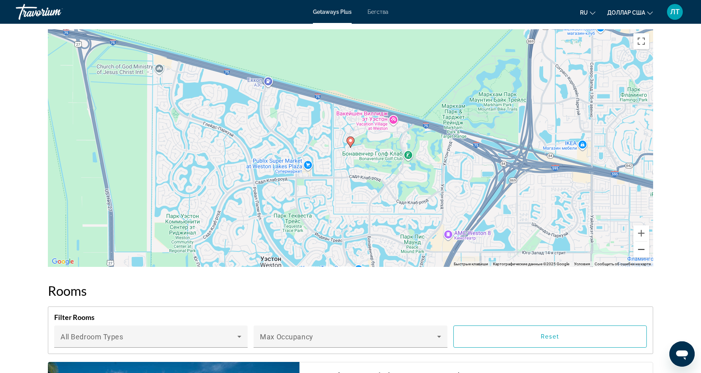
click at [643, 253] on button "Уменьшить" at bounding box center [641, 249] width 16 height 16
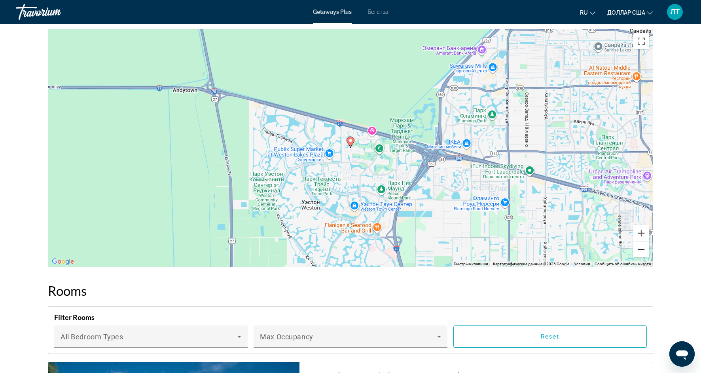
click at [643, 253] on button "Уменьшить" at bounding box center [641, 249] width 16 height 16
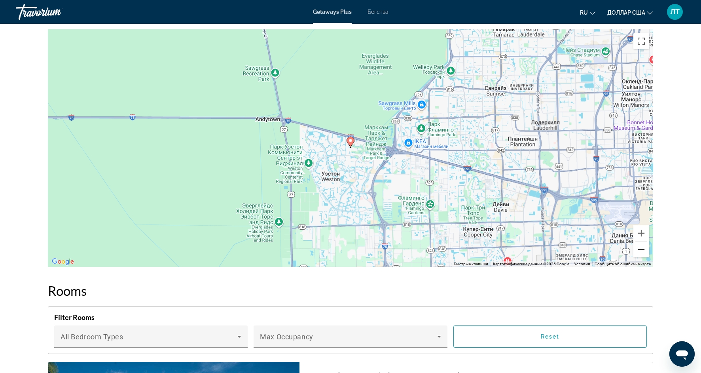
click at [643, 253] on button "Уменьшить" at bounding box center [641, 249] width 16 height 16
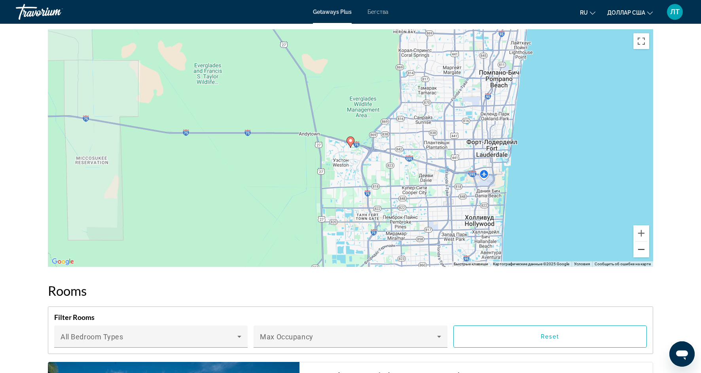
click at [643, 253] on button "Уменьшить" at bounding box center [641, 249] width 16 height 16
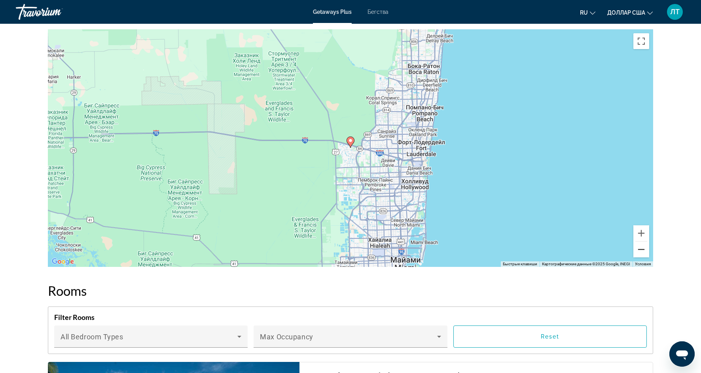
click at [643, 253] on button "Уменьшить" at bounding box center [641, 249] width 16 height 16
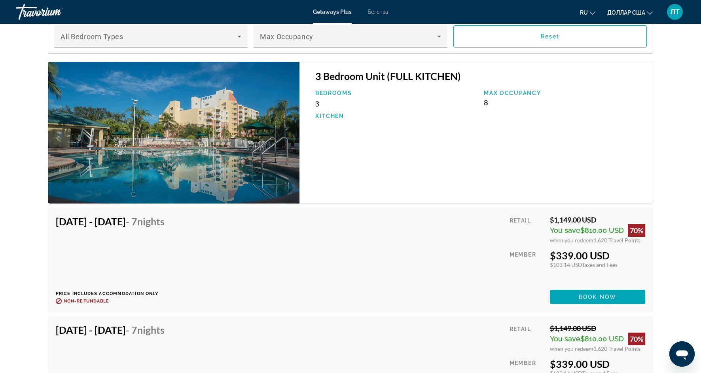
scroll to position [1078, 0]
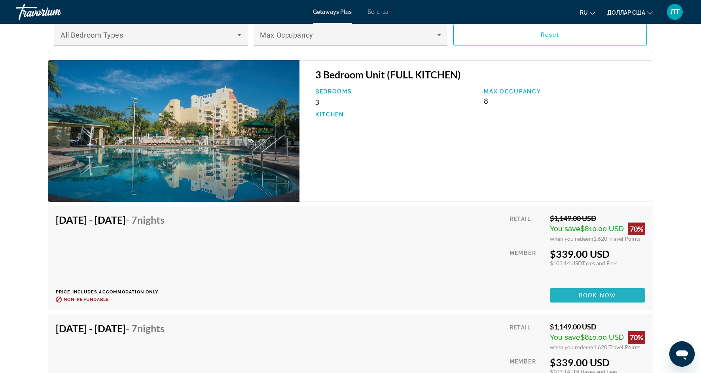
click at [569, 293] on span "Основное содержание" at bounding box center [597, 295] width 95 height 19
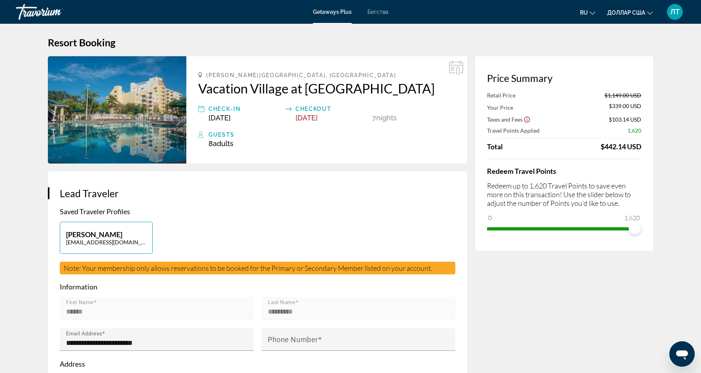
scroll to position [5, 0]
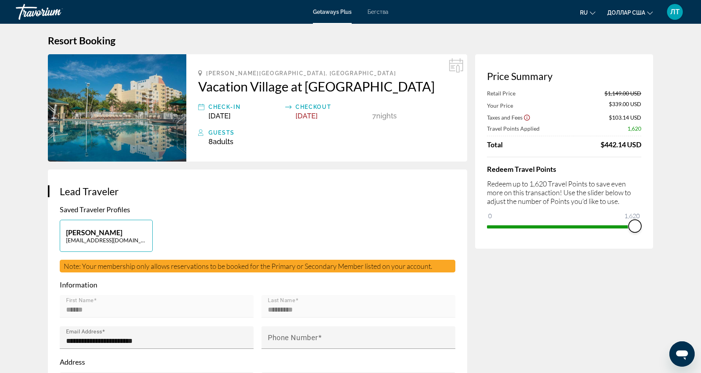
drag, startPoint x: 635, startPoint y: 227, endPoint x: 672, endPoint y: 227, distance: 36.4
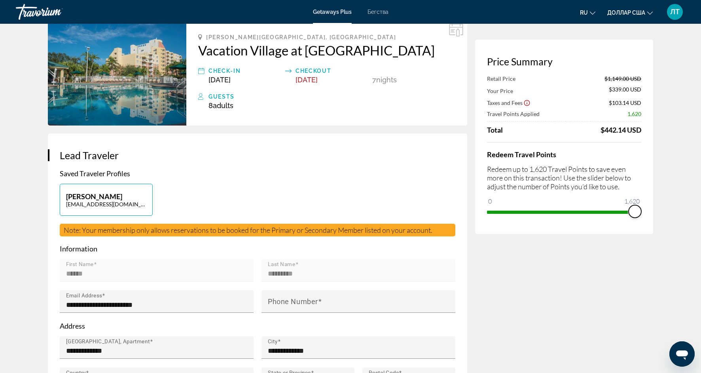
scroll to position [0, 0]
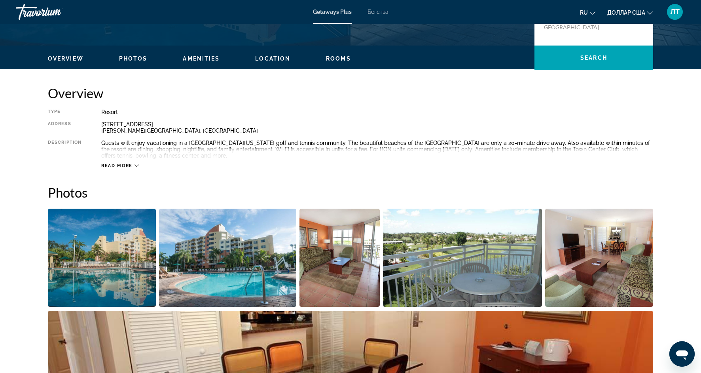
scroll to position [218, 0]
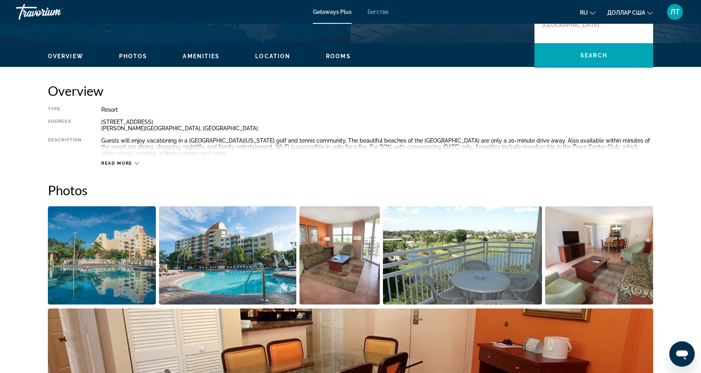
click at [86, 257] on img "Open full-screen image slider" at bounding box center [102, 255] width 108 height 98
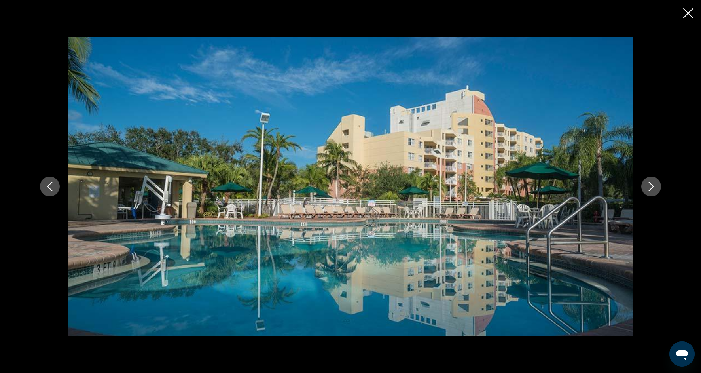
click at [654, 188] on icon "Next image" at bounding box center [650, 186] width 9 height 9
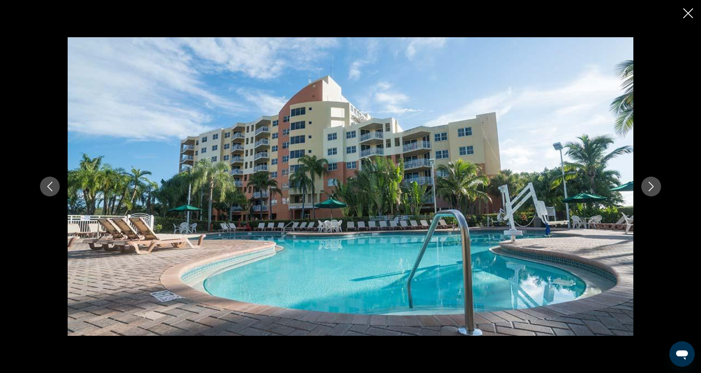
click at [654, 188] on icon "Next image" at bounding box center [650, 186] width 9 height 9
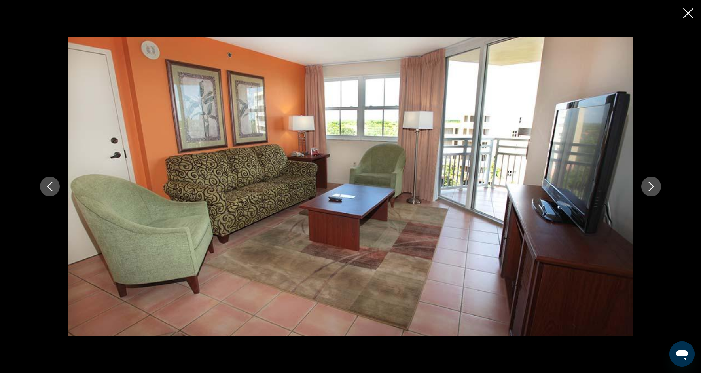
click at [654, 188] on icon "Next image" at bounding box center [650, 186] width 9 height 9
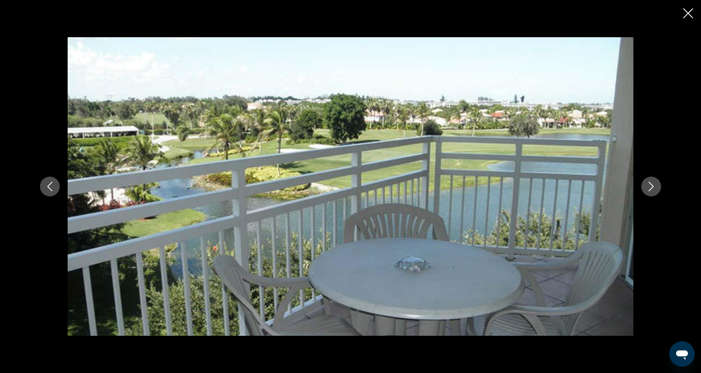
click at [654, 188] on icon "Next image" at bounding box center [650, 186] width 9 height 9
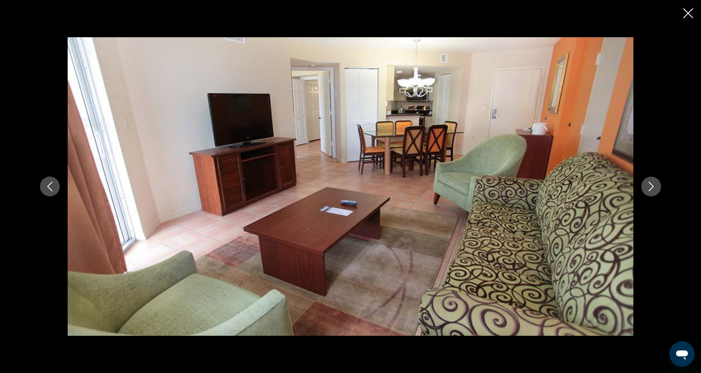
click at [654, 188] on icon "Next image" at bounding box center [650, 186] width 9 height 9
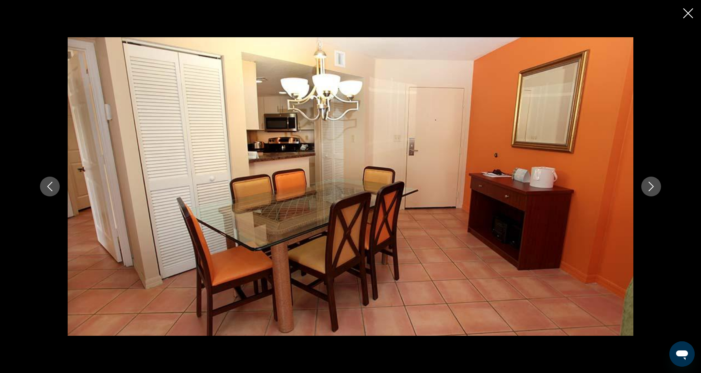
click at [654, 188] on icon "Next image" at bounding box center [650, 186] width 9 height 9
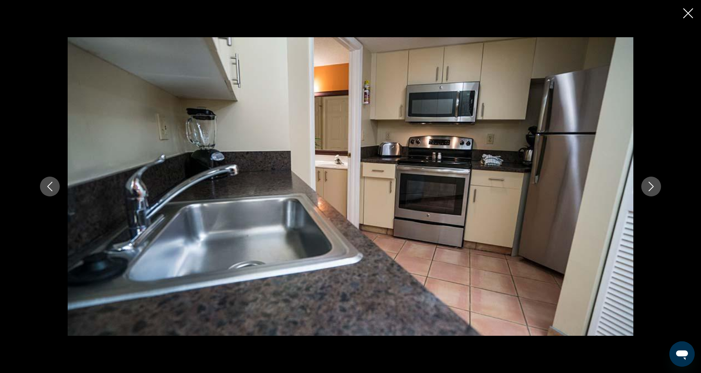
click at [654, 188] on icon "Next image" at bounding box center [650, 186] width 9 height 9
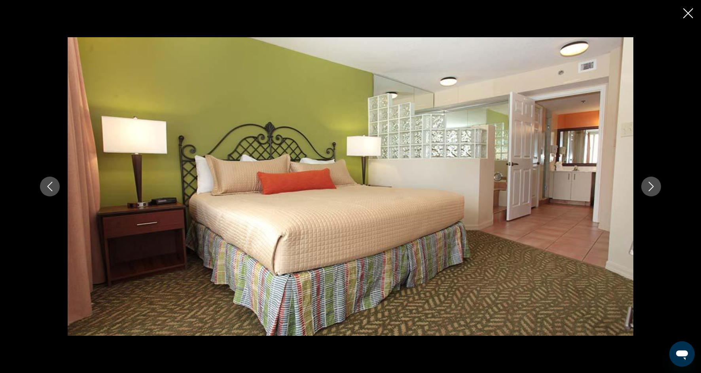
click at [654, 188] on icon "Next image" at bounding box center [650, 186] width 9 height 9
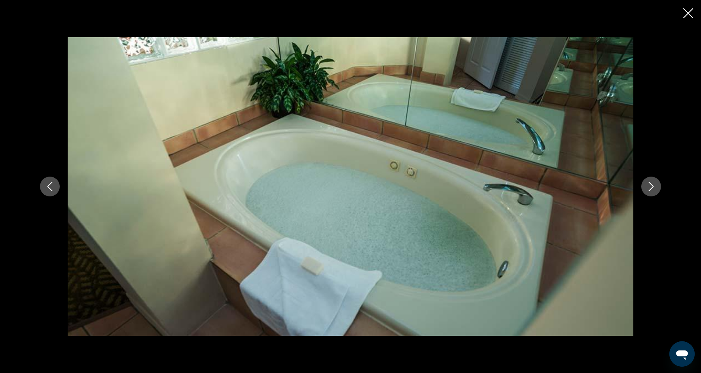
click at [654, 189] on icon "Next image" at bounding box center [650, 186] width 9 height 9
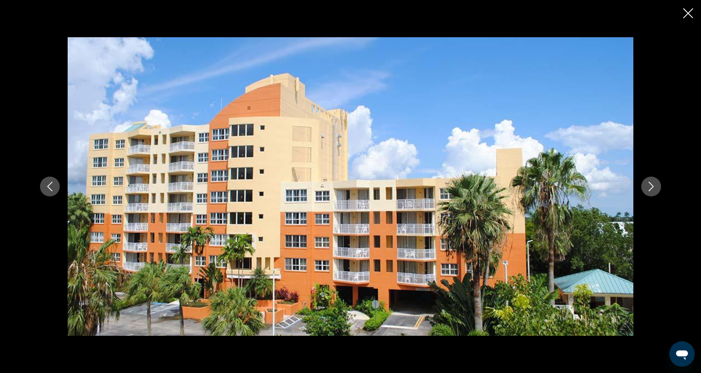
click at [654, 189] on icon "Next image" at bounding box center [650, 186] width 9 height 9
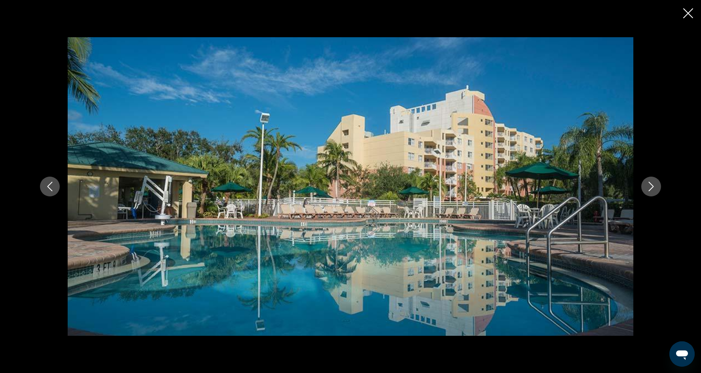
click at [654, 189] on icon "Next image" at bounding box center [650, 186] width 9 height 9
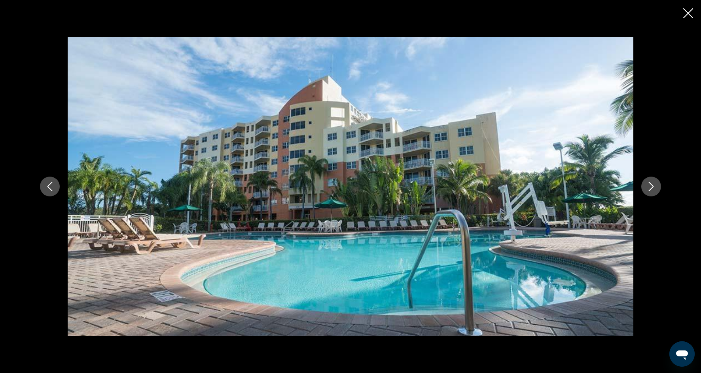
click at [689, 9] on icon "Close slideshow" at bounding box center [688, 13] width 10 height 10
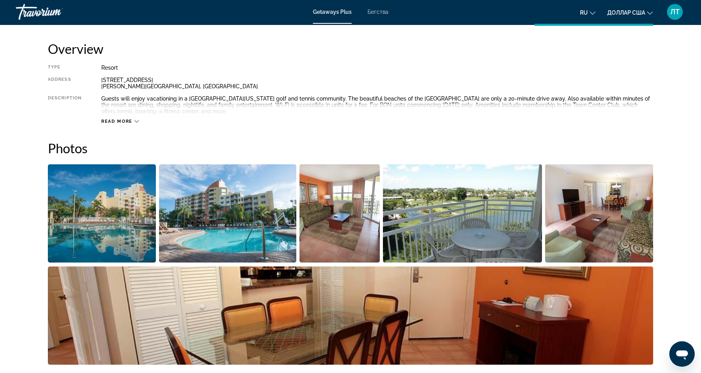
scroll to position [265, 0]
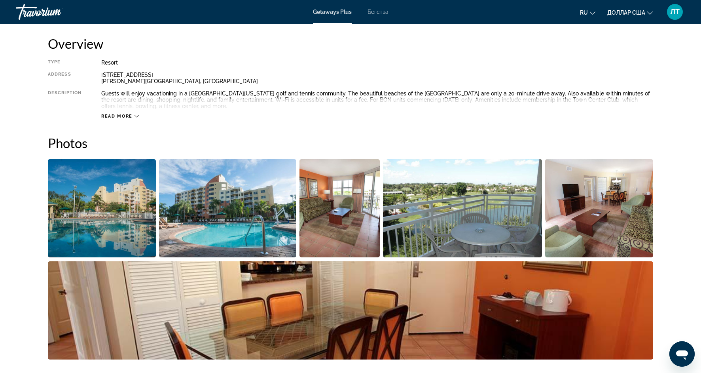
click at [137, 115] on icon "Основное содержание" at bounding box center [136, 116] width 4 height 4
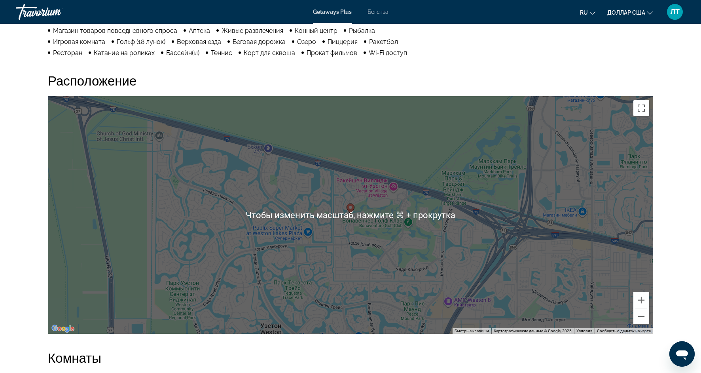
scroll to position [724, 0]
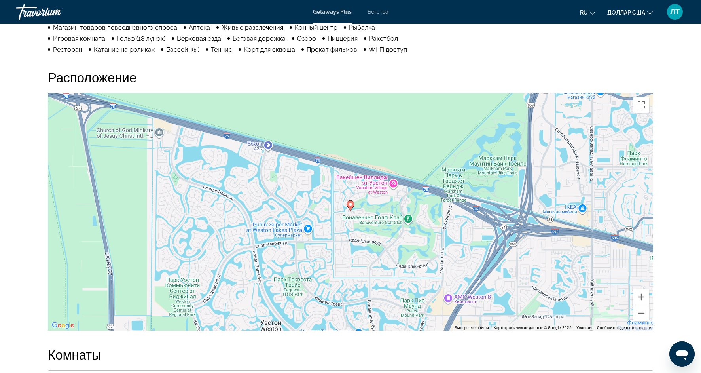
click at [400, 219] on div "Чтобы активировать перетаскивание с помощью кнопок, нажмите Alt + Ввод. После э…" at bounding box center [350, 211] width 605 height 237
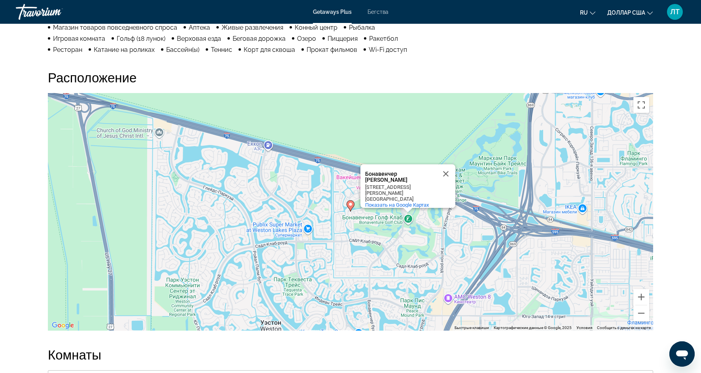
click at [338, 238] on div "Чтобы активировать перетаскивание с помощью кнопок, нажмите Alt + Ввод. После э…" at bounding box center [350, 211] width 605 height 237
click at [445, 172] on button "Закрыть" at bounding box center [445, 173] width 19 height 19
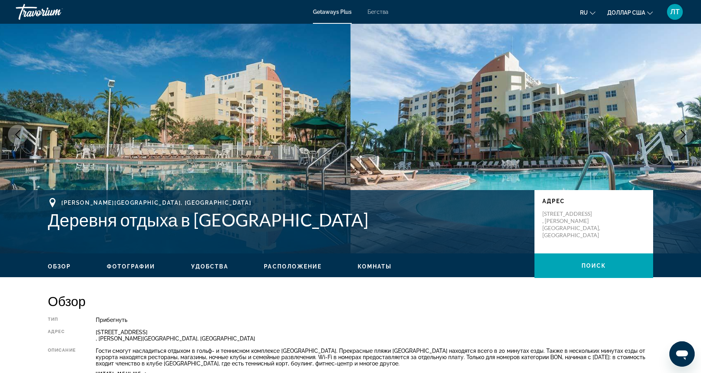
scroll to position [0, 0]
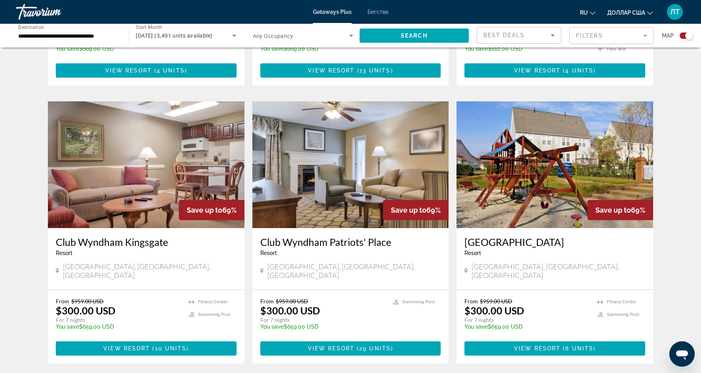
scroll to position [1088, 0]
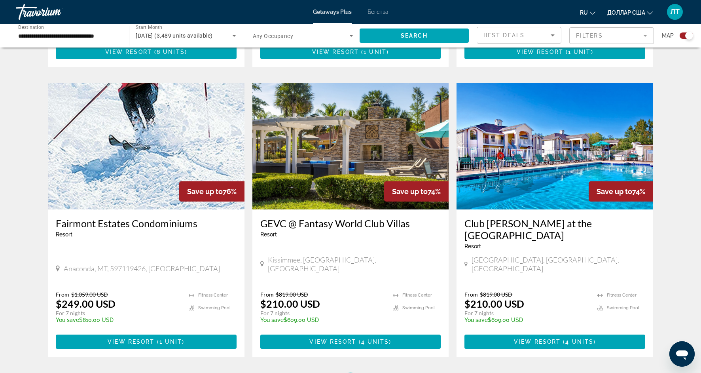
scroll to position [1072, 0]
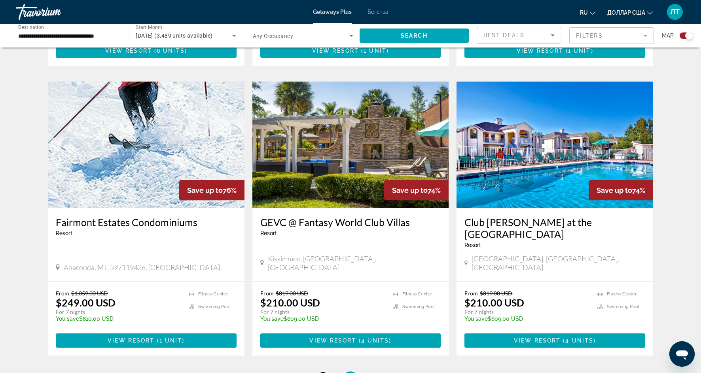
click at [321, 372] on span "18" at bounding box center [323, 378] width 8 height 9
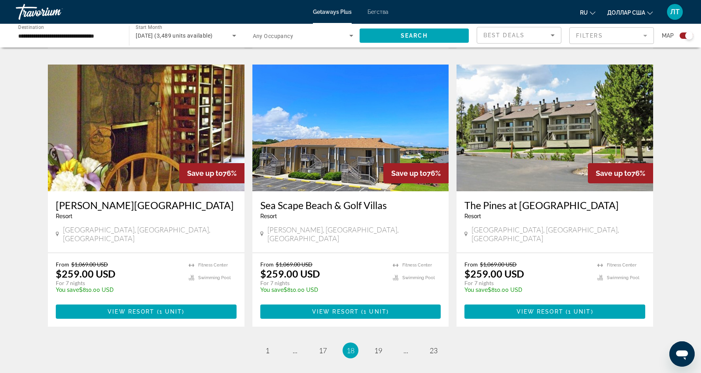
scroll to position [1091, 0]
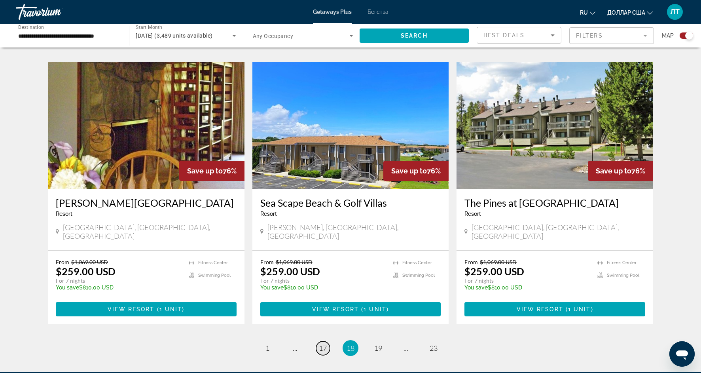
click at [322, 343] on span "17" at bounding box center [323, 347] width 8 height 9
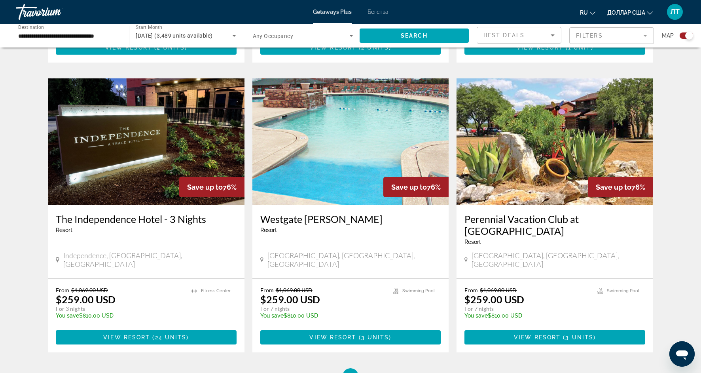
scroll to position [1112, 0]
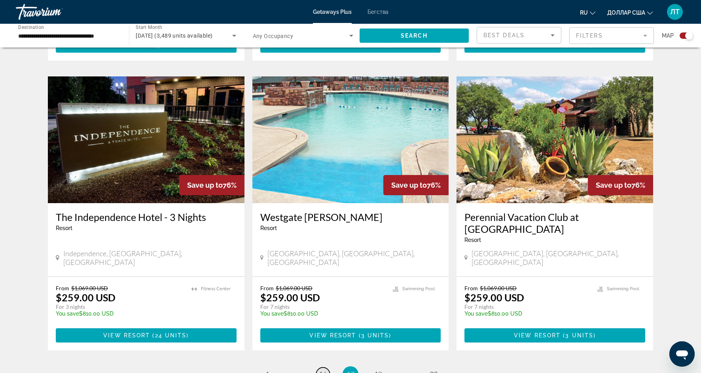
click at [323, 369] on span "16" at bounding box center [323, 373] width 8 height 9
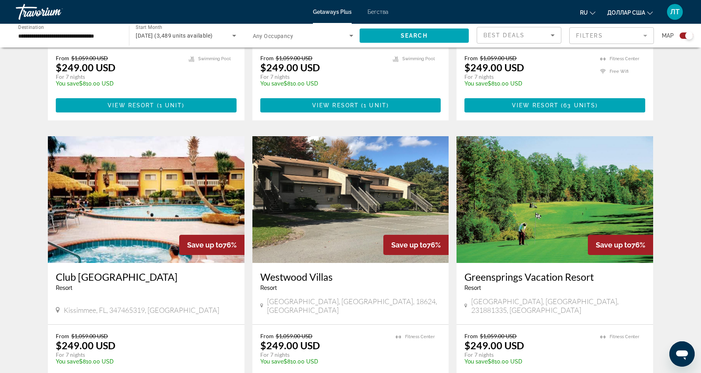
scroll to position [752, 0]
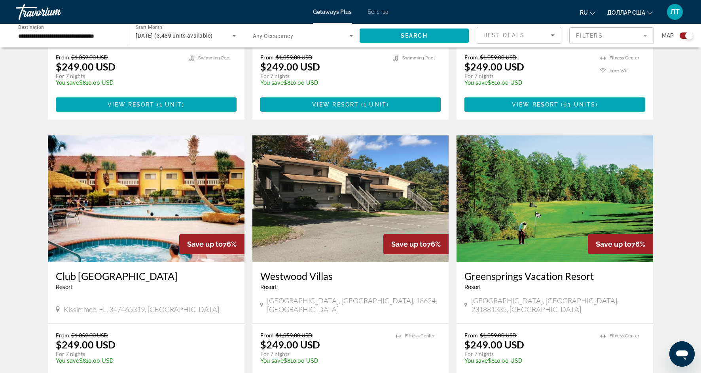
click at [352, 176] on img "Основное содержание" at bounding box center [350, 198] width 197 height 127
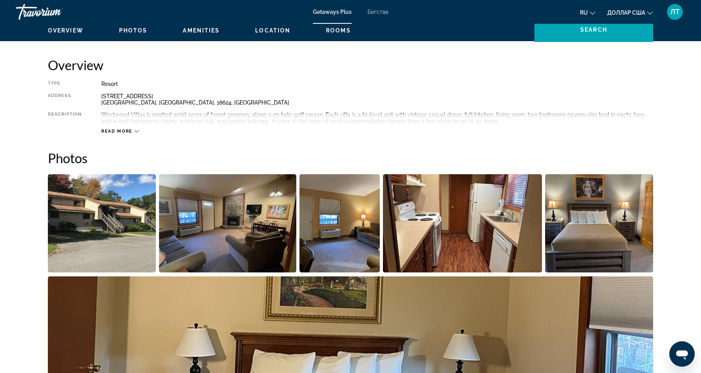
scroll to position [245, 0]
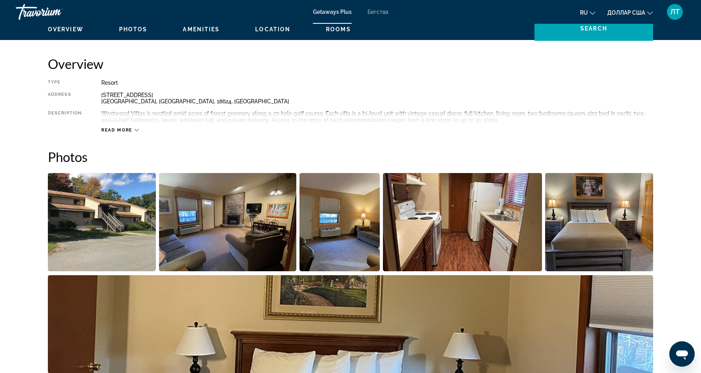
click at [137, 224] on img "Open full-screen image slider" at bounding box center [102, 222] width 108 height 98
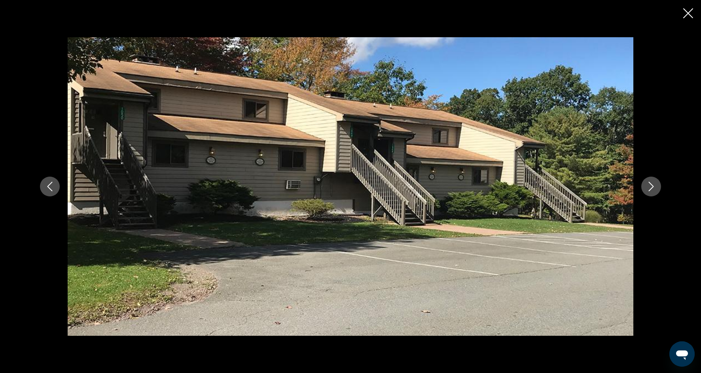
click at [648, 191] on button "Next image" at bounding box center [651, 186] width 20 height 20
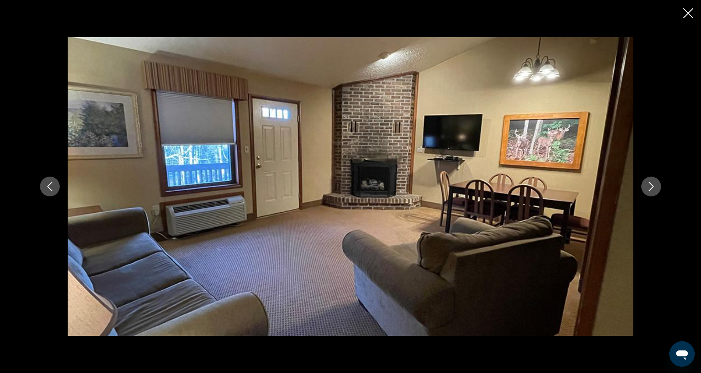
click at [648, 191] on button "Next image" at bounding box center [651, 186] width 20 height 20
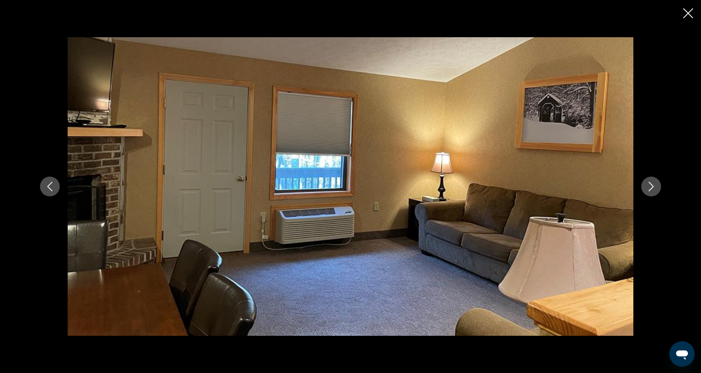
click at [648, 191] on button "Next image" at bounding box center [651, 186] width 20 height 20
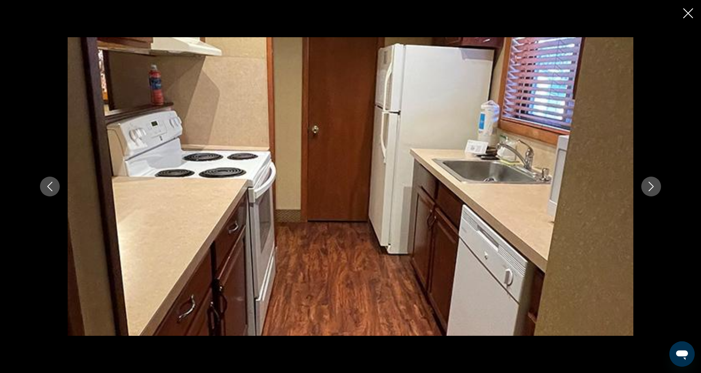
click at [648, 191] on button "Next image" at bounding box center [651, 186] width 20 height 20
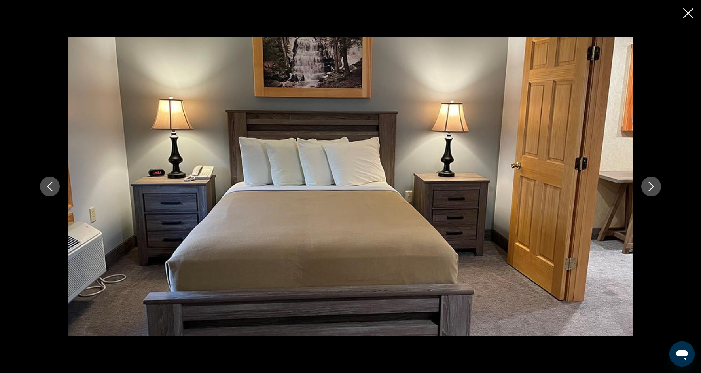
click at [648, 191] on button "Next image" at bounding box center [651, 186] width 20 height 20
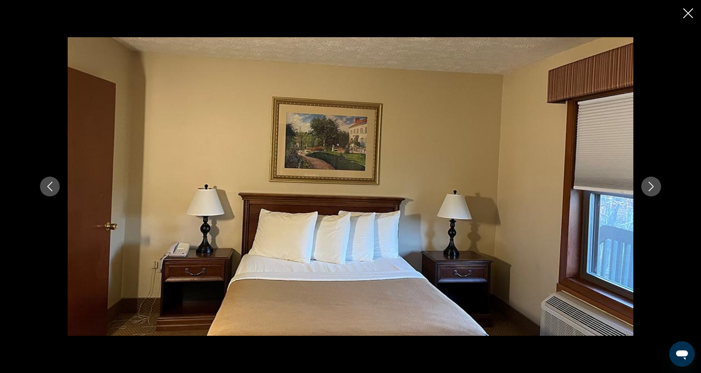
click at [648, 191] on button "Next image" at bounding box center [651, 186] width 20 height 20
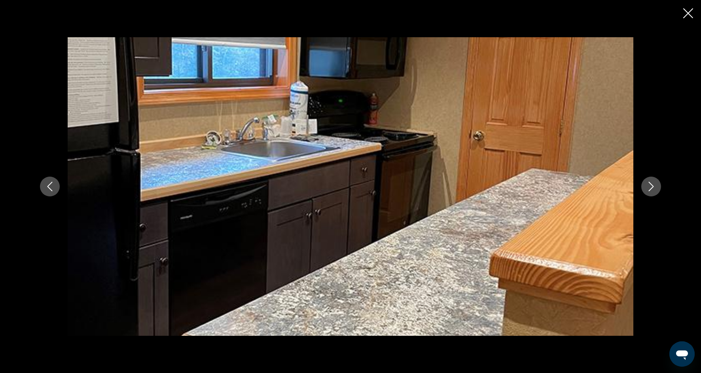
click at [648, 191] on button "Next image" at bounding box center [651, 186] width 20 height 20
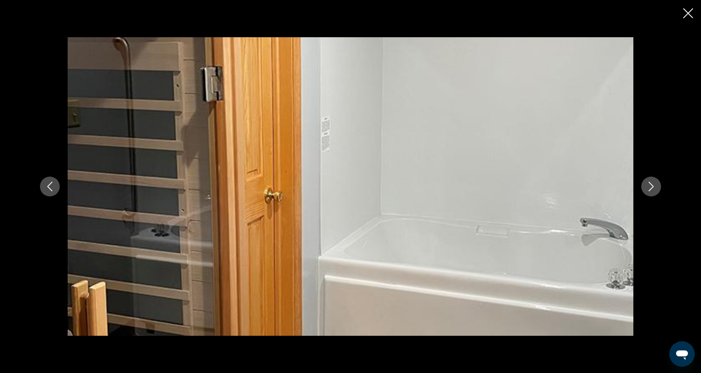
click at [648, 192] on button "Next image" at bounding box center [651, 186] width 20 height 20
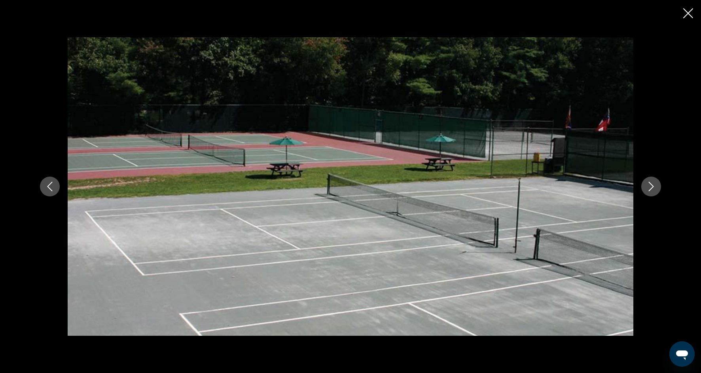
click at [648, 192] on button "Next image" at bounding box center [651, 186] width 20 height 20
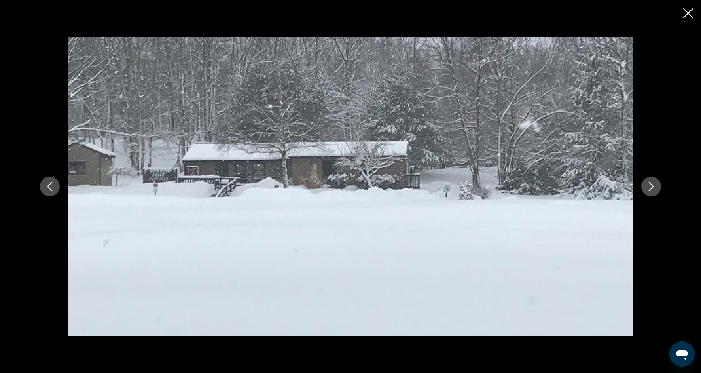
click at [648, 192] on button "Next image" at bounding box center [651, 186] width 20 height 20
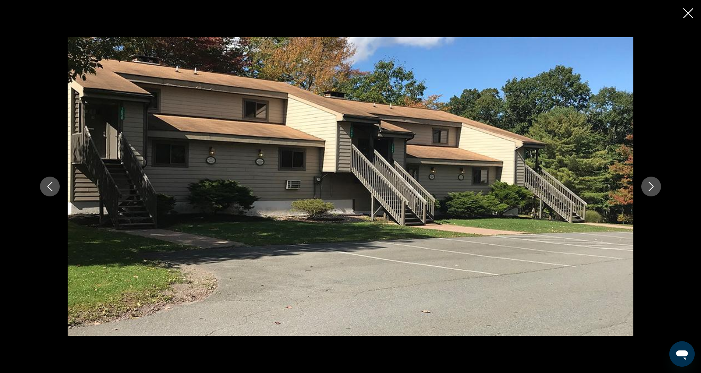
click at [648, 192] on button "Next image" at bounding box center [651, 186] width 20 height 20
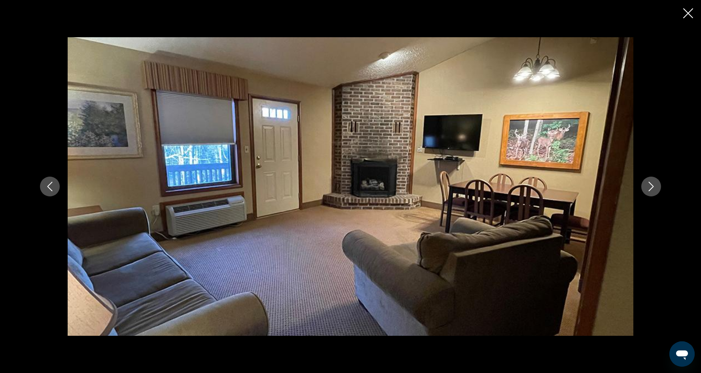
click at [686, 18] on icon "Close slideshow" at bounding box center [688, 13] width 10 height 10
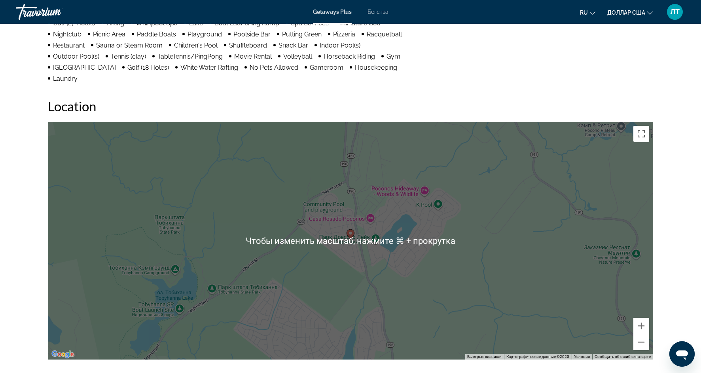
scroll to position [748, 0]
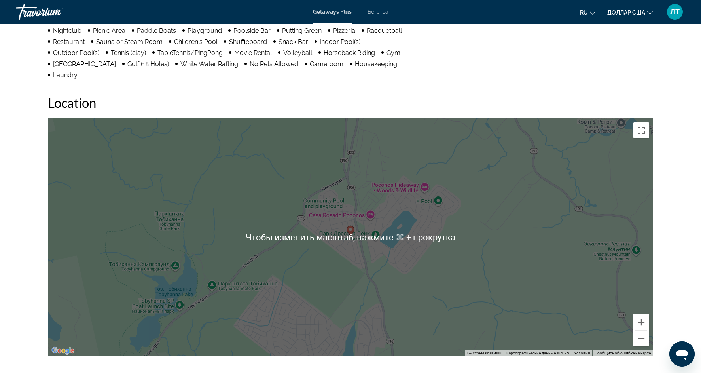
click at [405, 251] on div "Чтобы активировать перетаскивание с помощью клавиатуры, нажмите Alt + Ввод. Пос…" at bounding box center [350, 236] width 605 height 237
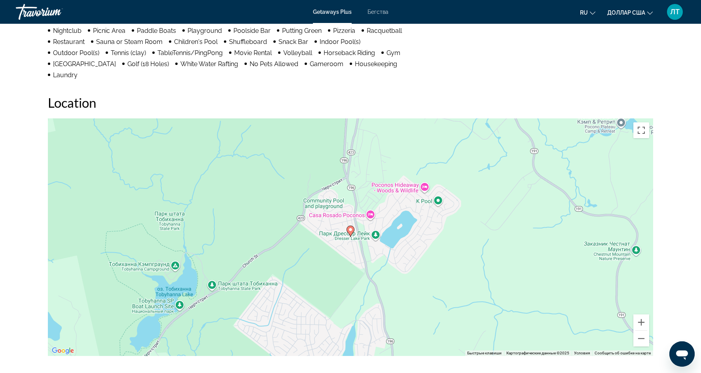
click at [401, 219] on div "Чтобы активировать перетаскивание с помощью клавиатуры, нажмите Alt + Ввод. Пос…" at bounding box center [350, 236] width 605 height 237
click at [639, 330] on button "Уменьшить" at bounding box center [641, 338] width 16 height 16
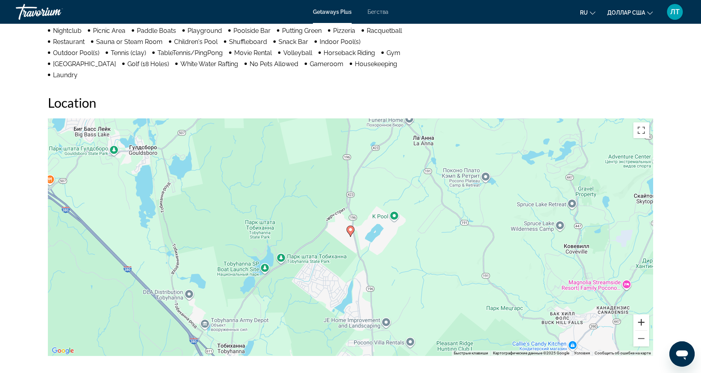
click at [641, 314] on button "Увеличить" at bounding box center [641, 322] width 16 height 16
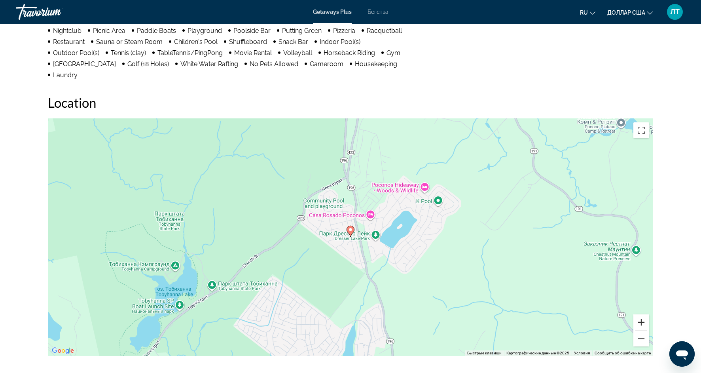
click at [641, 314] on button "Увеличить" at bounding box center [641, 322] width 16 height 16
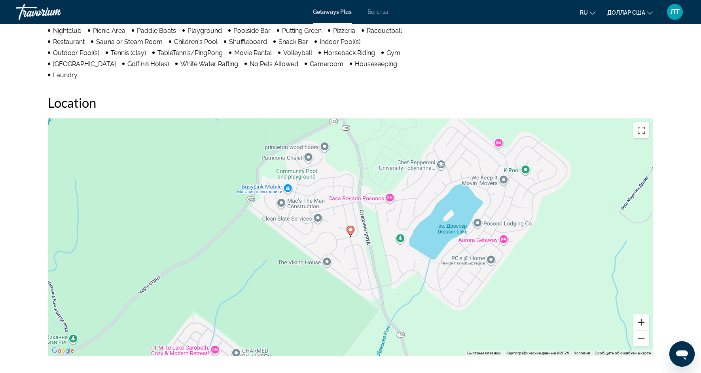
click at [641, 314] on button "Увеличить" at bounding box center [641, 322] width 16 height 16
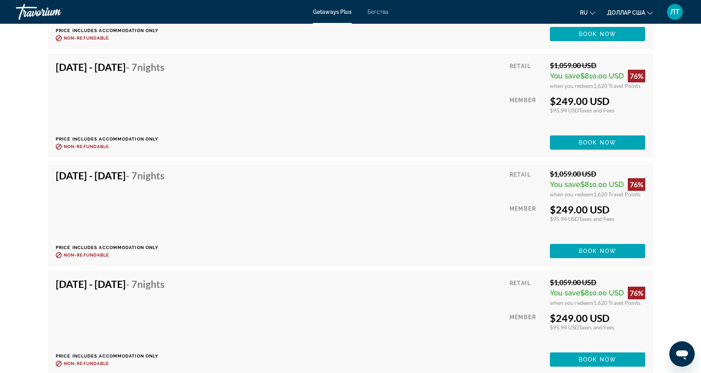
scroll to position [1801, 0]
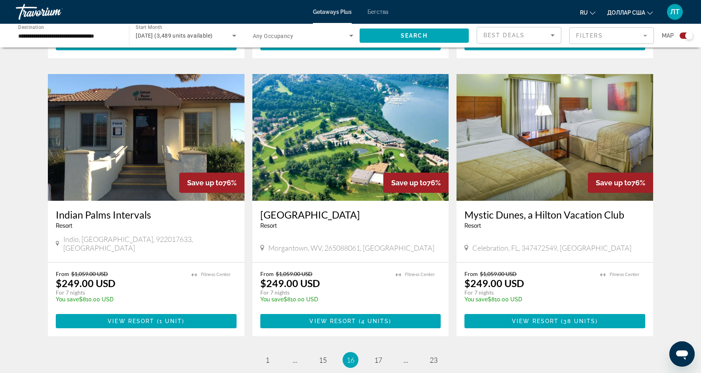
scroll to position [1091, 0]
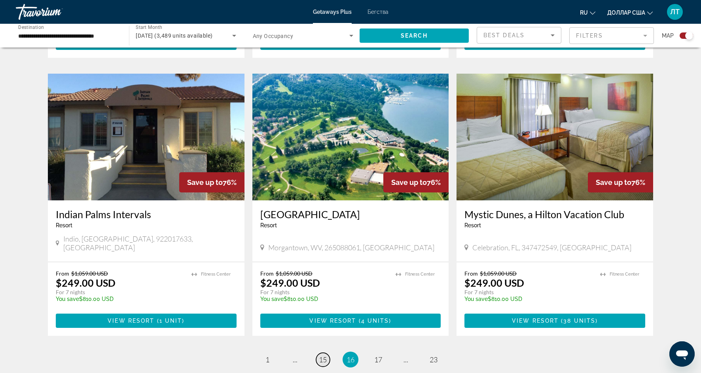
click at [322, 352] on link "page 15" at bounding box center [323, 359] width 14 height 14
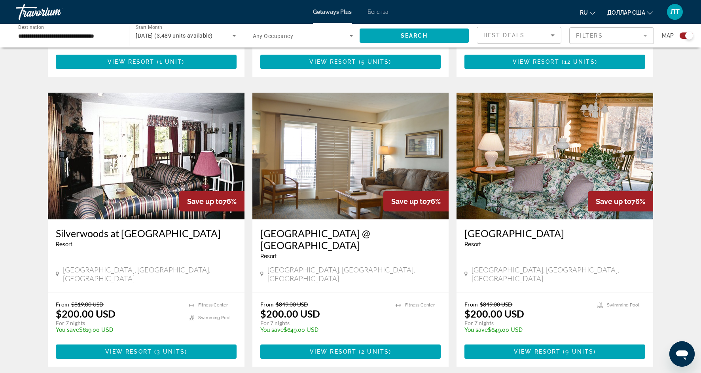
scroll to position [1083, 0]
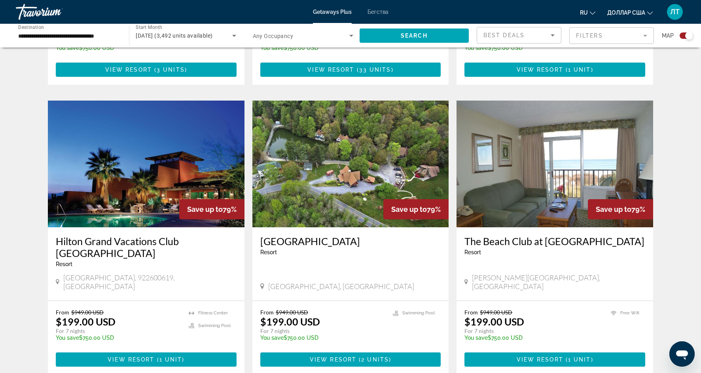
scroll to position [1068, 0]
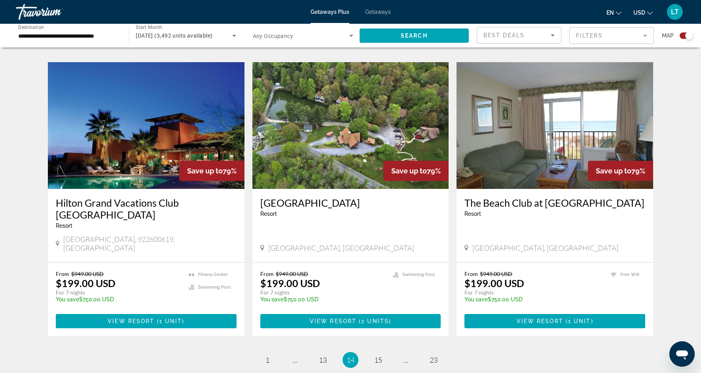
scroll to position [1108, 0]
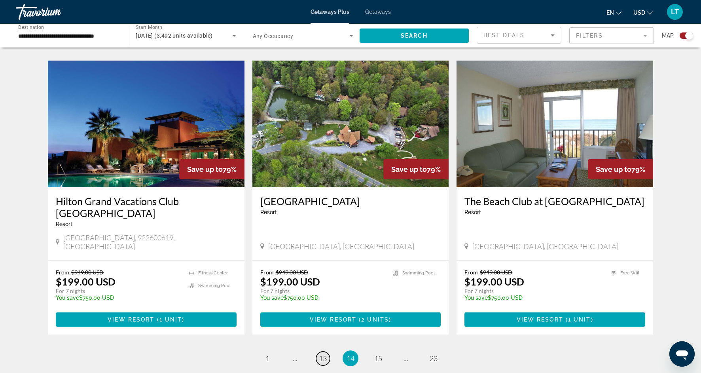
click at [325, 354] on span "13" at bounding box center [323, 358] width 8 height 9
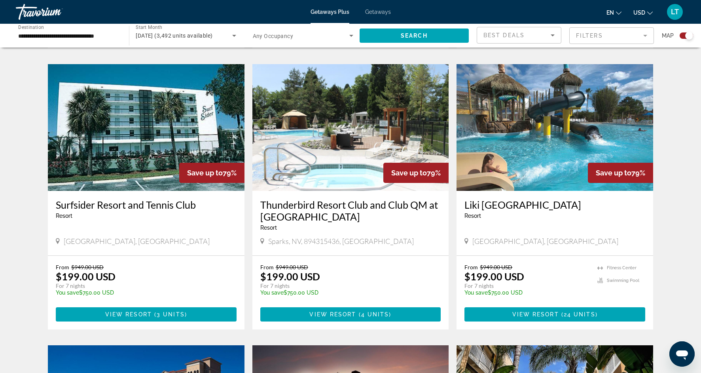
scroll to position [529, 0]
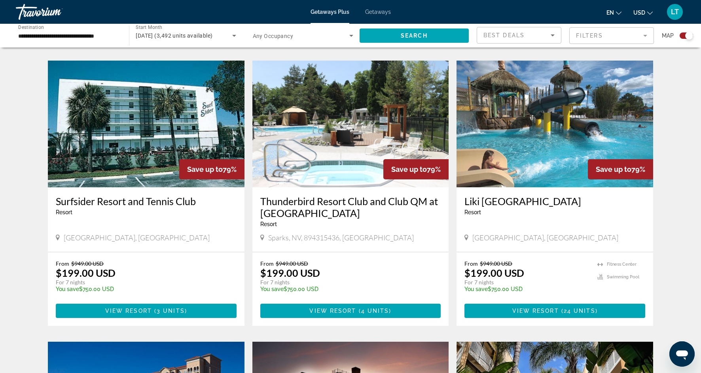
click at [547, 122] on img "Main content" at bounding box center [554, 124] width 197 height 127
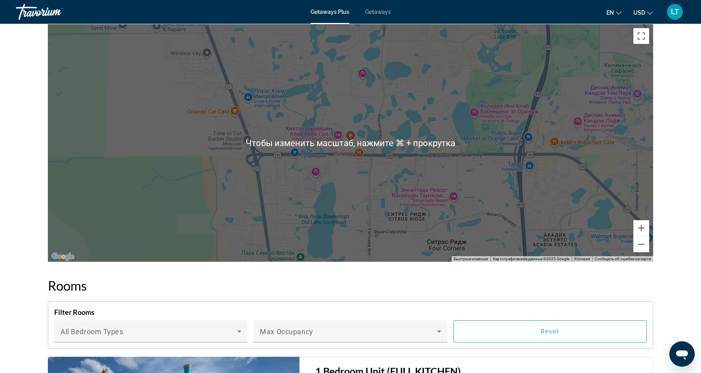
scroll to position [815, 0]
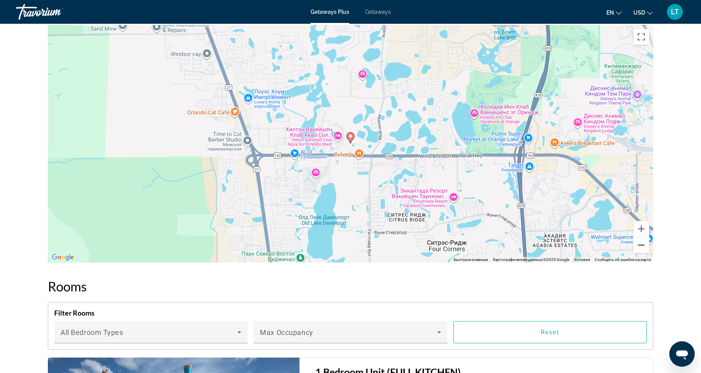
click at [641, 248] on button "Уменьшить" at bounding box center [641, 245] width 16 height 16
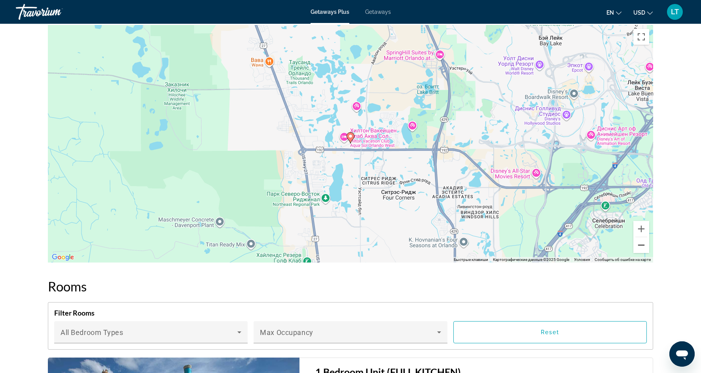
click at [641, 248] on button "Уменьшить" at bounding box center [641, 245] width 16 height 16
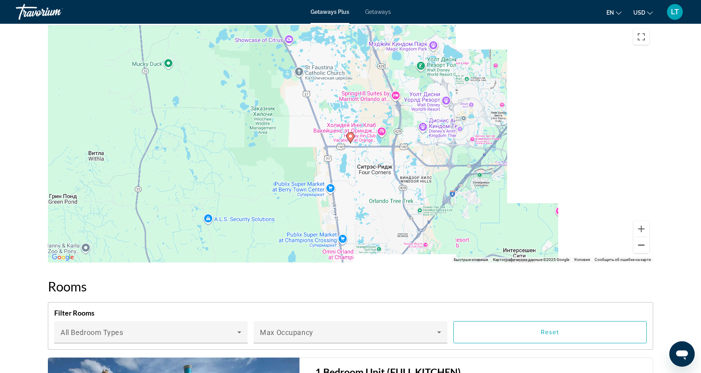
click at [641, 248] on button "Уменьшить" at bounding box center [641, 245] width 16 height 16
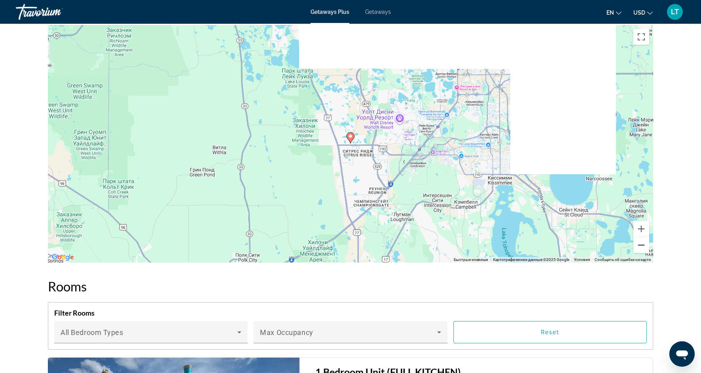
click at [641, 248] on button "Уменьшить" at bounding box center [641, 245] width 16 height 16
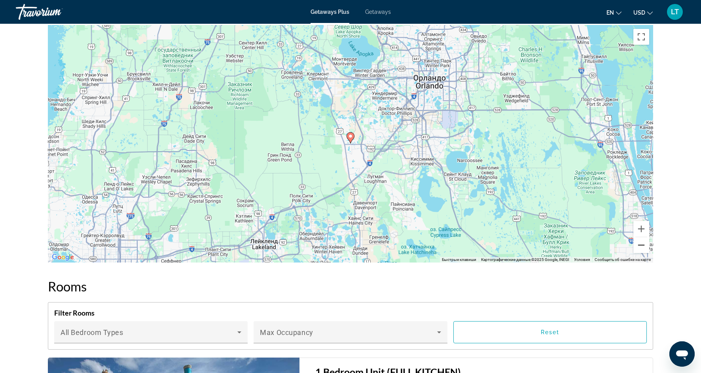
click at [641, 248] on button "Уменьшить" at bounding box center [641, 245] width 16 height 16
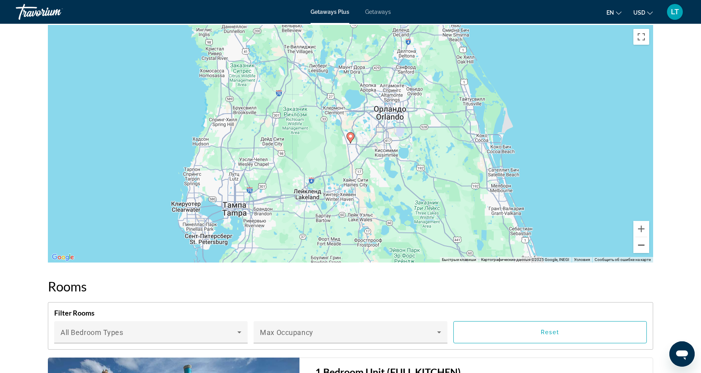
click at [641, 248] on button "Уменьшить" at bounding box center [641, 245] width 16 height 16
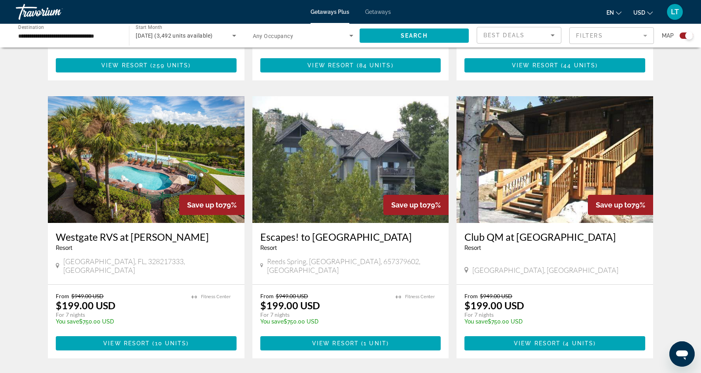
scroll to position [1065, 0]
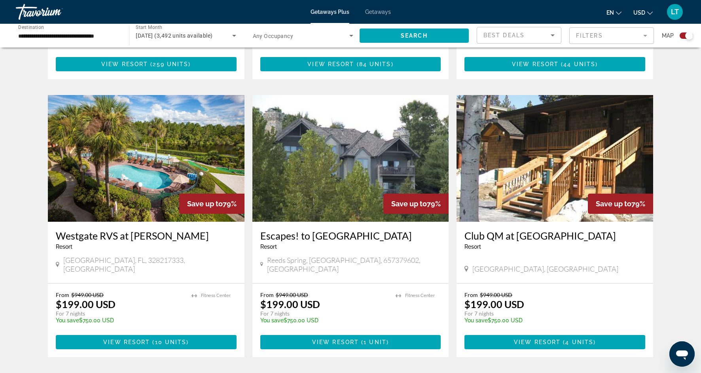
click at [323, 372] on span "12" at bounding box center [323, 380] width 8 height 9
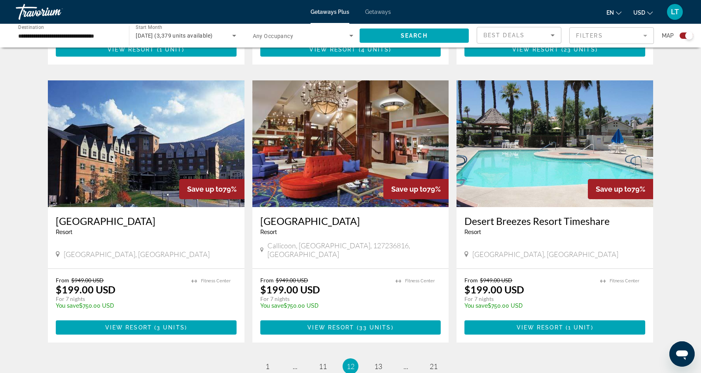
scroll to position [1089, 0]
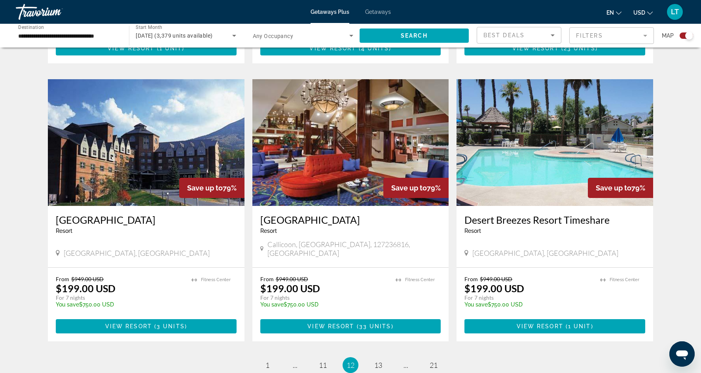
click at [334, 178] on img "Main content" at bounding box center [350, 142] width 197 height 127
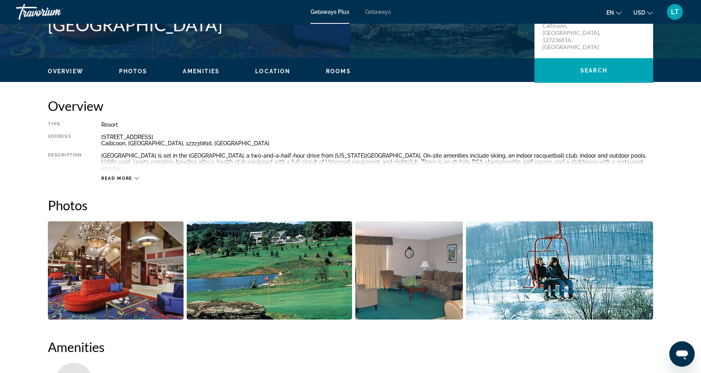
scroll to position [206, 0]
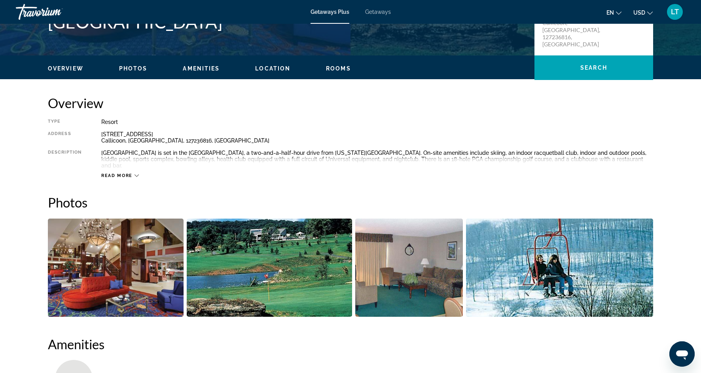
click at [265, 249] on img "Open full-screen image slider" at bounding box center [269, 267] width 165 height 98
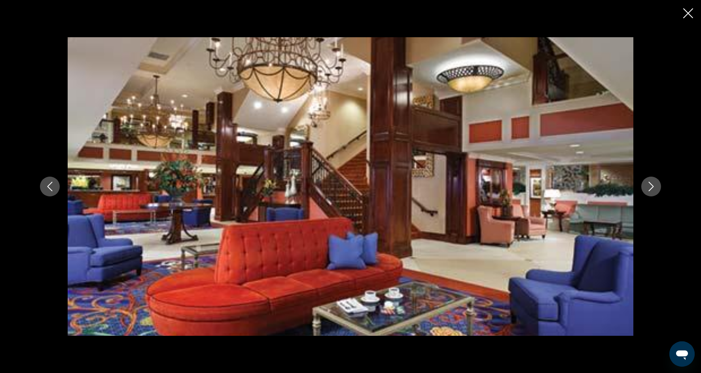
click at [651, 186] on icon "Next image" at bounding box center [650, 186] width 9 height 9
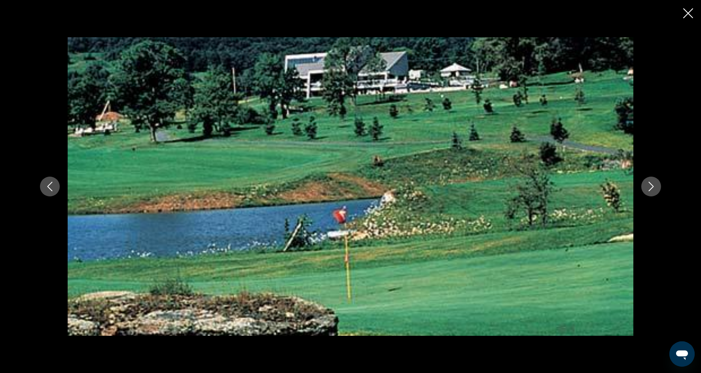
click at [651, 186] on icon "Next image" at bounding box center [650, 186] width 9 height 9
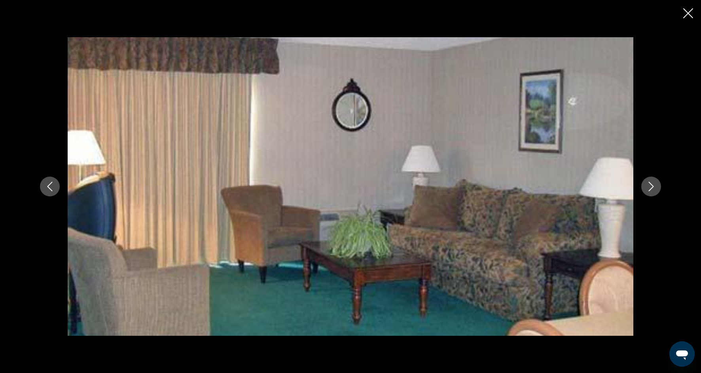
click at [651, 186] on icon "Next image" at bounding box center [650, 186] width 9 height 9
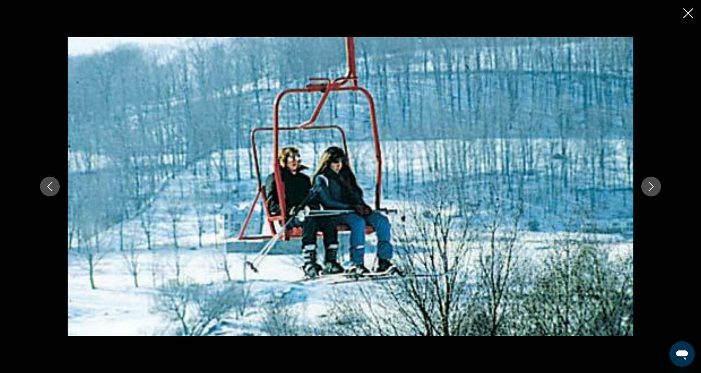
click at [651, 186] on icon "Next image" at bounding box center [650, 186] width 9 height 9
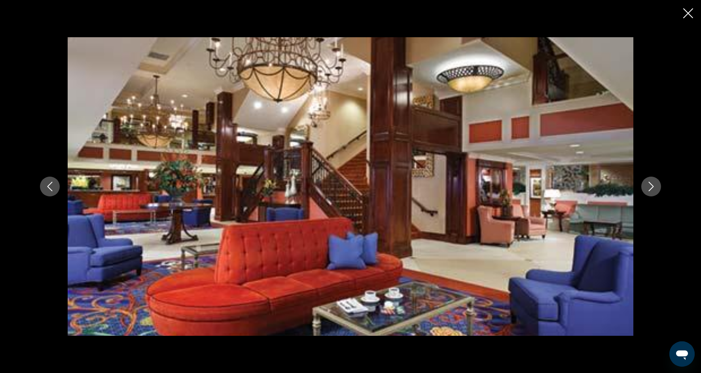
click at [651, 186] on icon "Next image" at bounding box center [650, 186] width 9 height 9
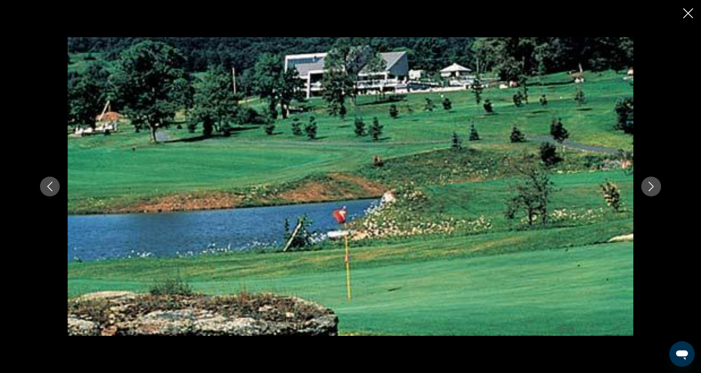
click at [687, 12] on icon "Close slideshow" at bounding box center [688, 13] width 10 height 10
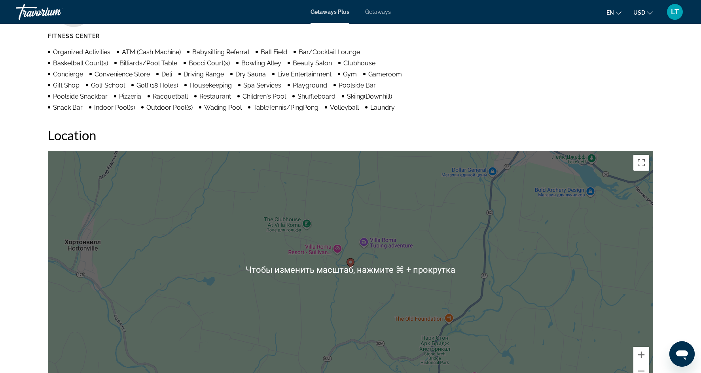
scroll to position [579, 0]
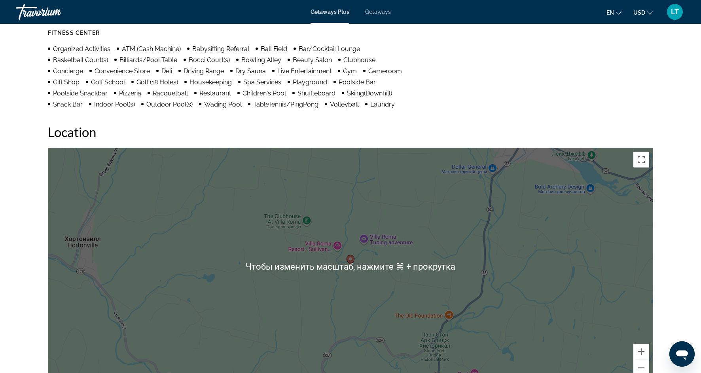
click at [358, 294] on div "Чтобы активировать перетаскивание с помощью клавиатуры, нажмите Alt + Ввод. Пос…" at bounding box center [350, 265] width 605 height 237
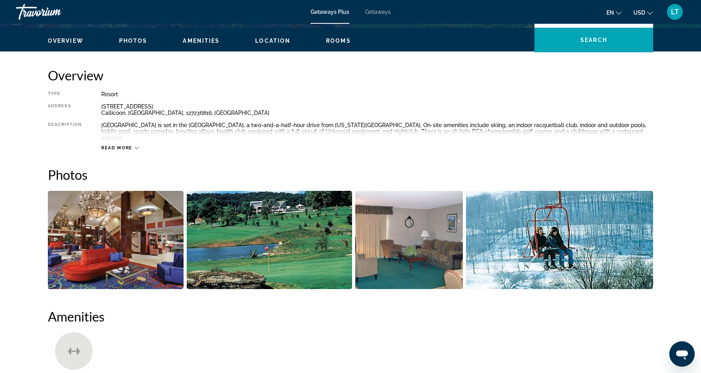
scroll to position [234, 0]
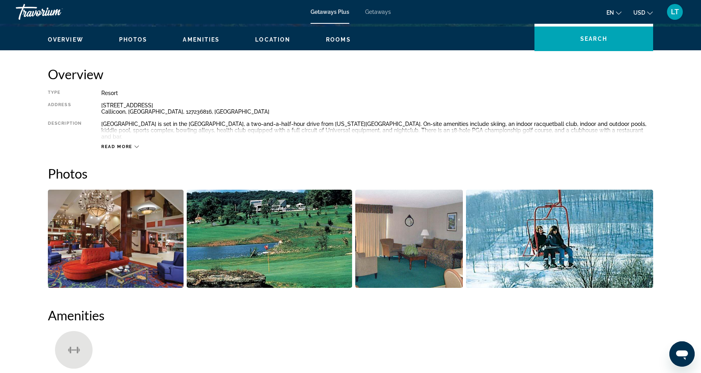
click at [270, 248] on img "Open full-screen image slider" at bounding box center [269, 238] width 165 height 98
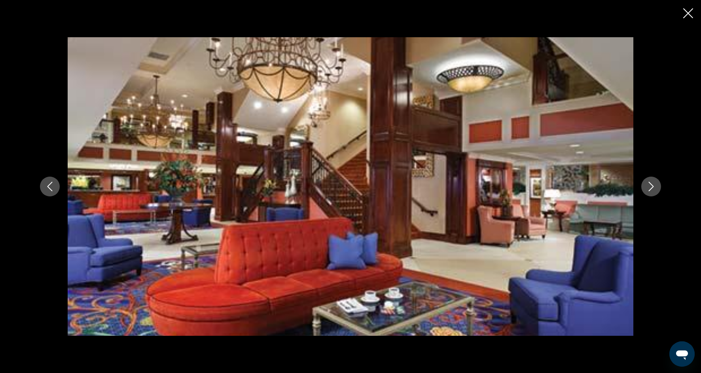
click at [651, 196] on button "Next image" at bounding box center [651, 186] width 20 height 20
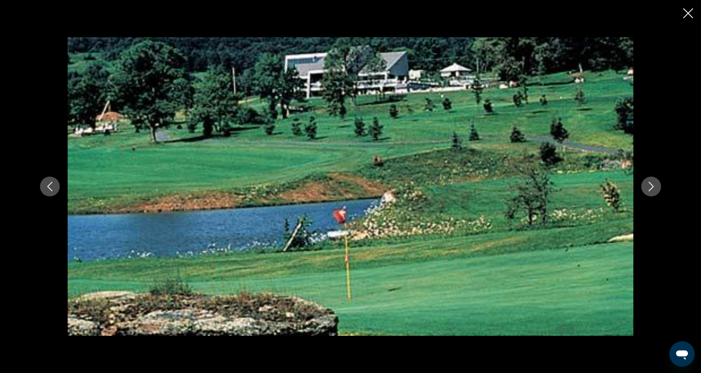
click at [652, 195] on button "Next image" at bounding box center [651, 186] width 20 height 20
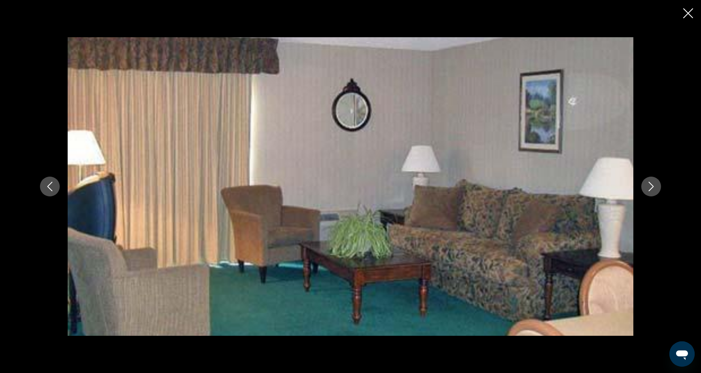
click at [652, 195] on button "Next image" at bounding box center [651, 186] width 20 height 20
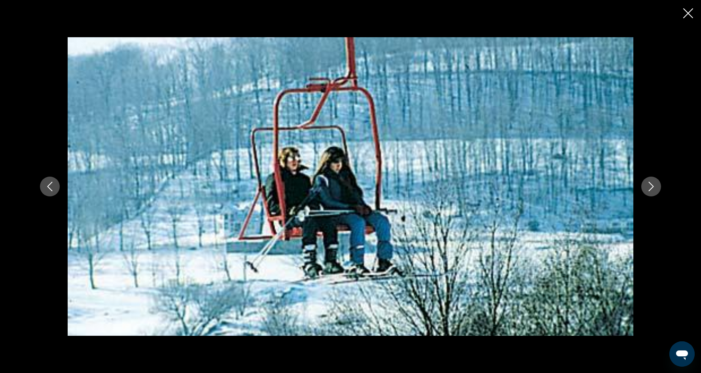
click at [652, 195] on button "Next image" at bounding box center [651, 186] width 20 height 20
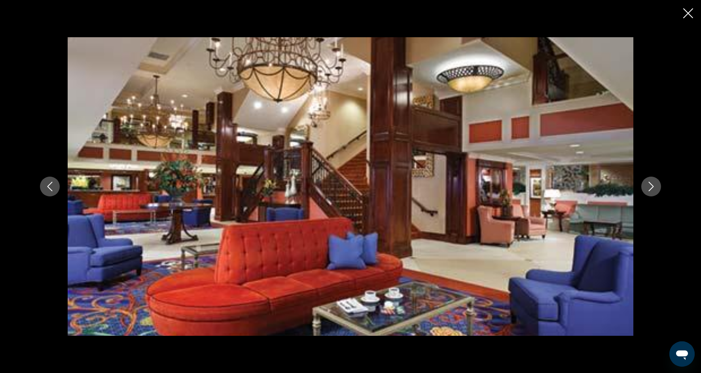
click at [652, 195] on button "Next image" at bounding box center [651, 186] width 20 height 20
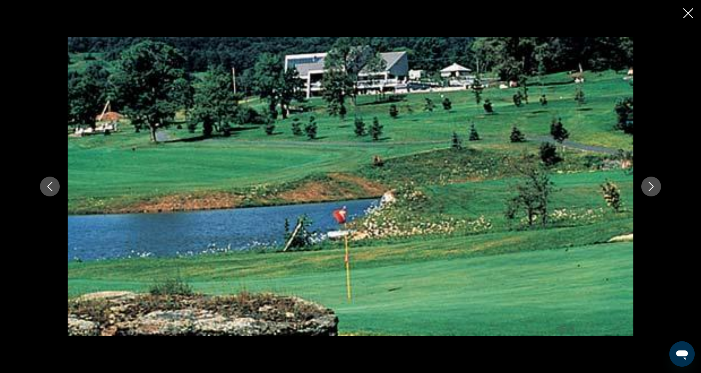
click at [687, 11] on icon "Close slideshow" at bounding box center [688, 13] width 10 height 10
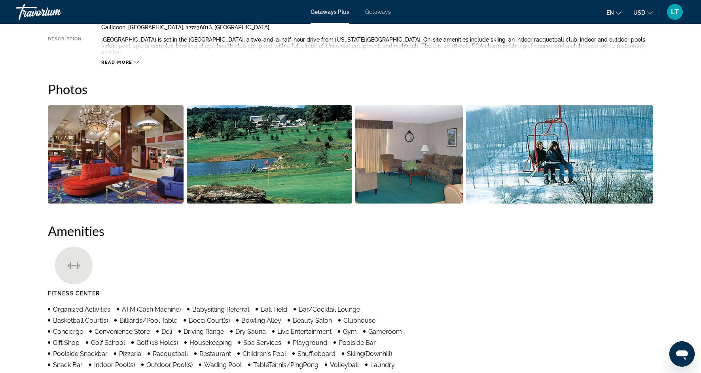
scroll to position [317, 0]
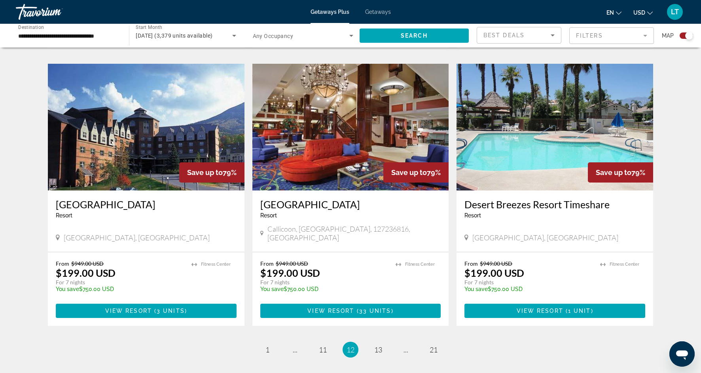
scroll to position [1107, 0]
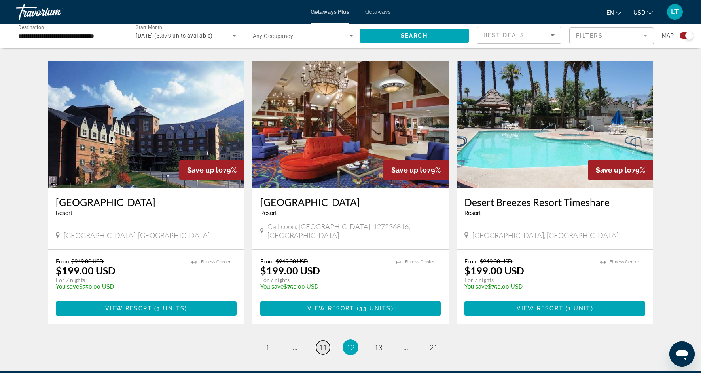
click at [319, 342] on span "11" at bounding box center [323, 346] width 8 height 9
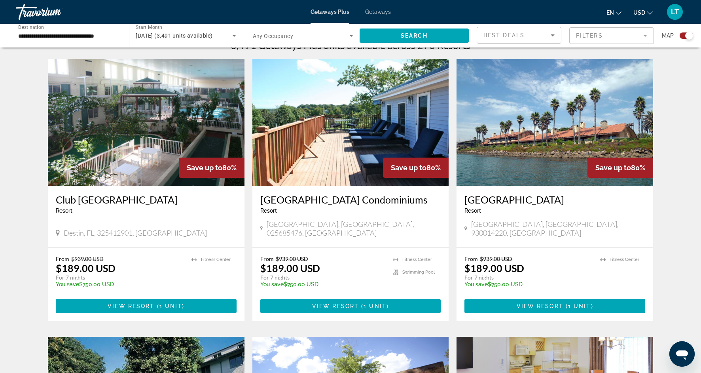
scroll to position [263, 0]
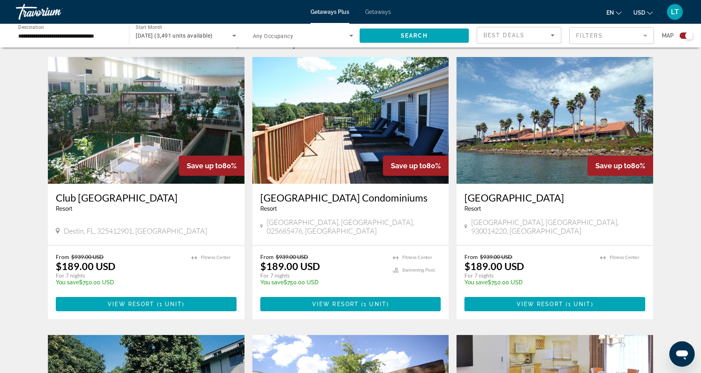
click at [194, 164] on span "Save up to" at bounding box center [205, 165] width 36 height 8
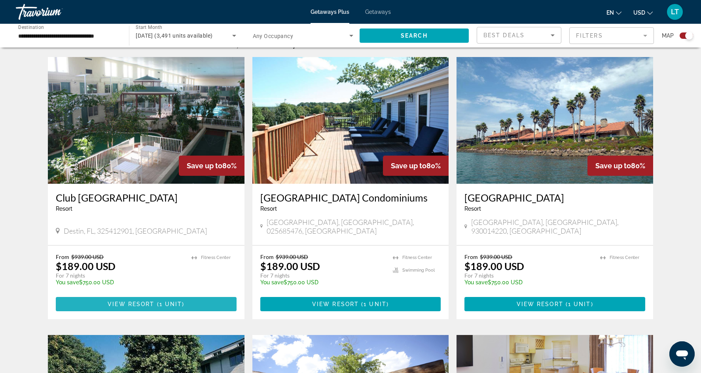
click at [154, 301] on span "View Resort" at bounding box center [131, 304] width 47 height 6
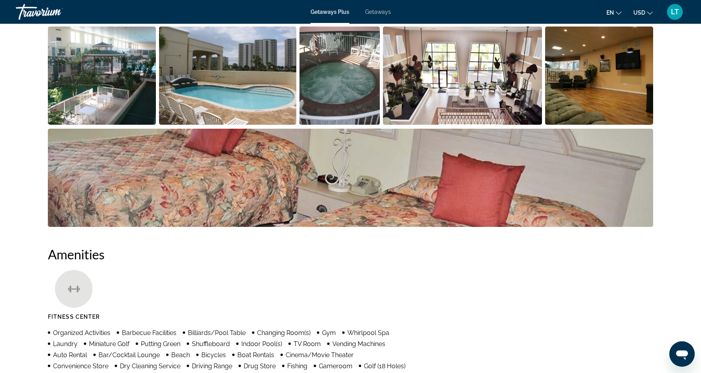
scroll to position [390, 0]
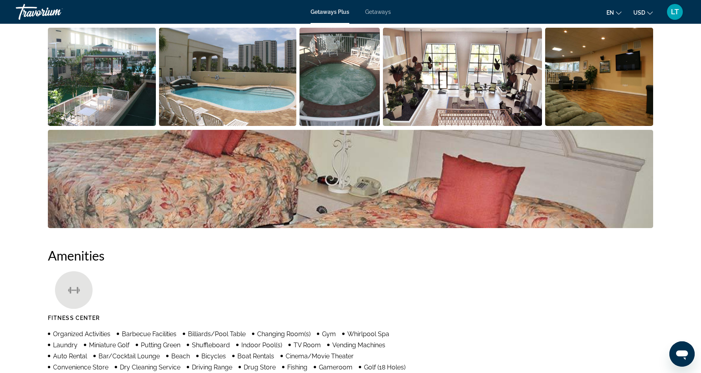
click at [106, 72] on img "Open full-screen image slider" at bounding box center [102, 77] width 108 height 98
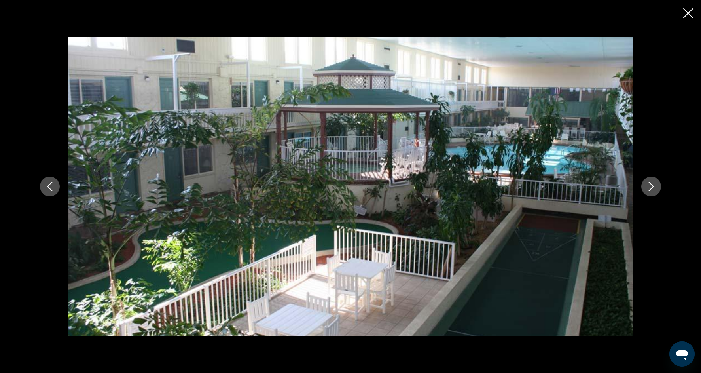
click at [654, 187] on icon "Next image" at bounding box center [650, 186] width 9 height 9
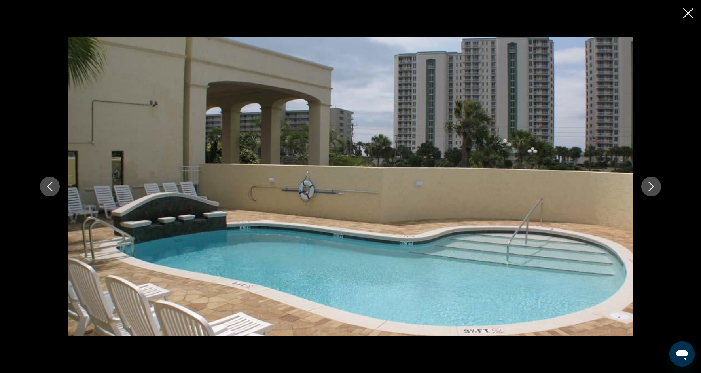
click at [654, 187] on icon "Next image" at bounding box center [650, 186] width 9 height 9
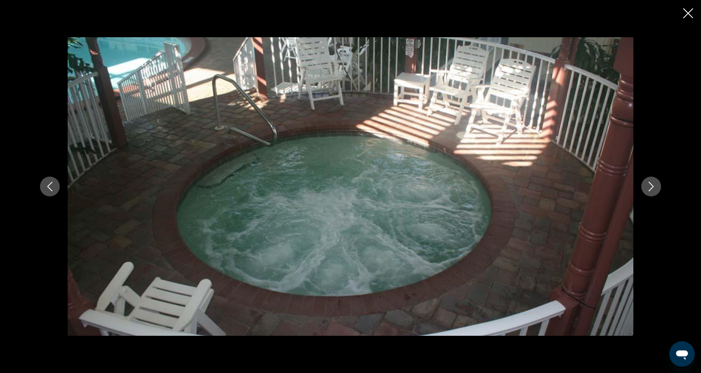
click at [654, 187] on icon "Next image" at bounding box center [650, 186] width 9 height 9
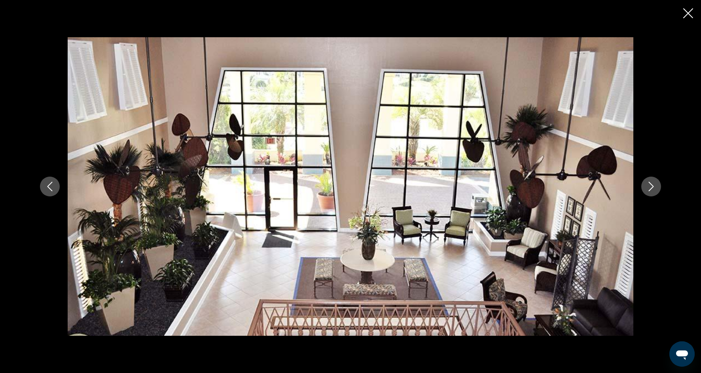
click at [654, 187] on icon "Next image" at bounding box center [650, 186] width 9 height 9
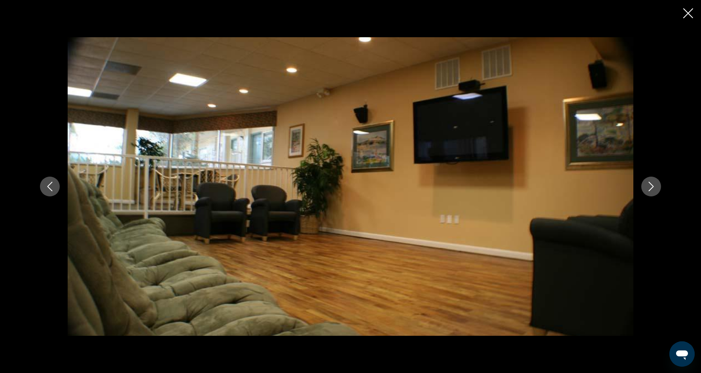
click at [654, 187] on icon "Next image" at bounding box center [650, 186] width 9 height 9
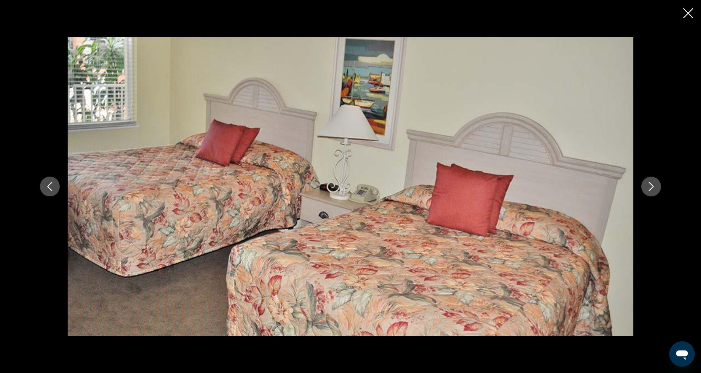
click at [654, 187] on icon "Next image" at bounding box center [650, 186] width 9 height 9
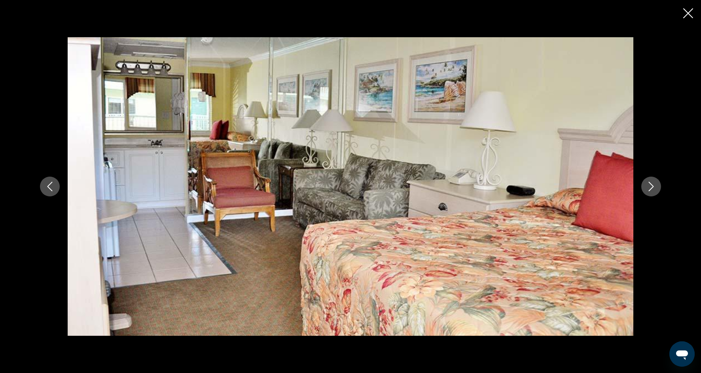
click at [654, 187] on icon "Next image" at bounding box center [650, 186] width 9 height 9
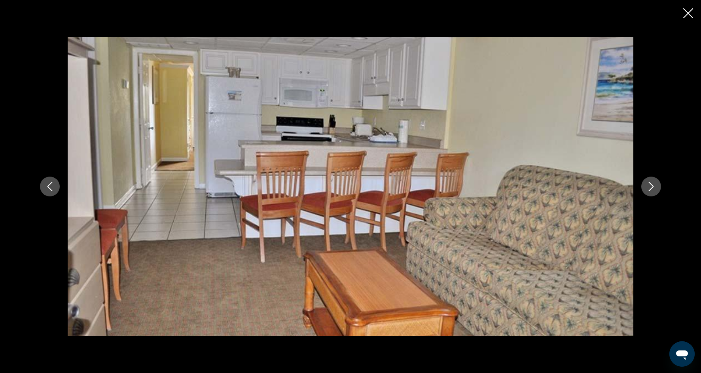
click at [654, 187] on icon "Next image" at bounding box center [650, 186] width 9 height 9
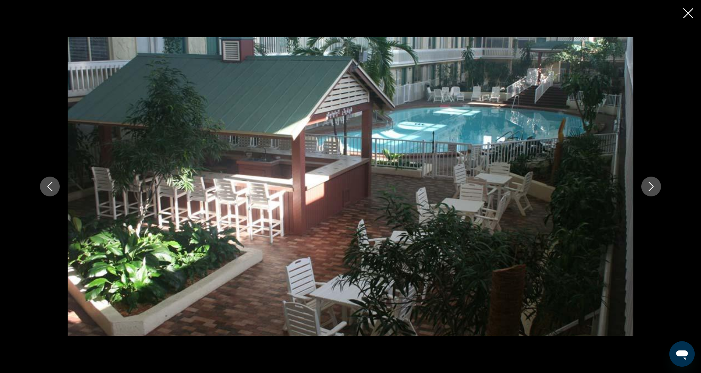
click at [654, 187] on icon "Next image" at bounding box center [650, 186] width 9 height 9
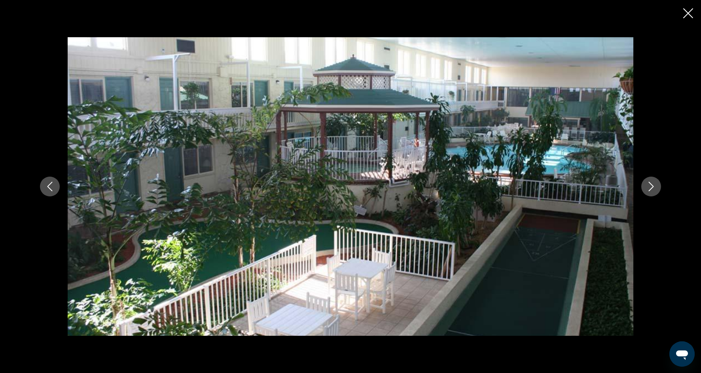
click at [687, 15] on icon "Close slideshow" at bounding box center [688, 13] width 10 height 10
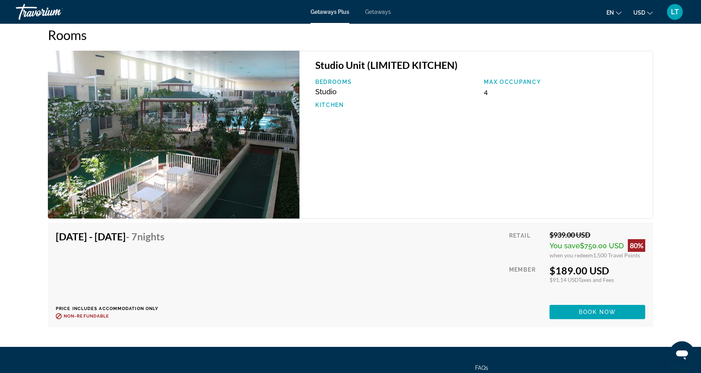
scroll to position [1046, 0]
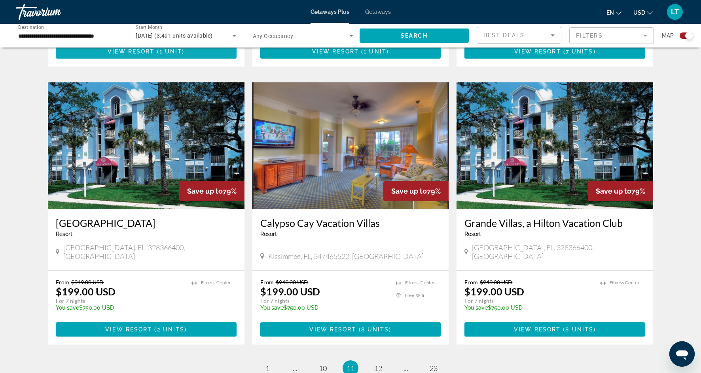
scroll to position [1088, 0]
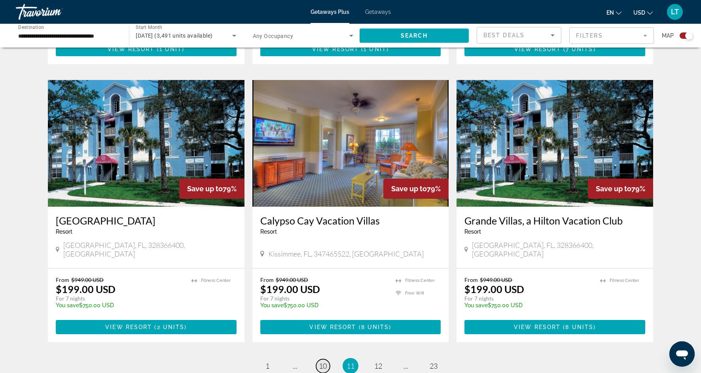
click at [325, 361] on span "10" at bounding box center [323, 365] width 8 height 9
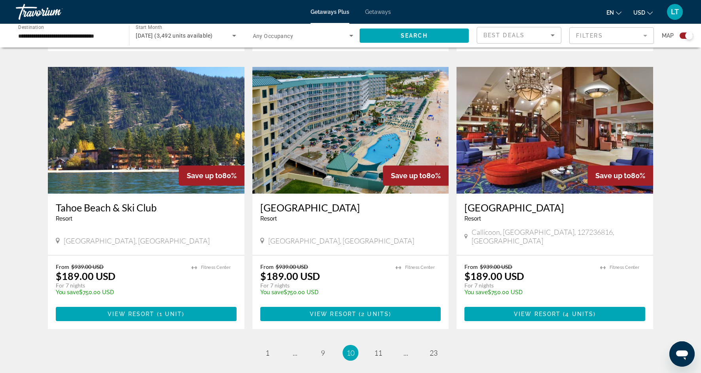
scroll to position [1093, 0]
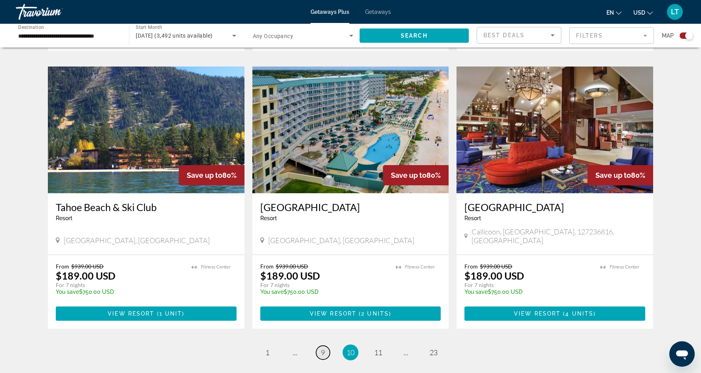
click at [327, 345] on link "page 9" at bounding box center [323, 352] width 14 height 14
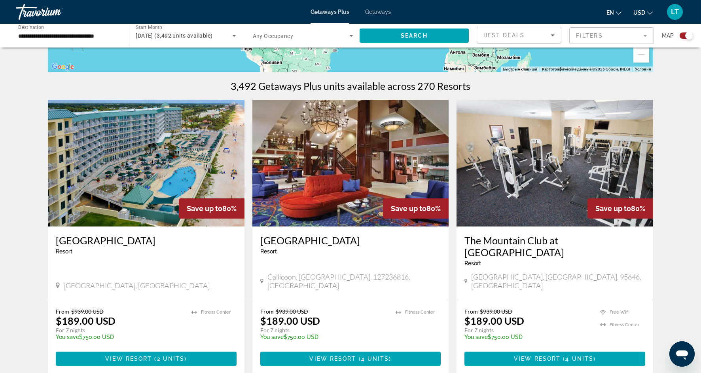
scroll to position [223, 0]
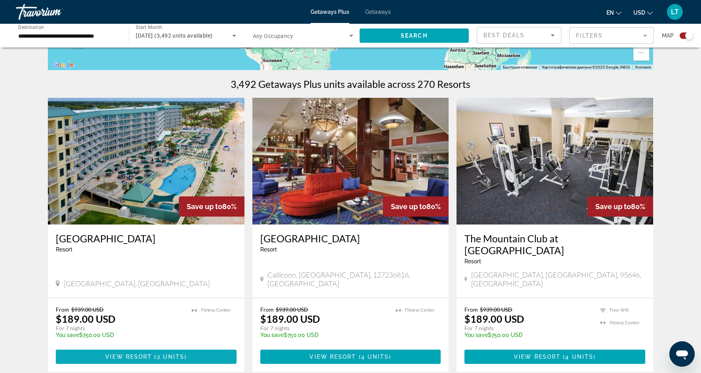
click at [174, 353] on span "2 units" at bounding box center [171, 356] width 28 height 6
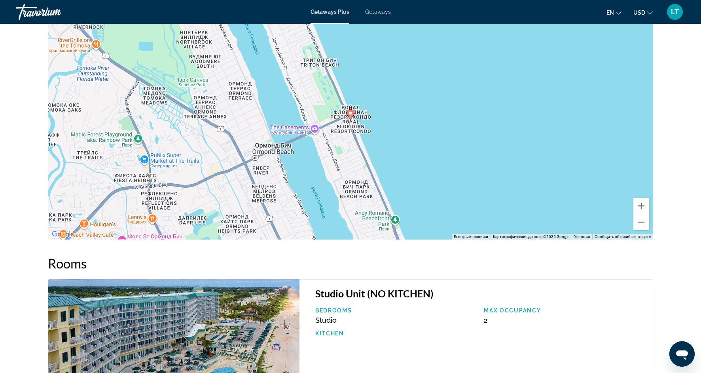
scroll to position [816, 0]
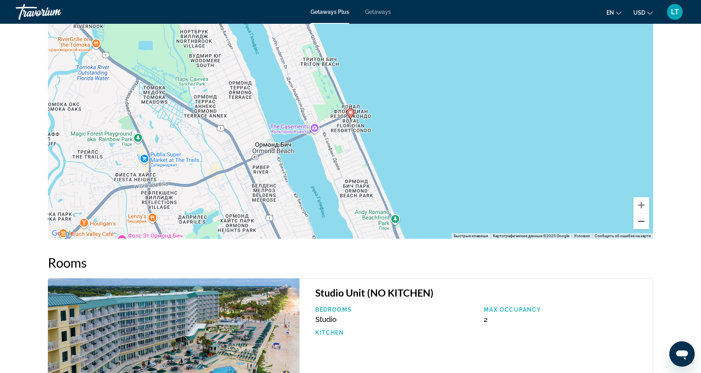
click at [644, 219] on button "Уменьшить" at bounding box center [641, 221] width 16 height 16
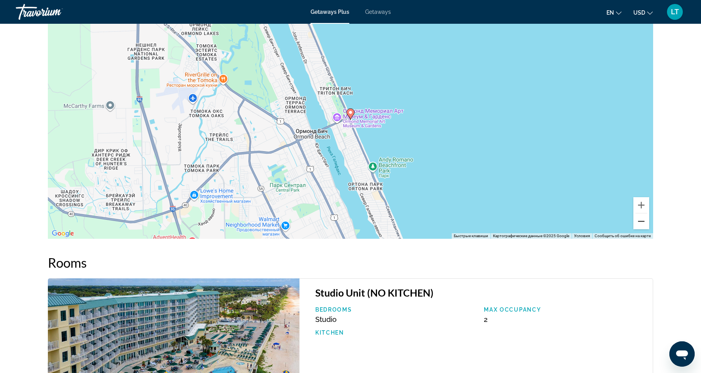
click at [644, 219] on button "Уменьшить" at bounding box center [641, 221] width 16 height 16
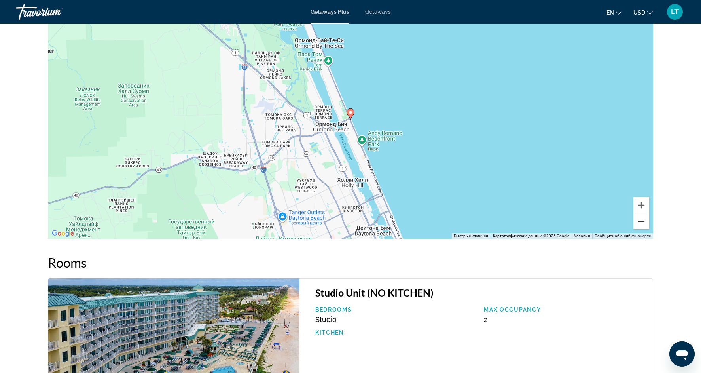
click at [644, 219] on button "Уменьшить" at bounding box center [641, 221] width 16 height 16
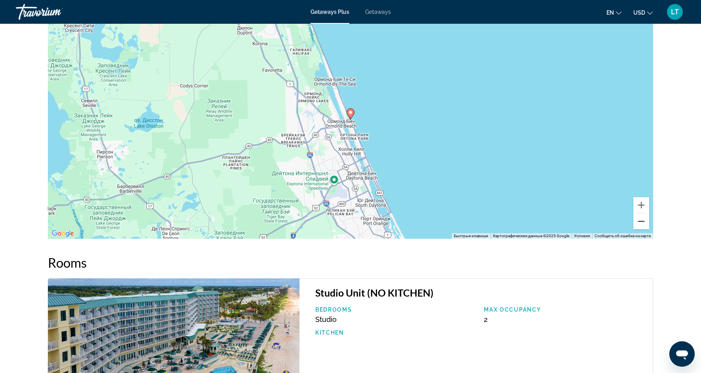
click at [644, 219] on button "Уменьшить" at bounding box center [641, 221] width 16 height 16
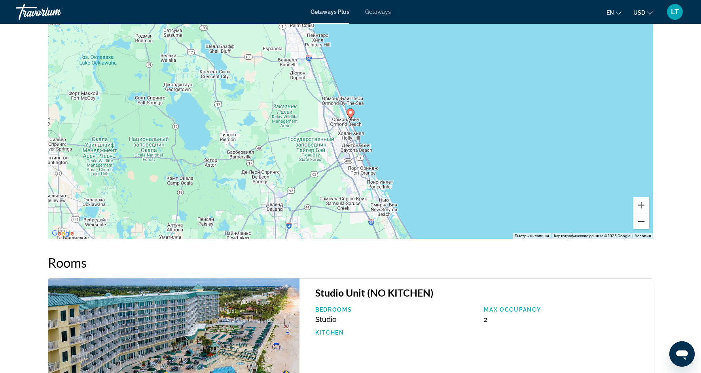
click at [644, 219] on button "Уменьшить" at bounding box center [641, 221] width 16 height 16
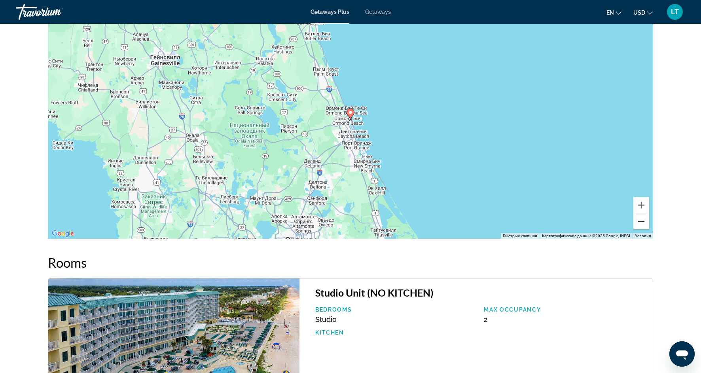
click at [644, 219] on button "Уменьшить" at bounding box center [641, 221] width 16 height 16
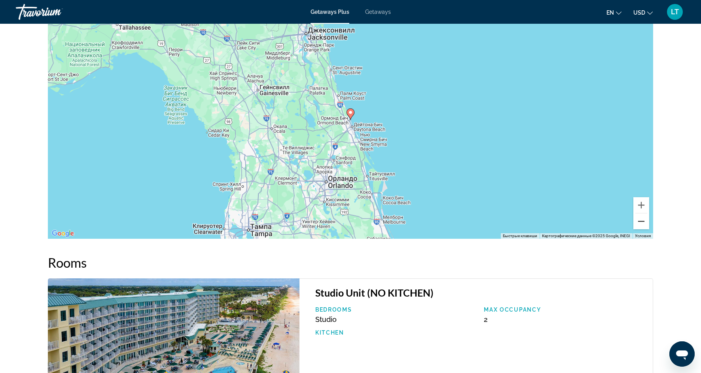
click at [644, 219] on button "Уменьшить" at bounding box center [641, 221] width 16 height 16
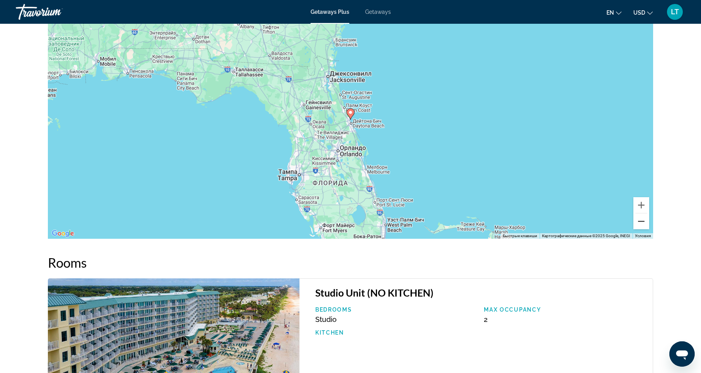
click at [644, 219] on button "Уменьшить" at bounding box center [641, 221] width 16 height 16
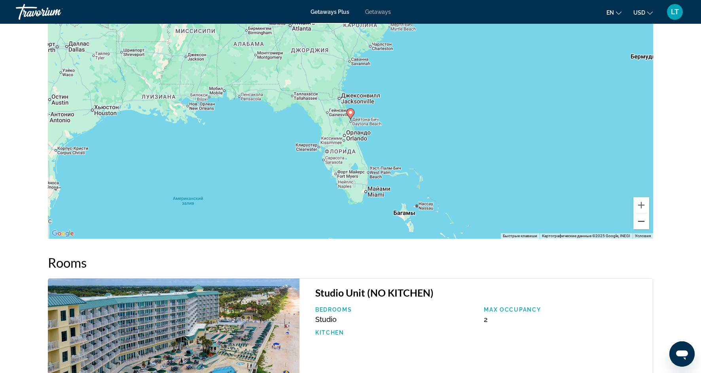
click at [644, 219] on button "Уменьшить" at bounding box center [641, 221] width 16 height 16
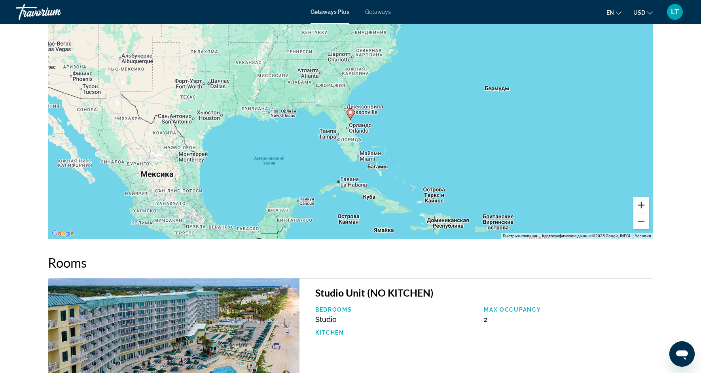
click at [638, 200] on button "Увеличить" at bounding box center [641, 205] width 16 height 16
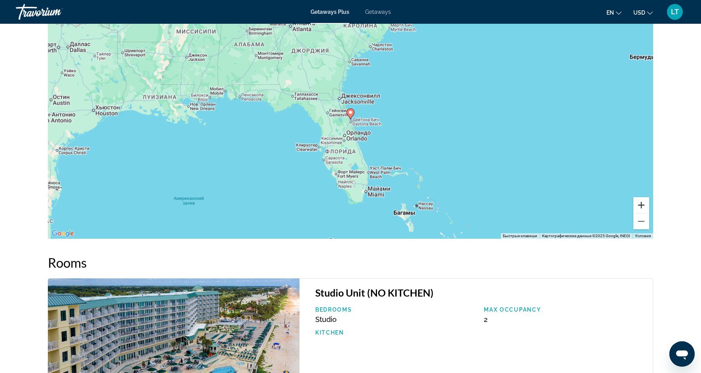
click at [638, 200] on button "Увеличить" at bounding box center [641, 205] width 16 height 16
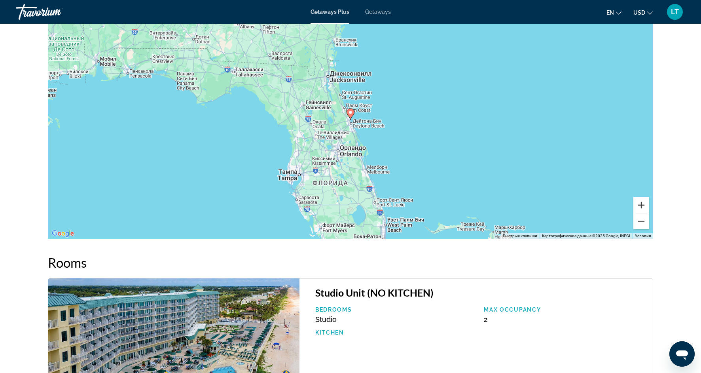
click at [638, 200] on button "Увеличить" at bounding box center [641, 205] width 16 height 16
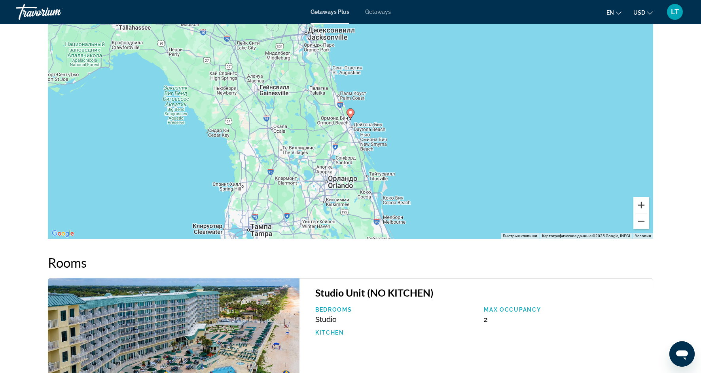
click at [638, 200] on button "Увеличить" at bounding box center [641, 205] width 16 height 16
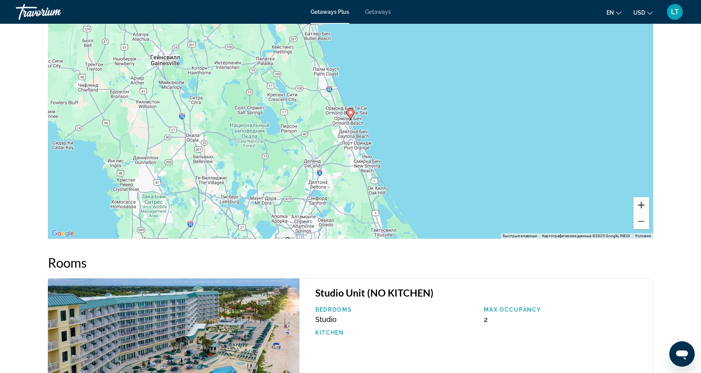
click at [638, 200] on button "Увеличить" at bounding box center [641, 205] width 16 height 16
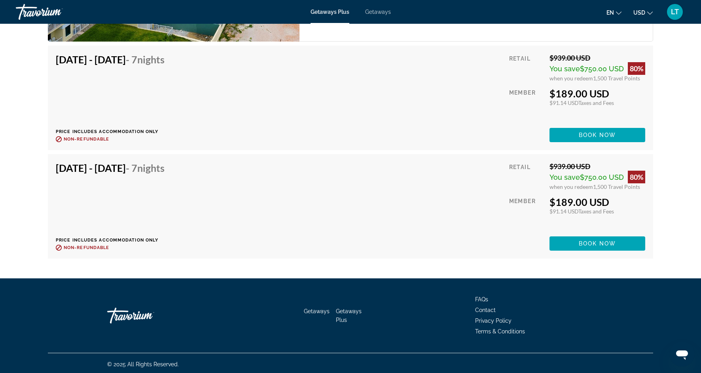
scroll to position [1223, 0]
